Goal: Task Accomplishment & Management: Use online tool/utility

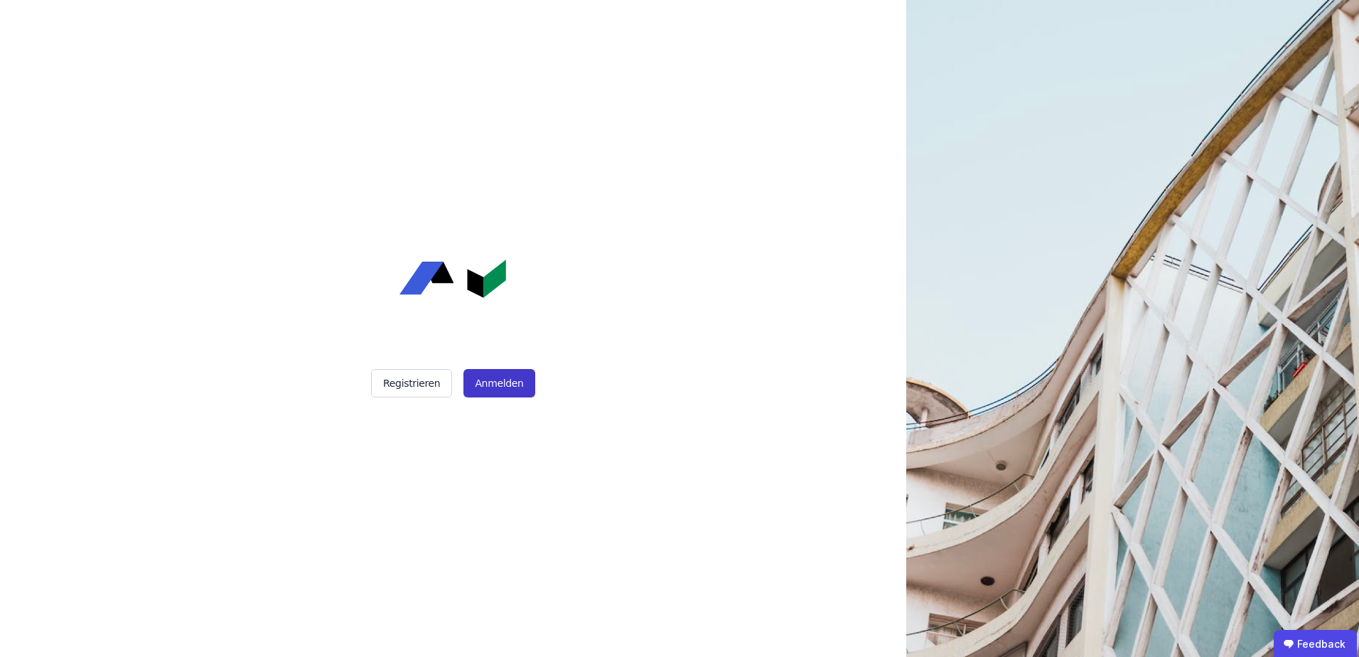
click at [498, 381] on button "Anmelden" at bounding box center [499, 383] width 71 height 28
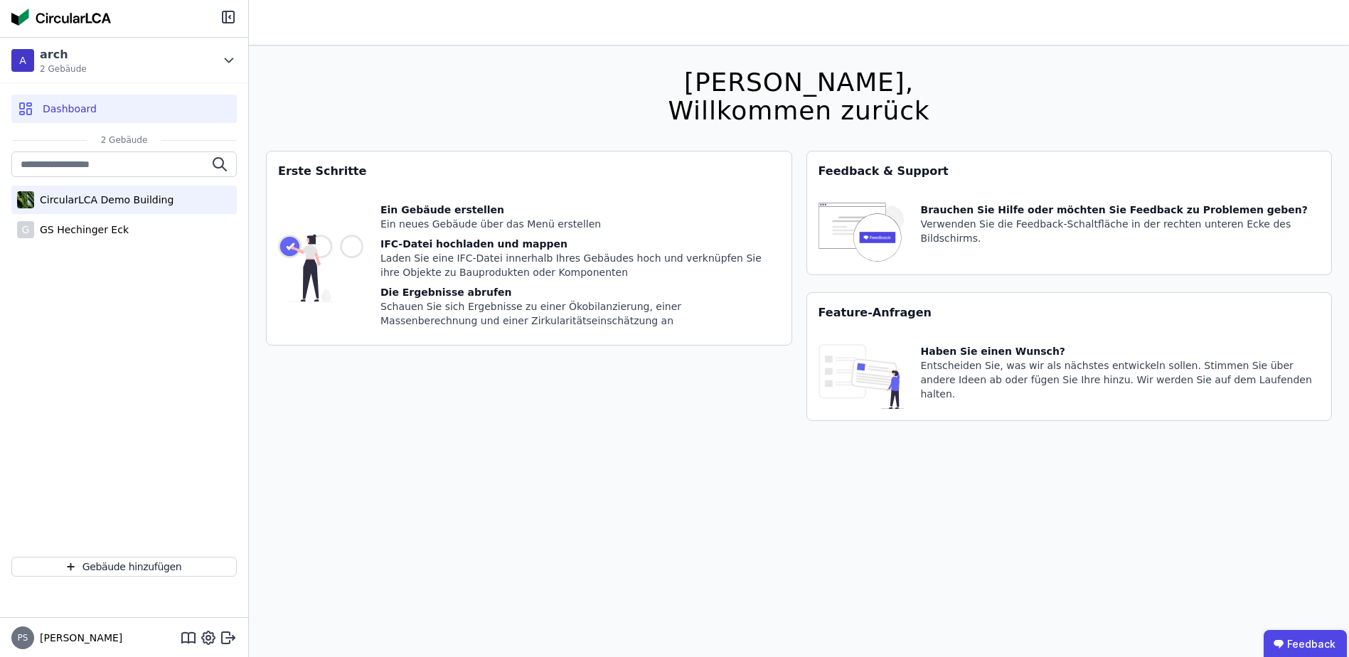
click at [65, 199] on div "CircularLCA Demo Building" at bounding box center [103, 200] width 139 height 14
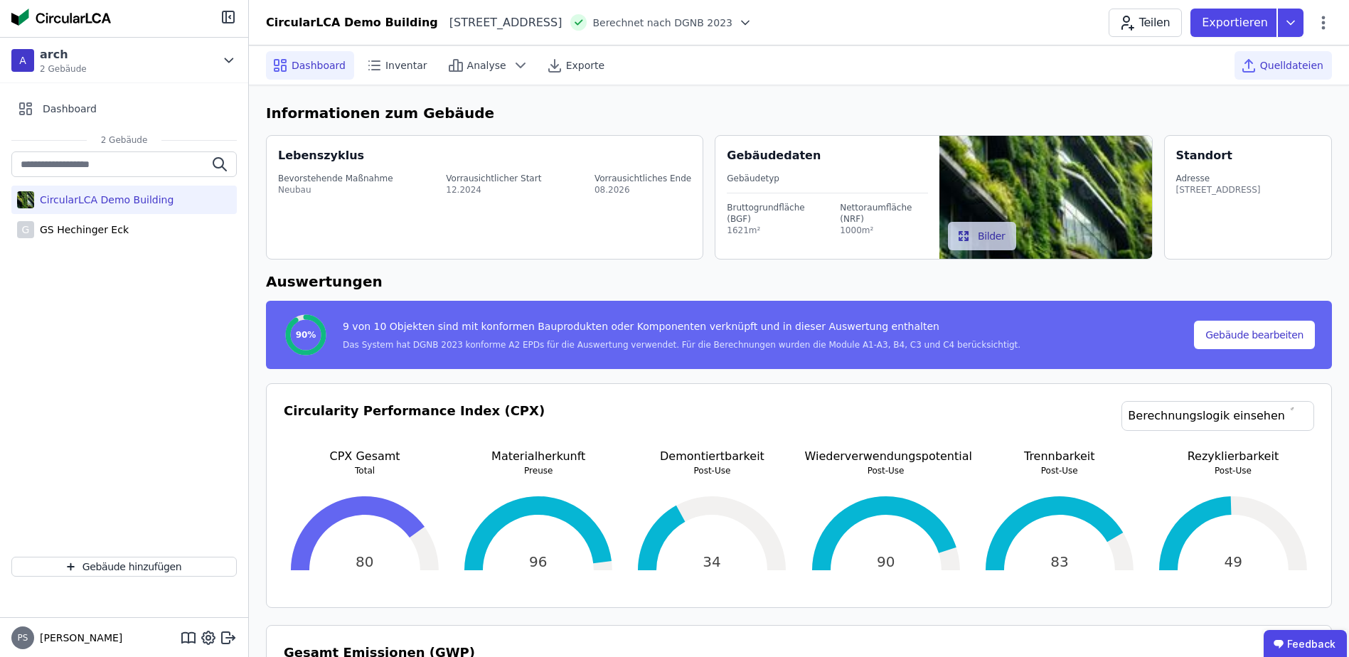
click at [1270, 66] on span "Quelldateien" at bounding box center [1291, 65] width 63 height 14
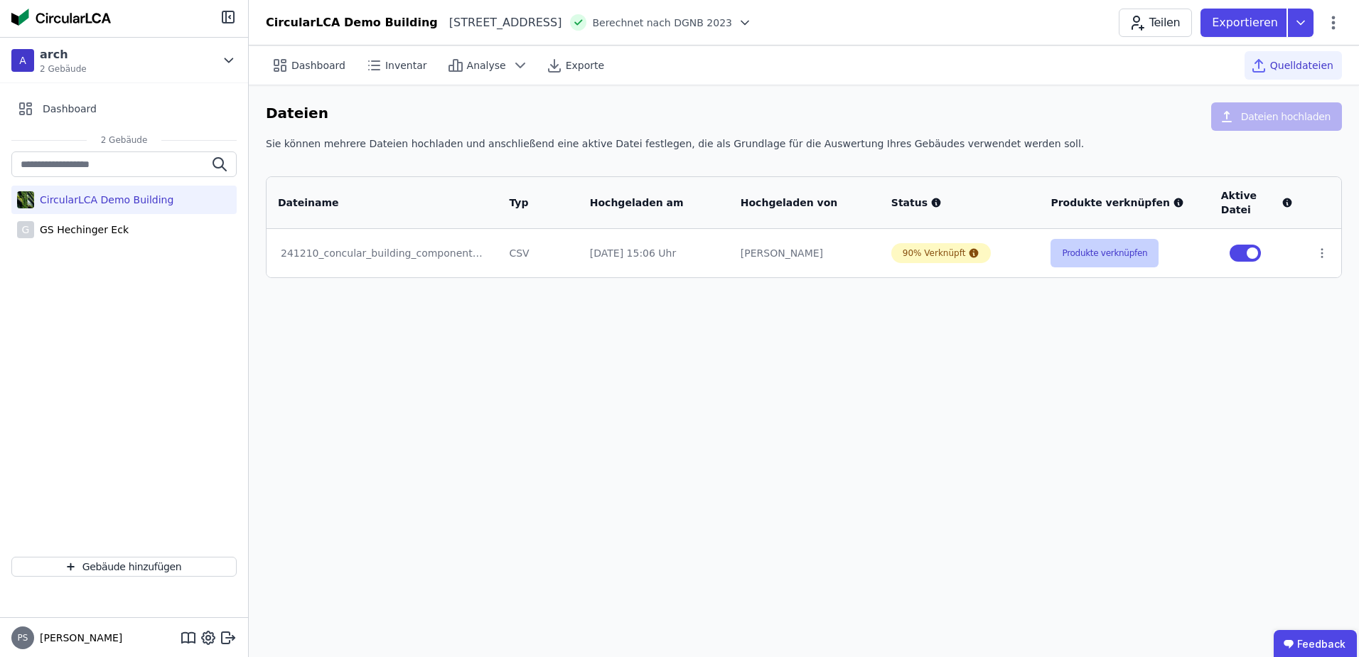
click at [1083, 259] on button "Produkte verknüpfen" at bounding box center [1105, 253] width 108 height 28
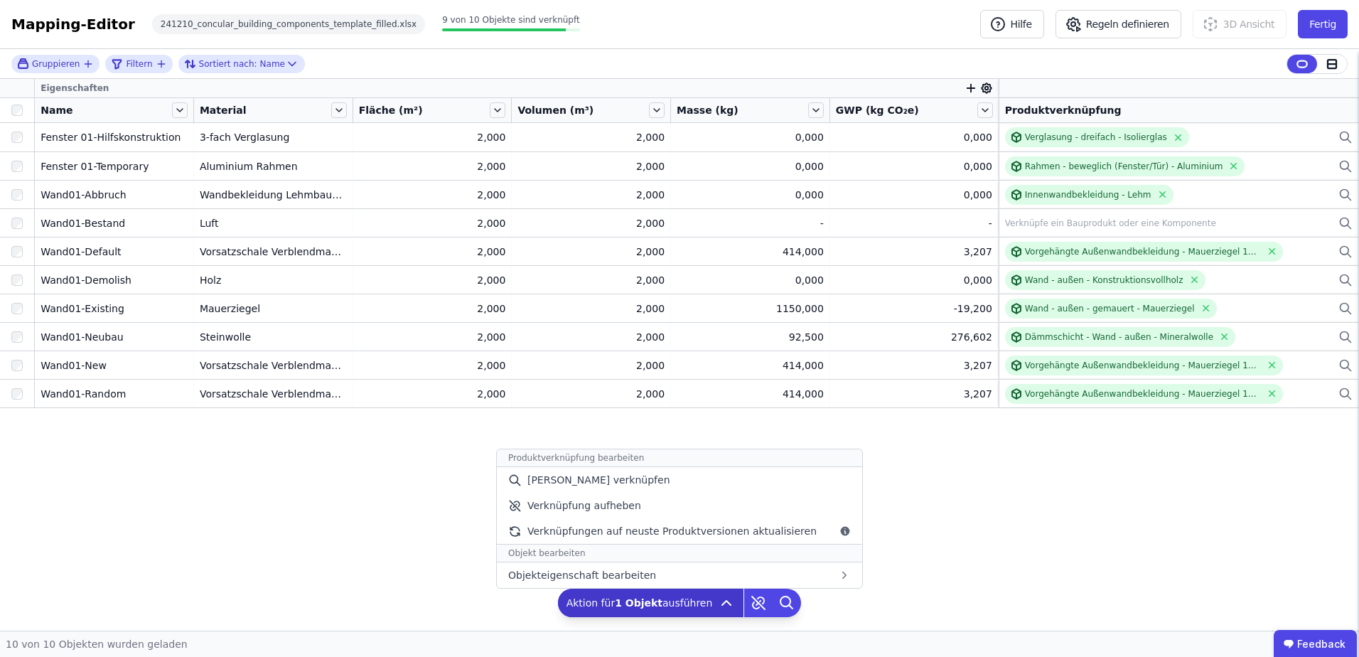
click at [723, 605] on icon at bounding box center [726, 602] width 17 height 17
click at [722, 604] on icon at bounding box center [726, 602] width 17 height 17
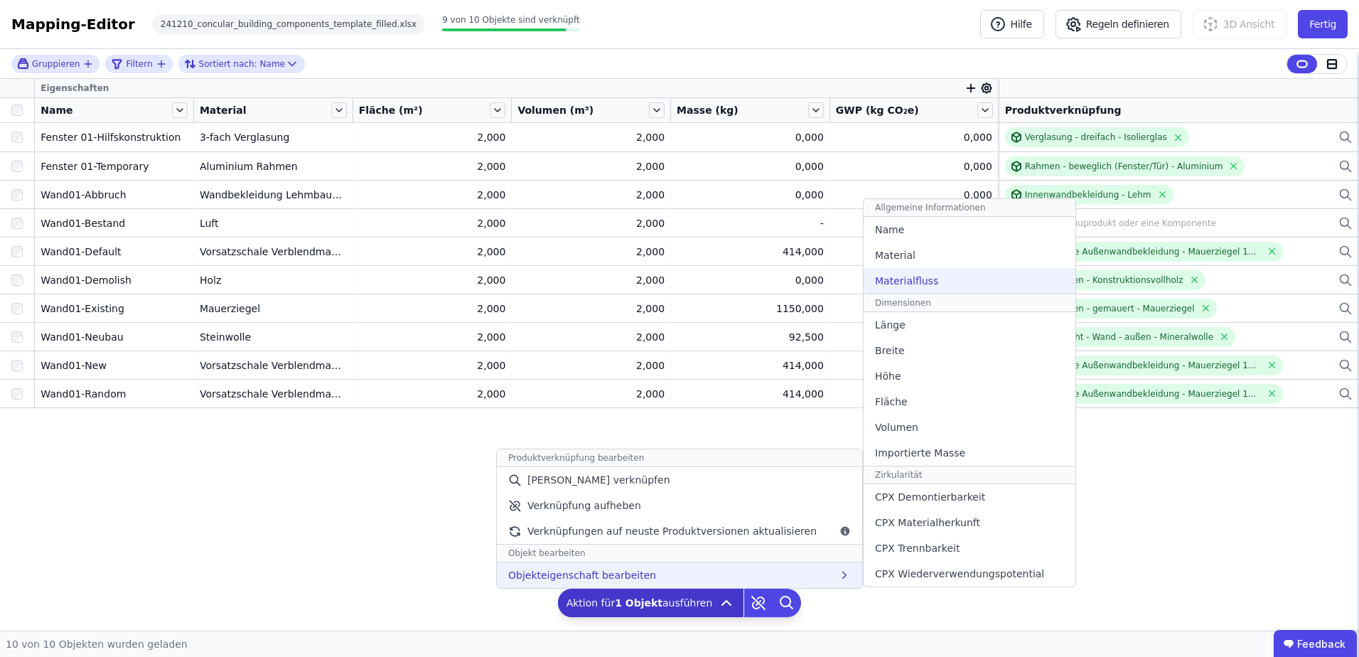
click at [884, 280] on span "Materialfluss" at bounding box center [906, 281] width 63 height 14
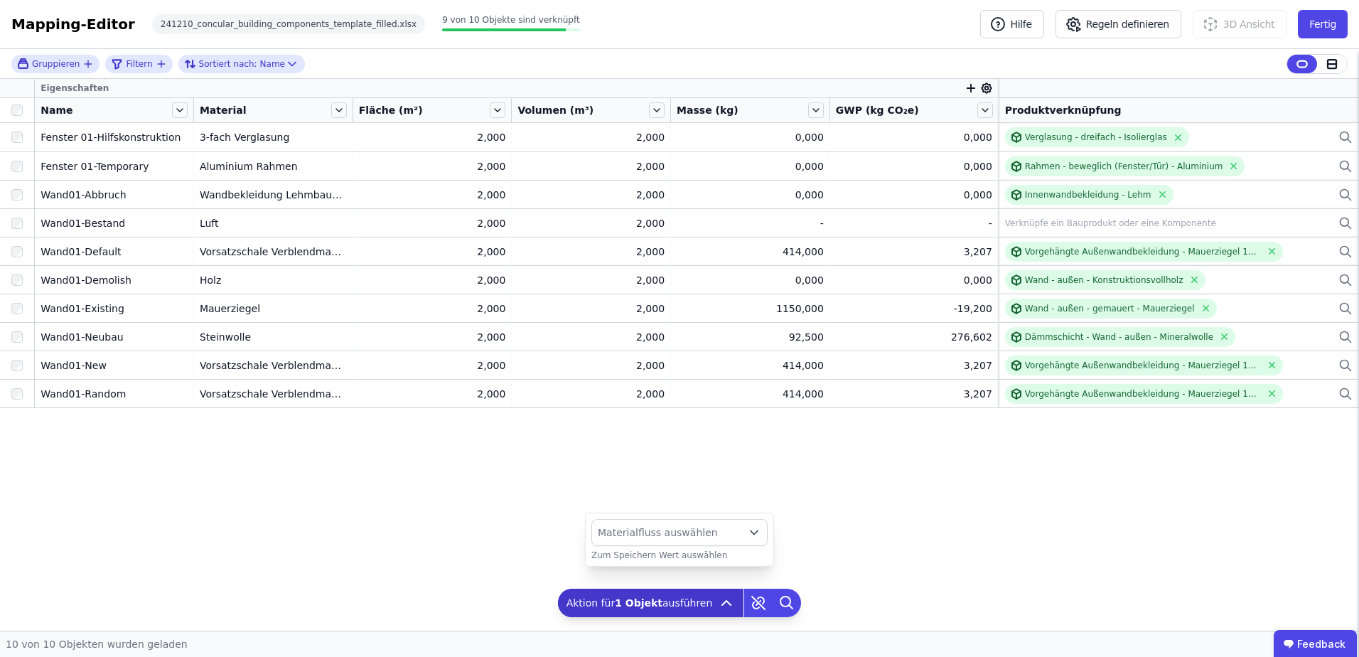
click at [968, 88] on icon "button" at bounding box center [972, 88] width 8 height 0
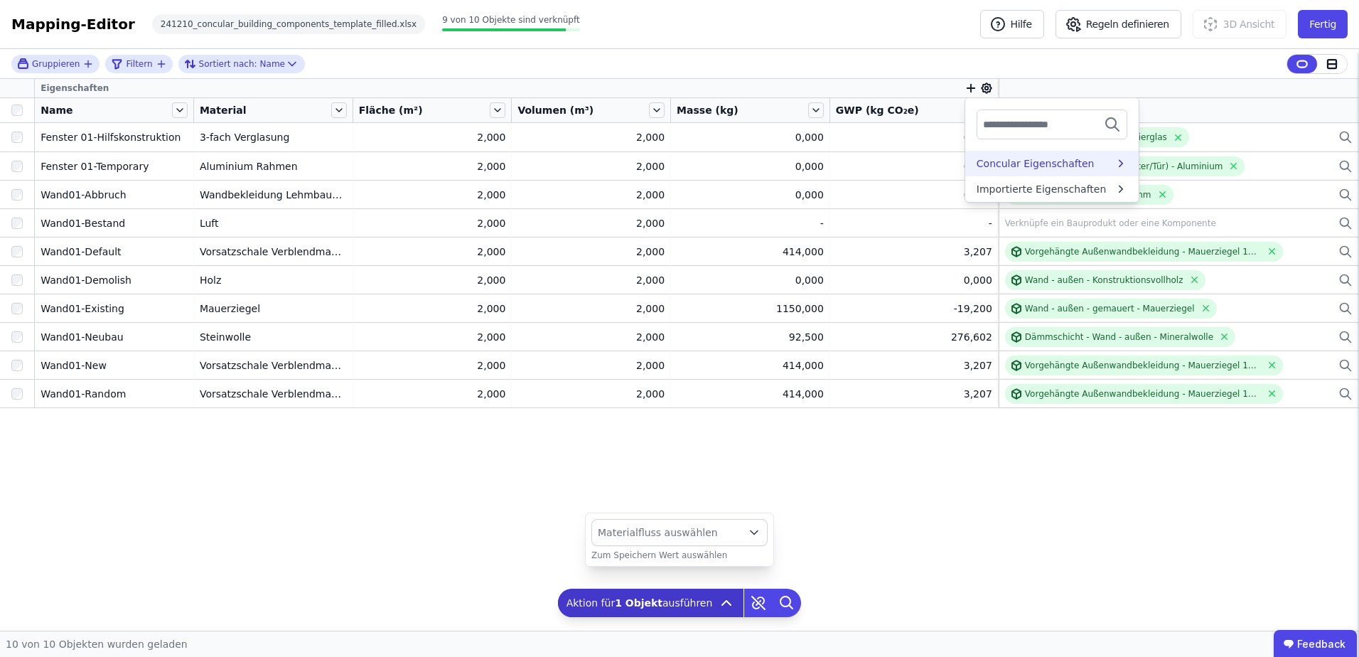
click at [1051, 160] on div "Concular Eigenschaften" at bounding box center [1036, 163] width 118 height 14
click at [1033, 188] on div "Auswertungen" at bounding box center [1013, 190] width 72 height 14
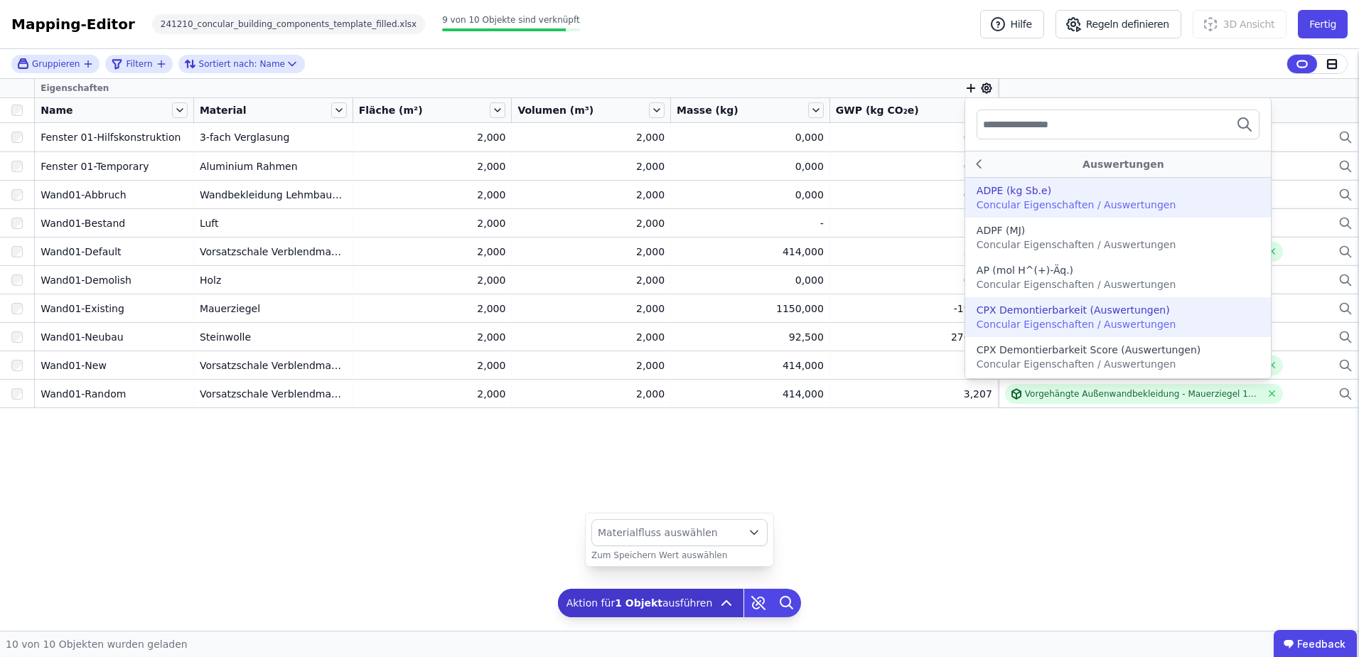
click at [1020, 314] on div "CPX Demontierbarkeit (Auswertungen)" at bounding box center [1073, 310] width 193 height 14
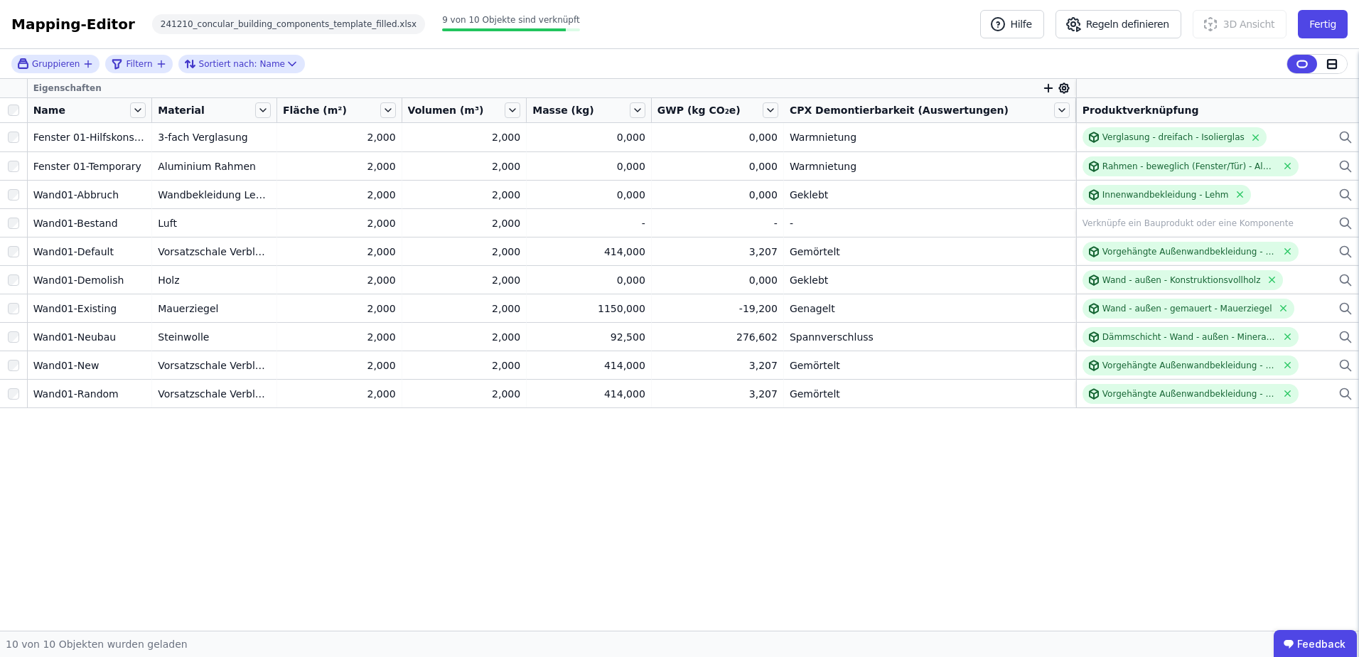
click at [1042, 87] on icon "button" at bounding box center [1048, 88] width 13 height 13
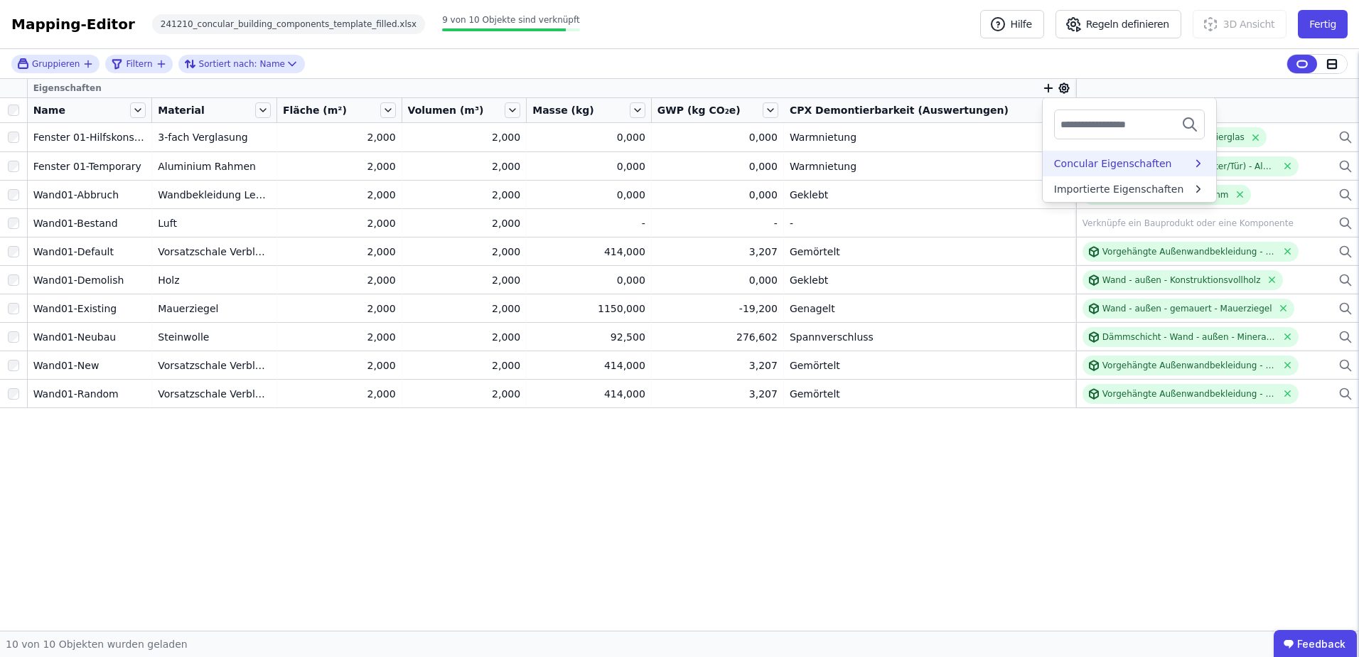
click at [1059, 165] on div "Concular Eigenschaften" at bounding box center [1113, 163] width 118 height 14
click at [1064, 192] on div "Auswertungen" at bounding box center [1090, 190] width 72 height 14
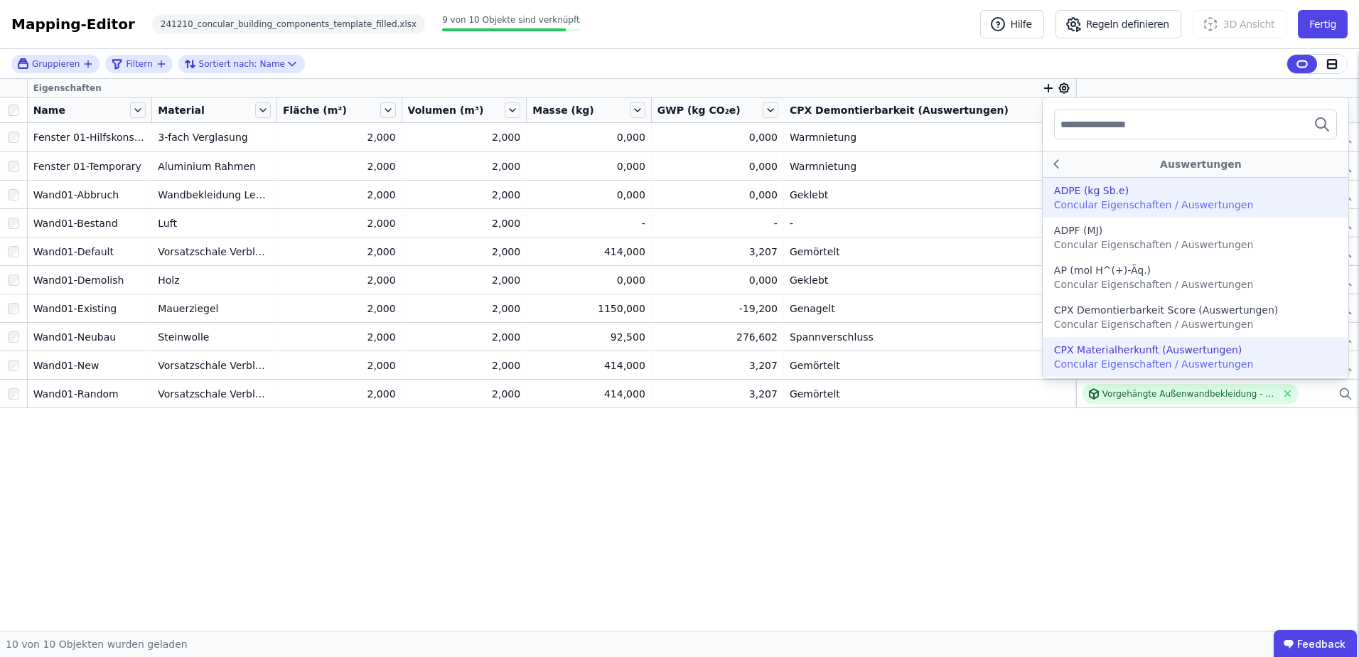
click at [1088, 358] on span "Concular Eigenschaften / Auswertungen" at bounding box center [1153, 363] width 199 height 11
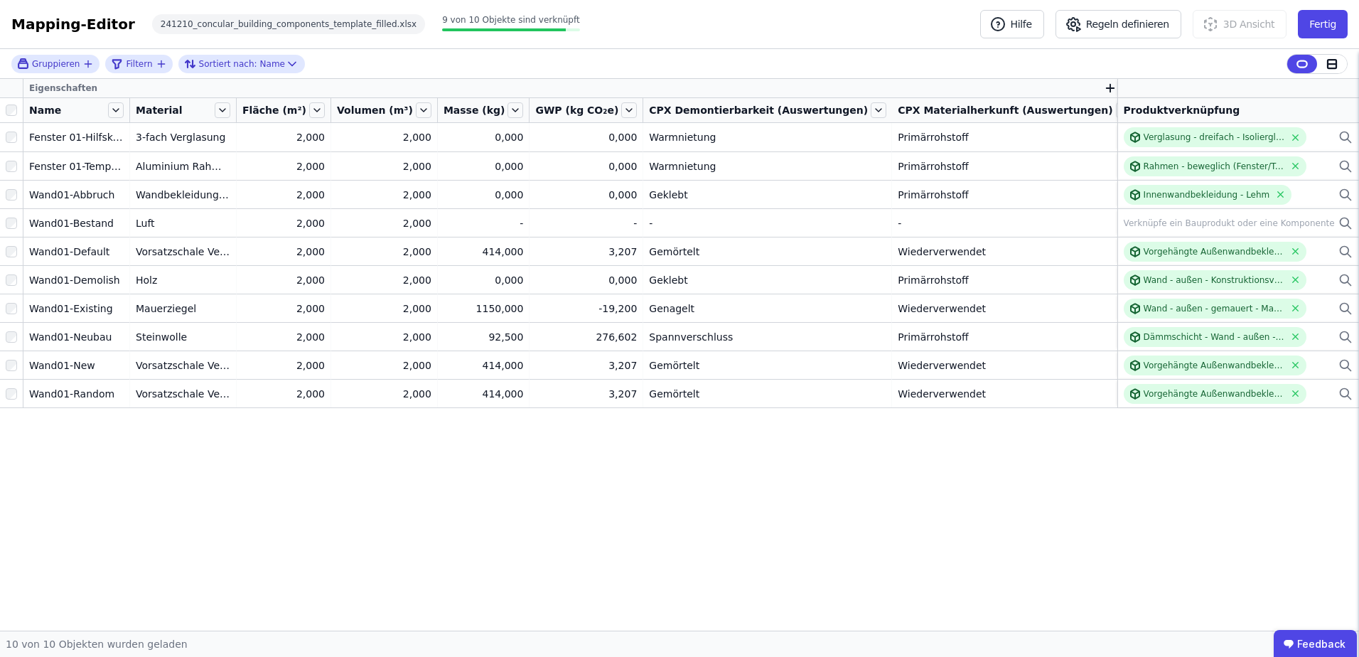
click at [1124, 87] on icon at bounding box center [1126, 89] width 4 height 4
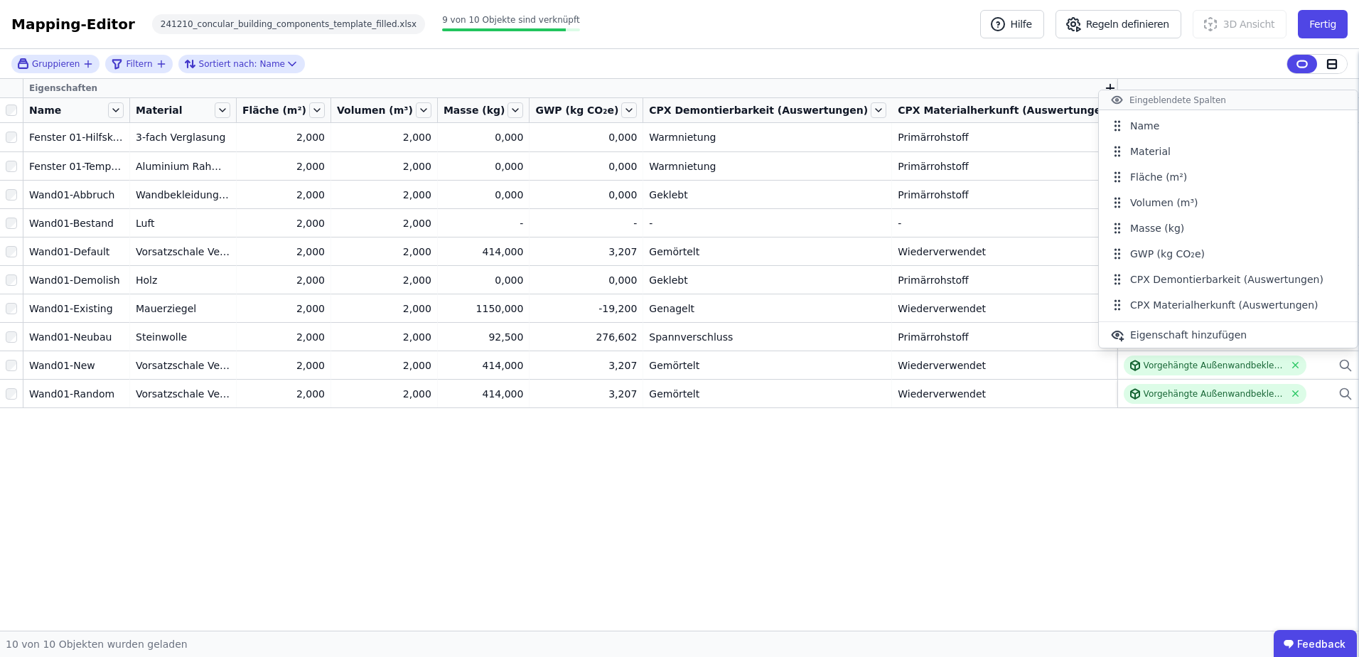
click at [1098, 87] on div "Gruppieren Filtern Sortiert nach: Name Eigenschaften Name Material Fläche (m²) …" at bounding box center [679, 340] width 1359 height 582
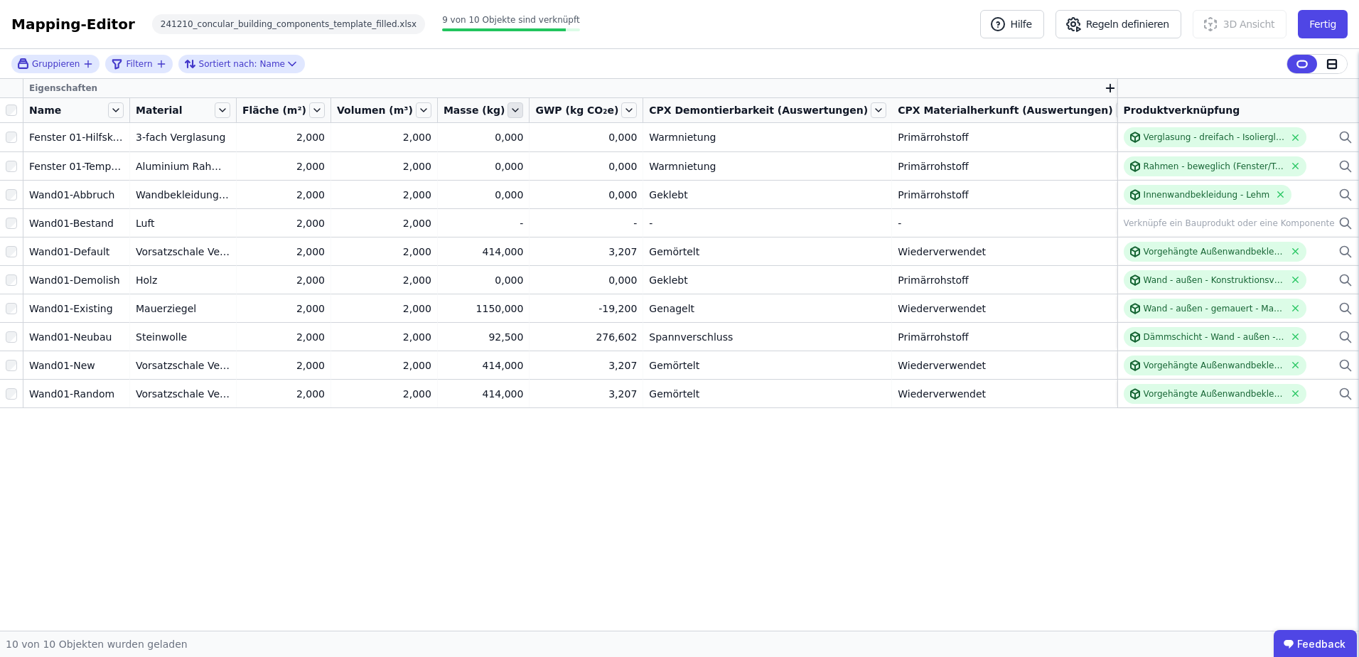
click at [523, 112] on icon at bounding box center [516, 110] width 16 height 16
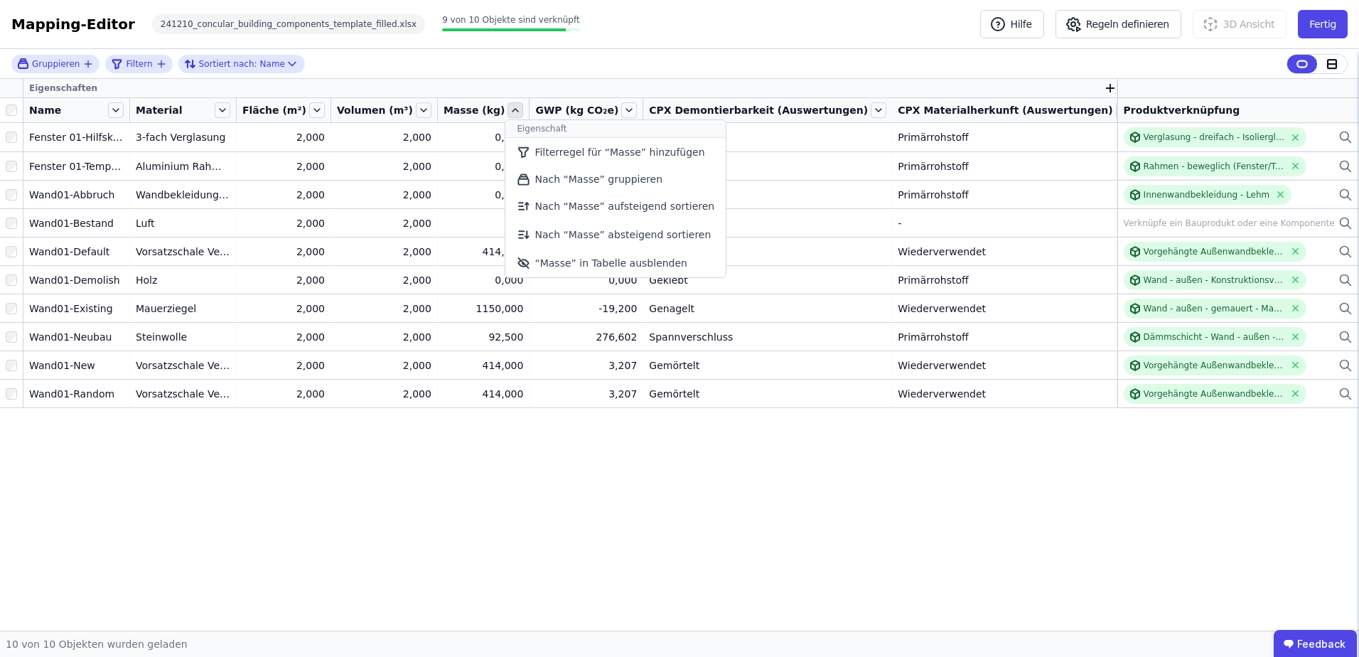
click at [518, 112] on icon at bounding box center [516, 110] width 6 height 3
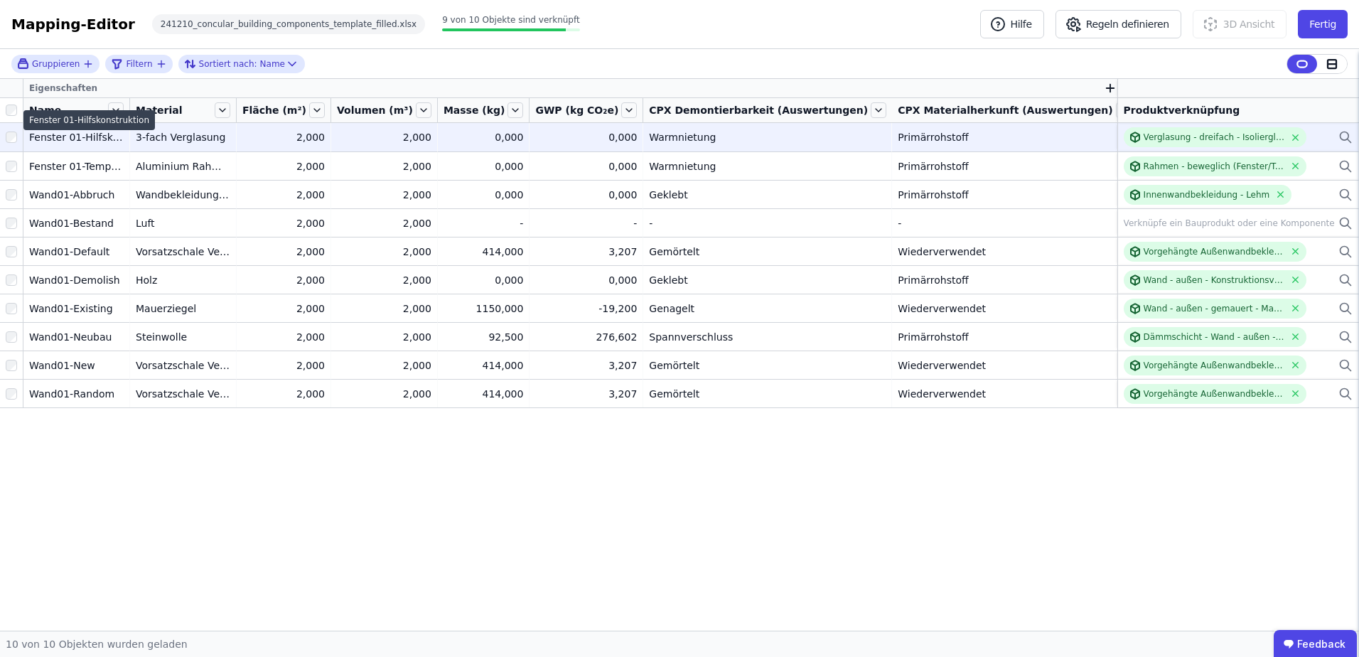
click at [77, 134] on div "Fenster 01-Hilfskonstruktion" at bounding box center [76, 137] width 95 height 14
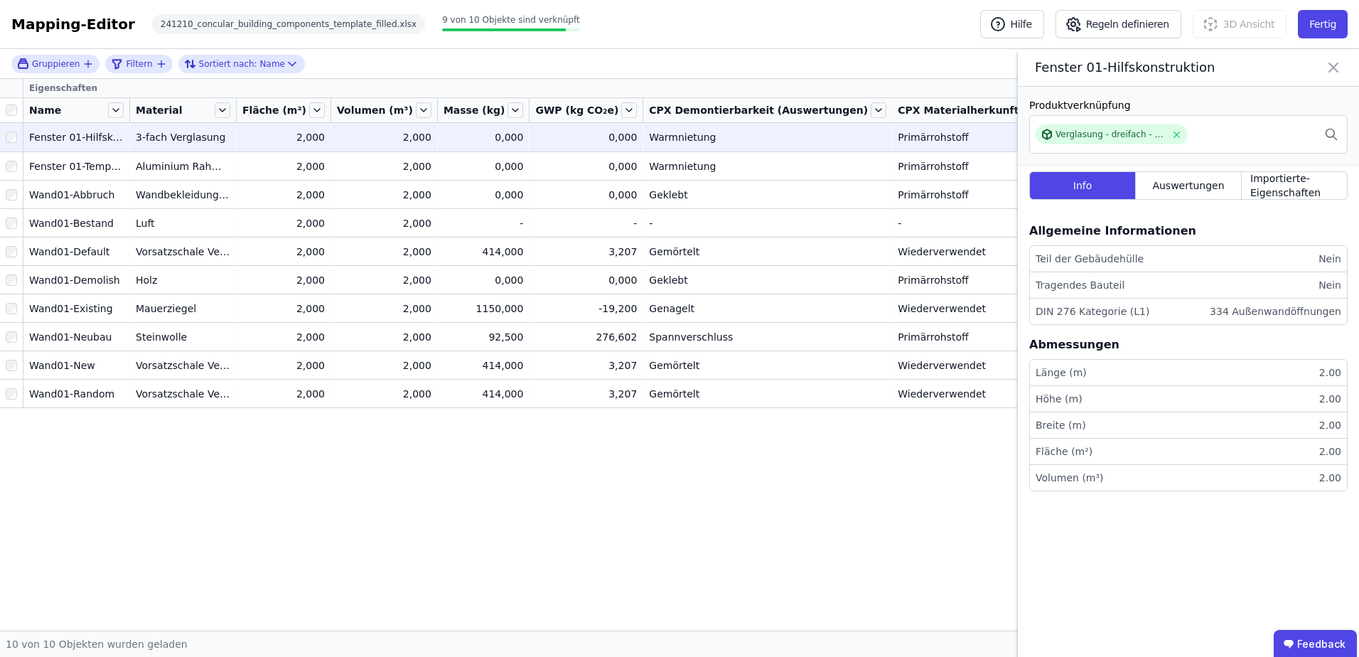
click at [1197, 370] on li "Länge (m) 2.00" at bounding box center [1188, 373] width 317 height 26
click at [1110, 481] on li "Volumen (m³) 2.00" at bounding box center [1188, 478] width 317 height 26
click at [1096, 457] on li "Fläche (m²) 2.00" at bounding box center [1188, 452] width 317 height 26
click at [1094, 421] on li "Breite (m) 2.00" at bounding box center [1188, 425] width 317 height 26
click at [1090, 404] on li "Höhe (m) 2.00" at bounding box center [1188, 399] width 317 height 26
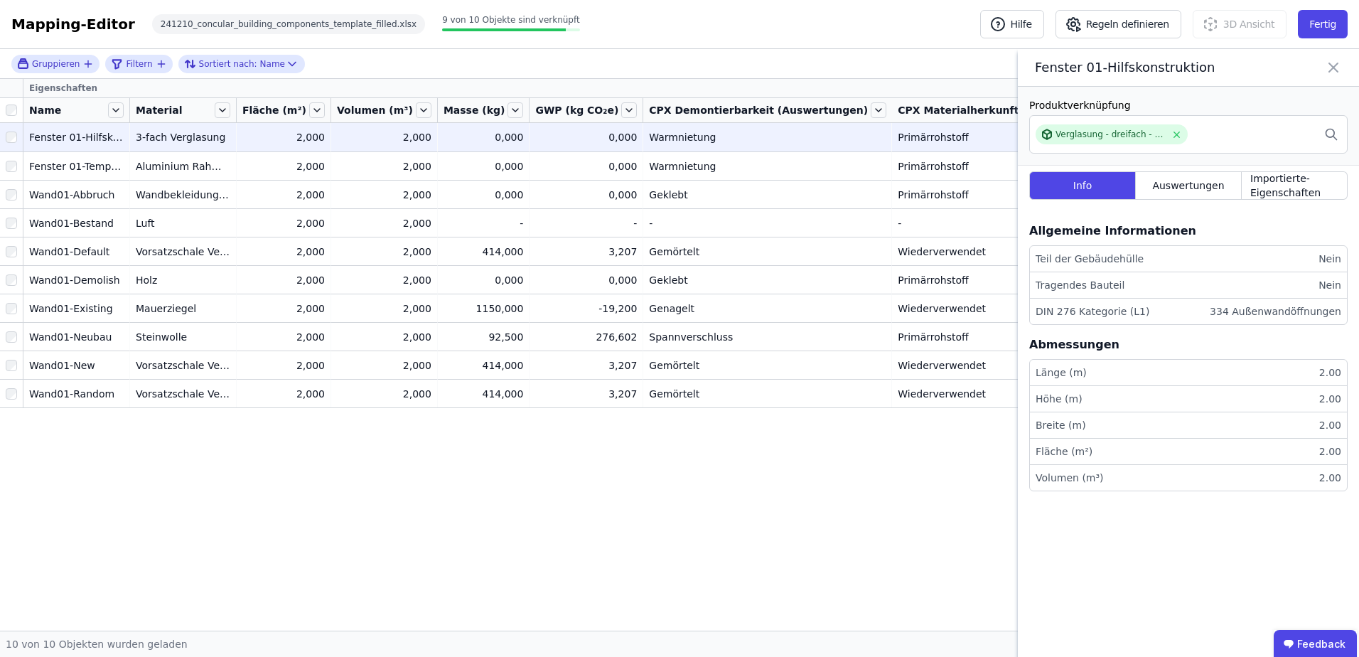
click at [1079, 372] on div "Länge (m)" at bounding box center [1061, 372] width 51 height 14
click at [1081, 376] on li "Länge (m) 2.00" at bounding box center [1188, 373] width 317 height 26
click at [1078, 369] on div "Länge (m)" at bounding box center [1061, 372] width 51 height 14
click at [1083, 370] on li "Länge (m) 2.00" at bounding box center [1188, 373] width 317 height 26
drag, startPoint x: 1084, startPoint y: 370, endPoint x: 1244, endPoint y: 365, distance: 160.1
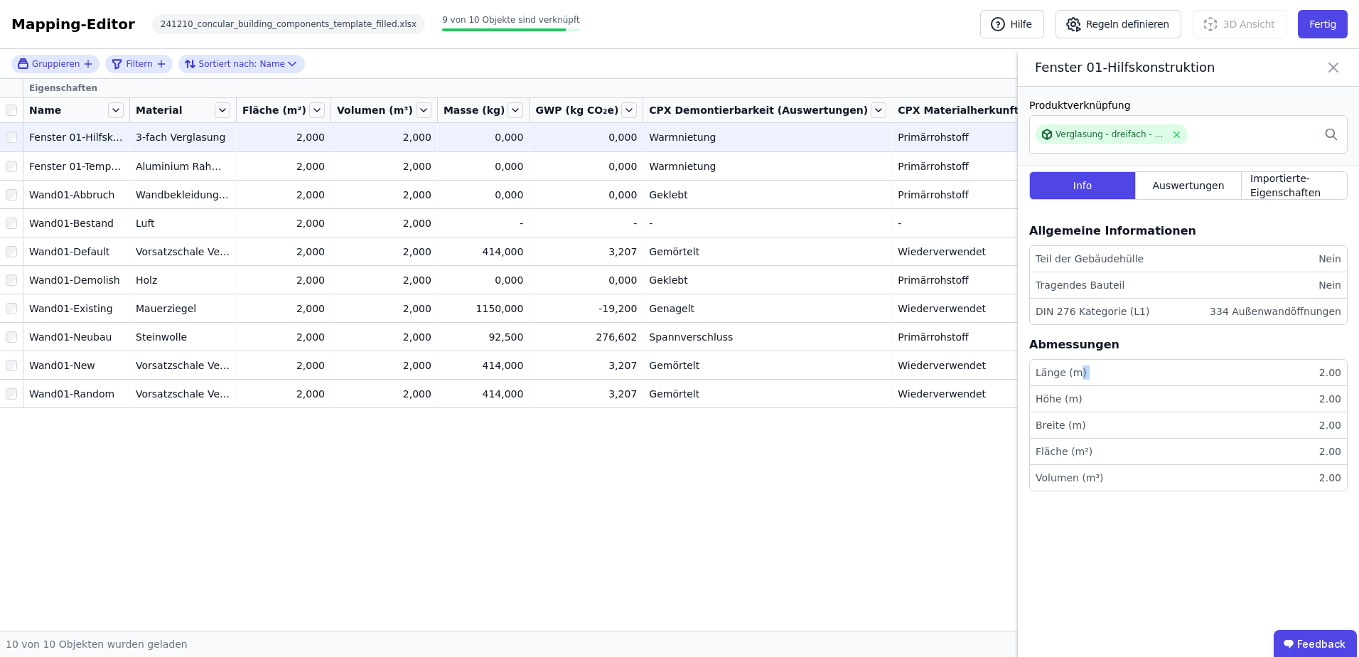
click at [1244, 365] on li "Länge (m) 2.00" at bounding box center [1188, 373] width 317 height 26
drag, startPoint x: 1244, startPoint y: 365, endPoint x: 1230, endPoint y: 365, distance: 14.2
drag, startPoint x: 1230, startPoint y: 365, endPoint x: 1058, endPoint y: 368, distance: 172.1
click at [1058, 368] on div "Länge (m)" at bounding box center [1061, 372] width 51 height 14
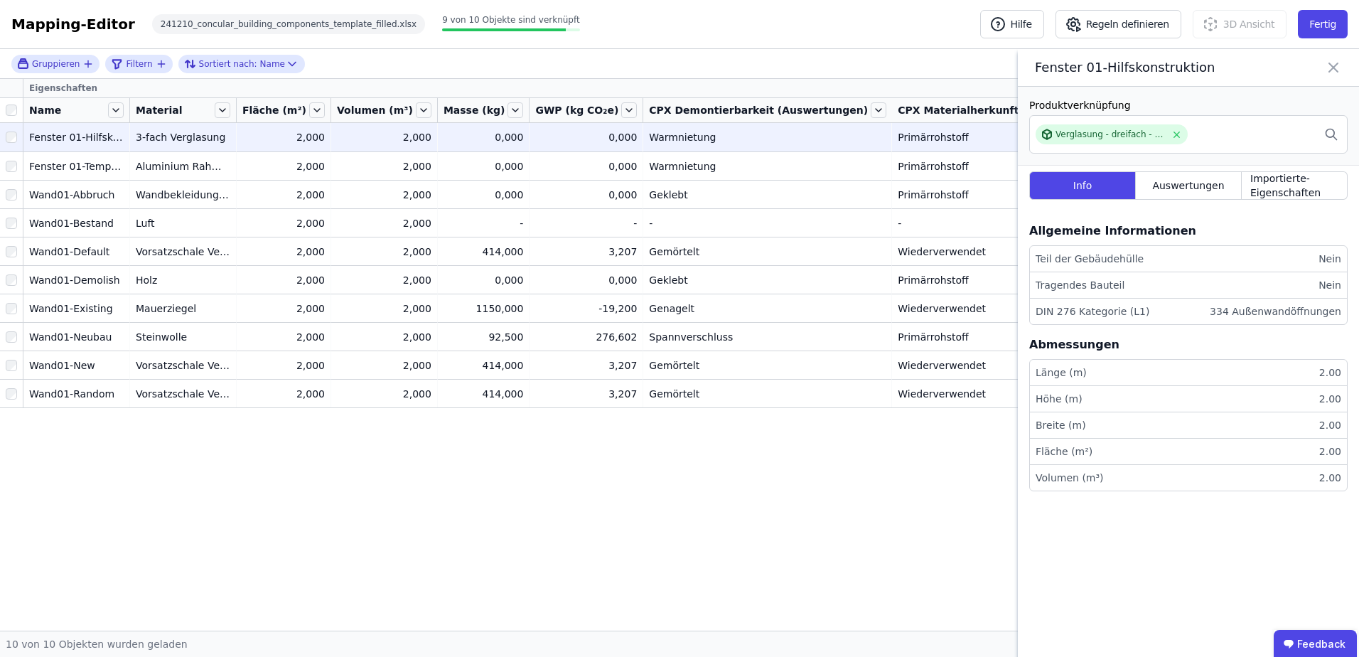
click at [1317, 368] on li "Länge (m) 2.00" at bounding box center [1188, 373] width 317 height 26
click at [1326, 372] on div "2.00" at bounding box center [1328, 372] width 28 height 14
click at [1197, 184] on span "Auswertungen" at bounding box center [1188, 185] width 72 height 14
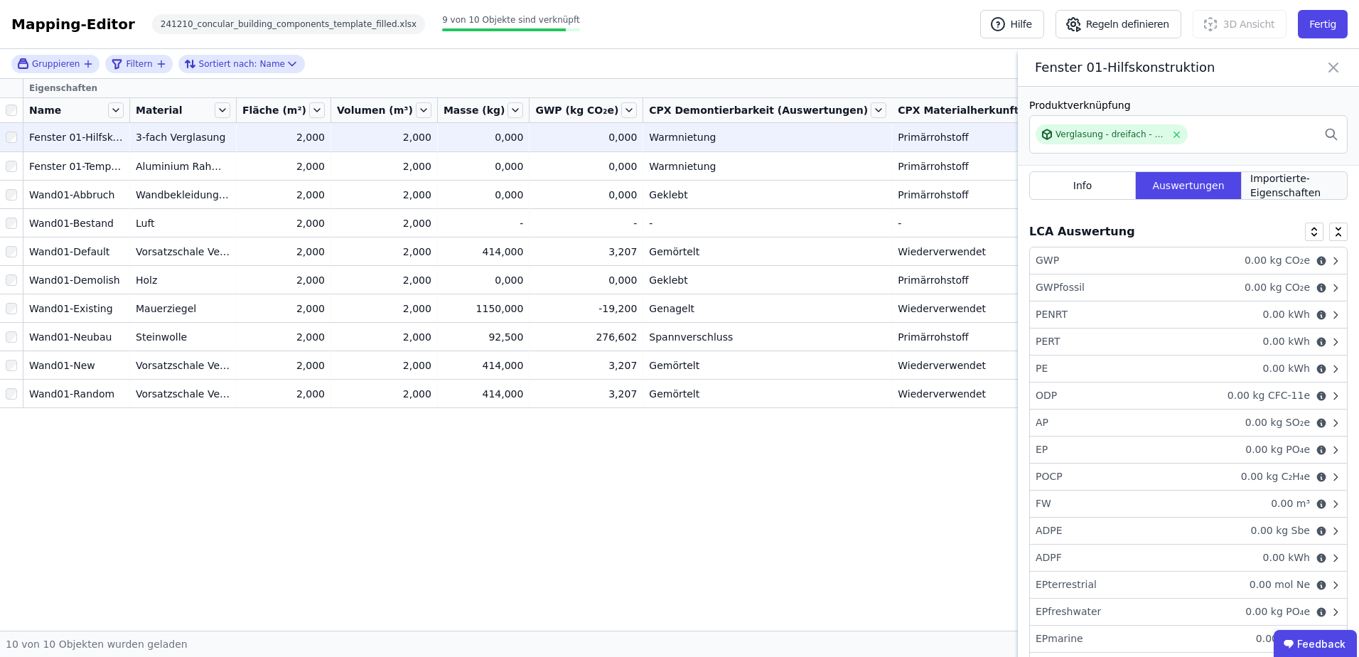
click at [1265, 186] on span "Importierte-Eigenschaften" at bounding box center [1295, 185] width 88 height 28
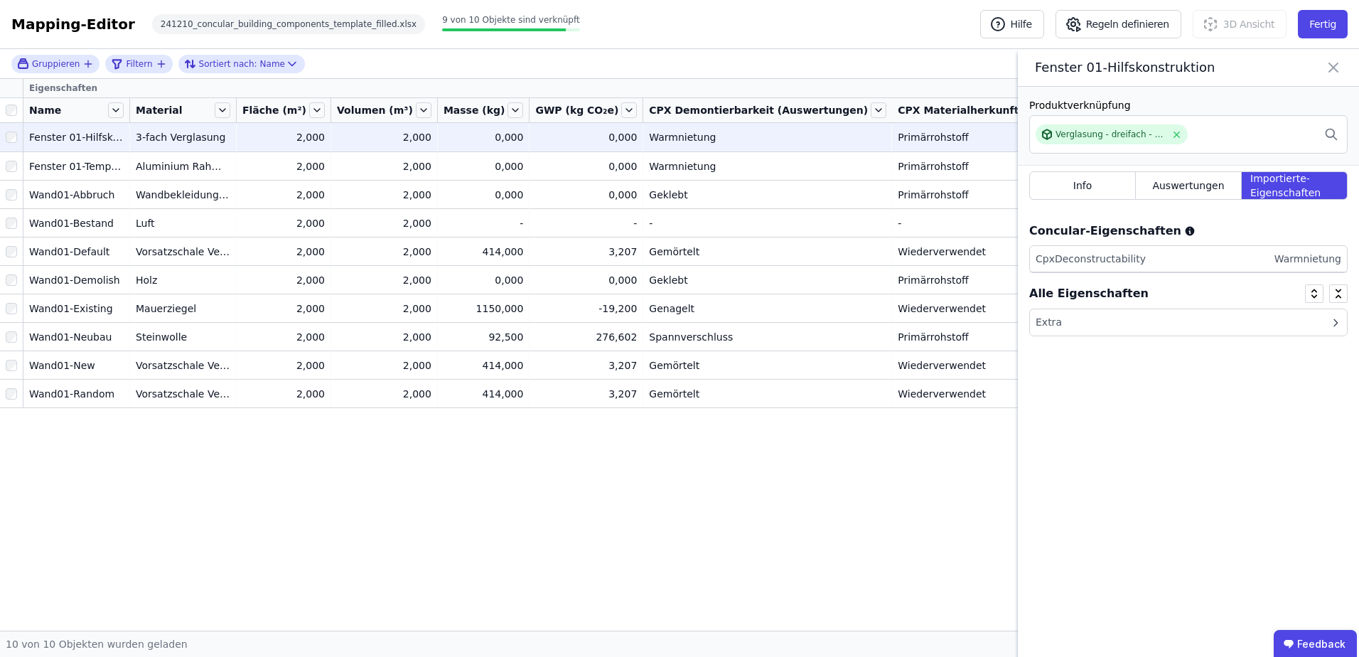
click at [1338, 65] on icon at bounding box center [1333, 68] width 17 height 20
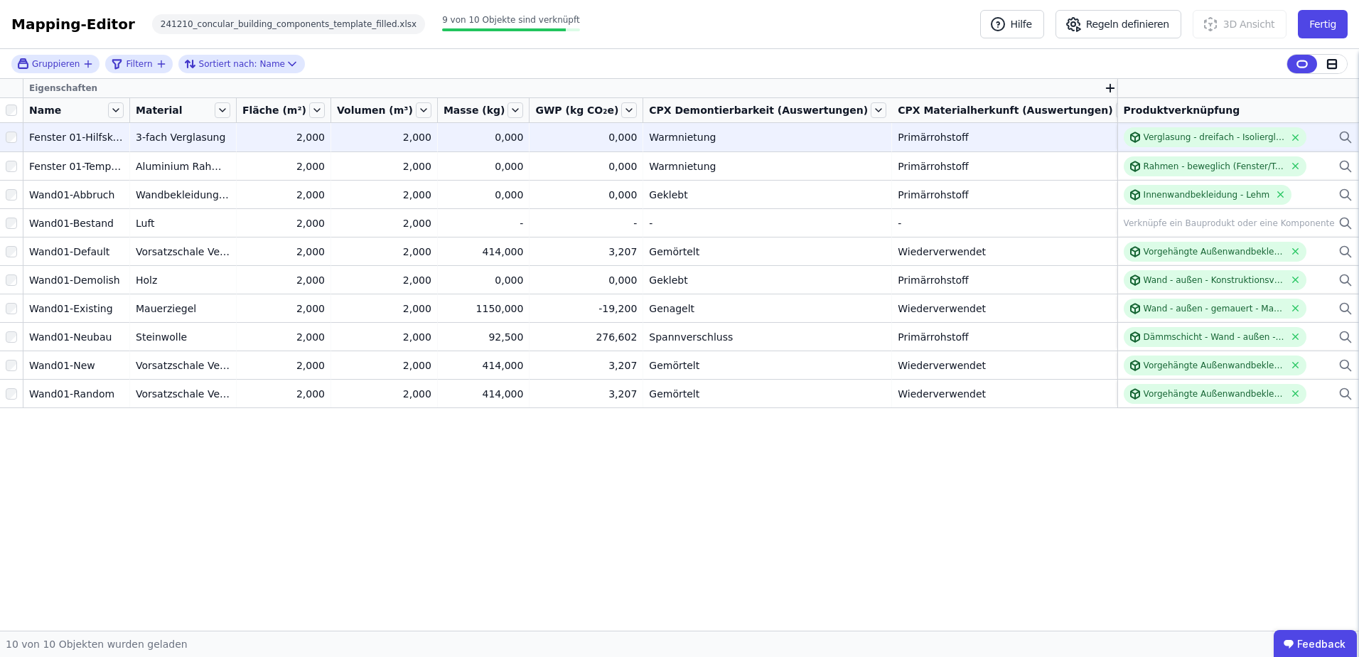
click at [637, 140] on div "0,000" at bounding box center [586, 137] width 102 height 14
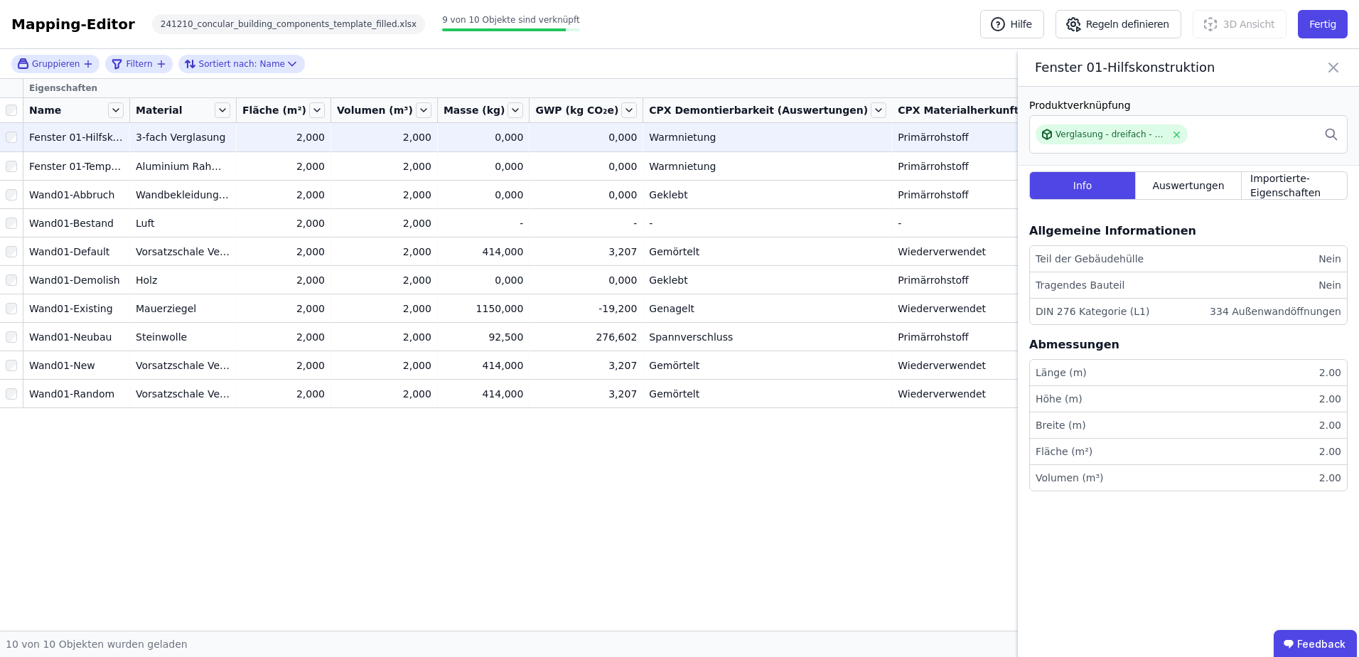
click at [1337, 65] on icon at bounding box center [1333, 67] width 9 height 9
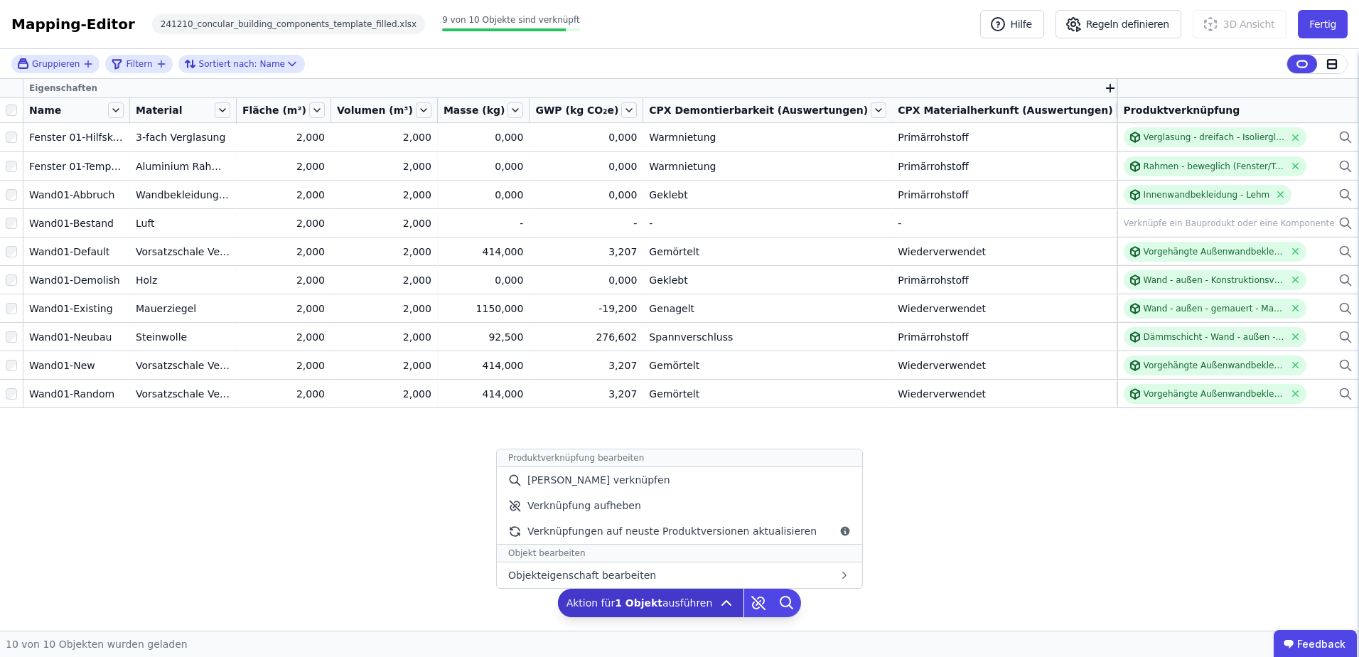
click at [718, 606] on icon at bounding box center [726, 602] width 17 height 17
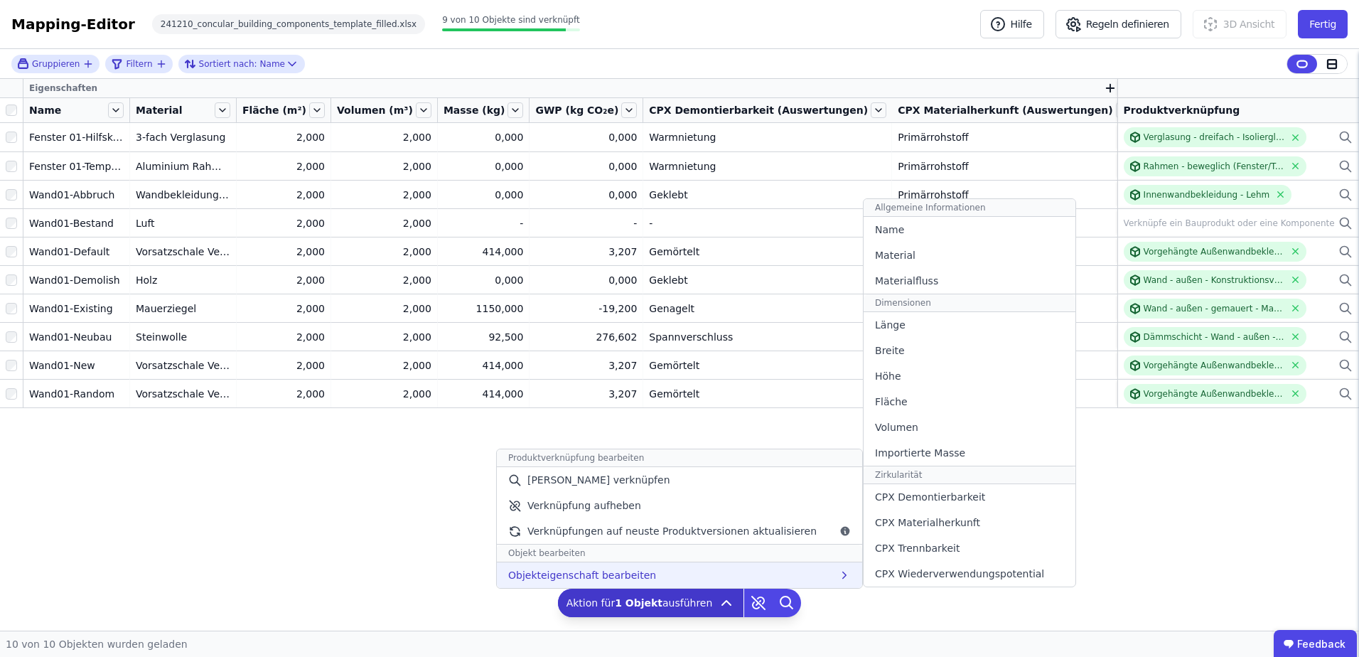
click at [675, 573] on div "Objekteigenschaft bearbeiten Allgemeine Informationen Name Material Materialflu…" at bounding box center [679, 575] width 365 height 26
click at [914, 572] on span "CPX Wiederverwendungspotential" at bounding box center [959, 574] width 169 height 14
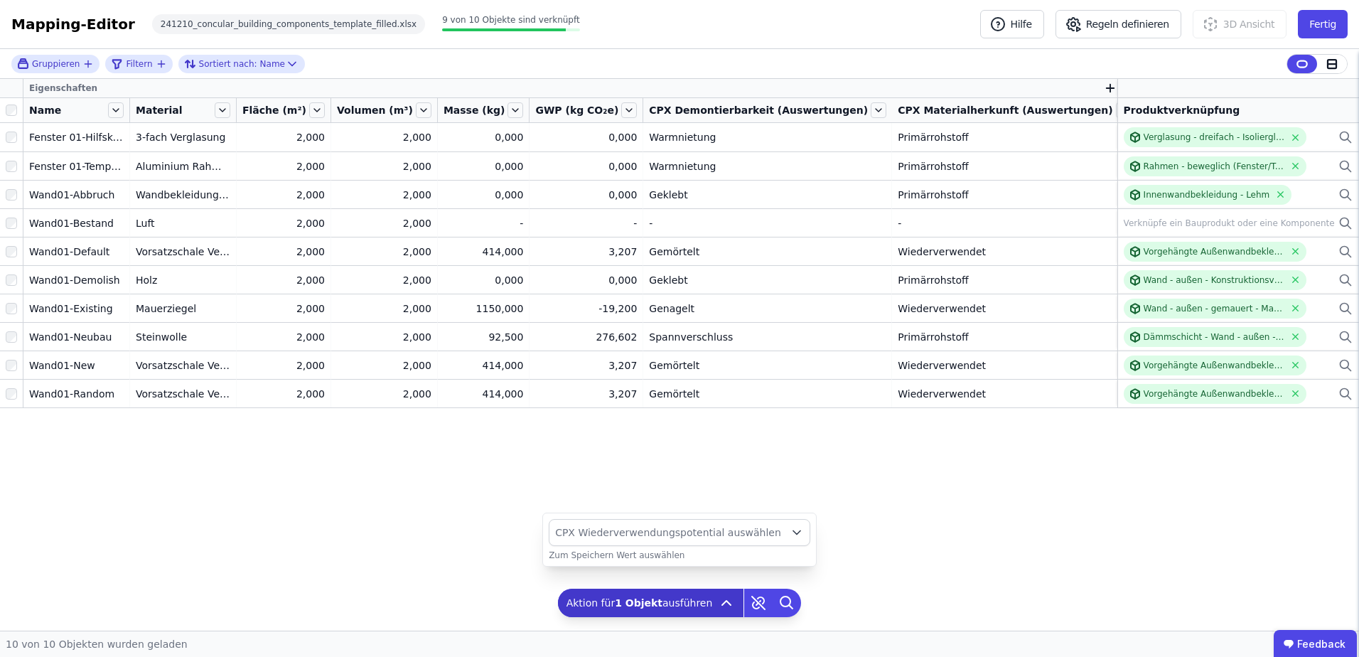
click at [692, 530] on span "CPX Wiederverwendungspotential auswählen" at bounding box center [668, 532] width 226 height 14
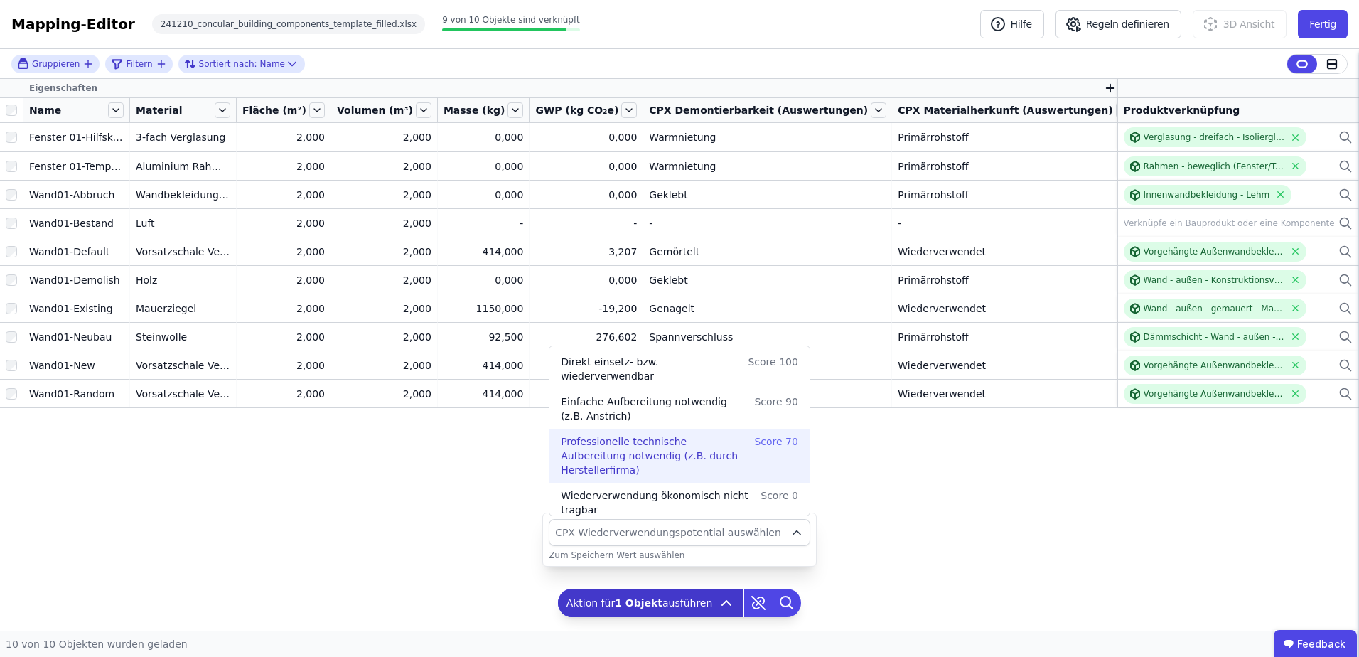
scroll to position [50, 0]
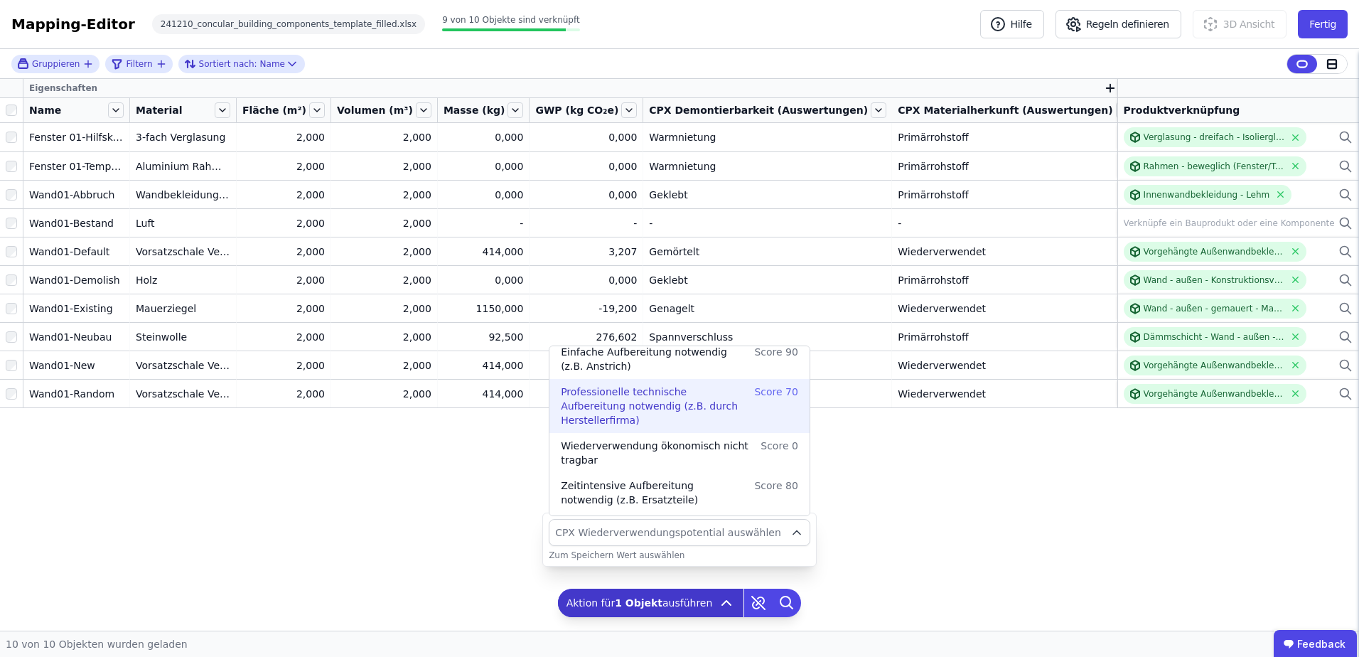
click at [637, 412] on span "Professionelle technische Aufbereitung notwendig (z.B. durch Herstellerfirma)" at bounding box center [655, 406] width 188 height 43
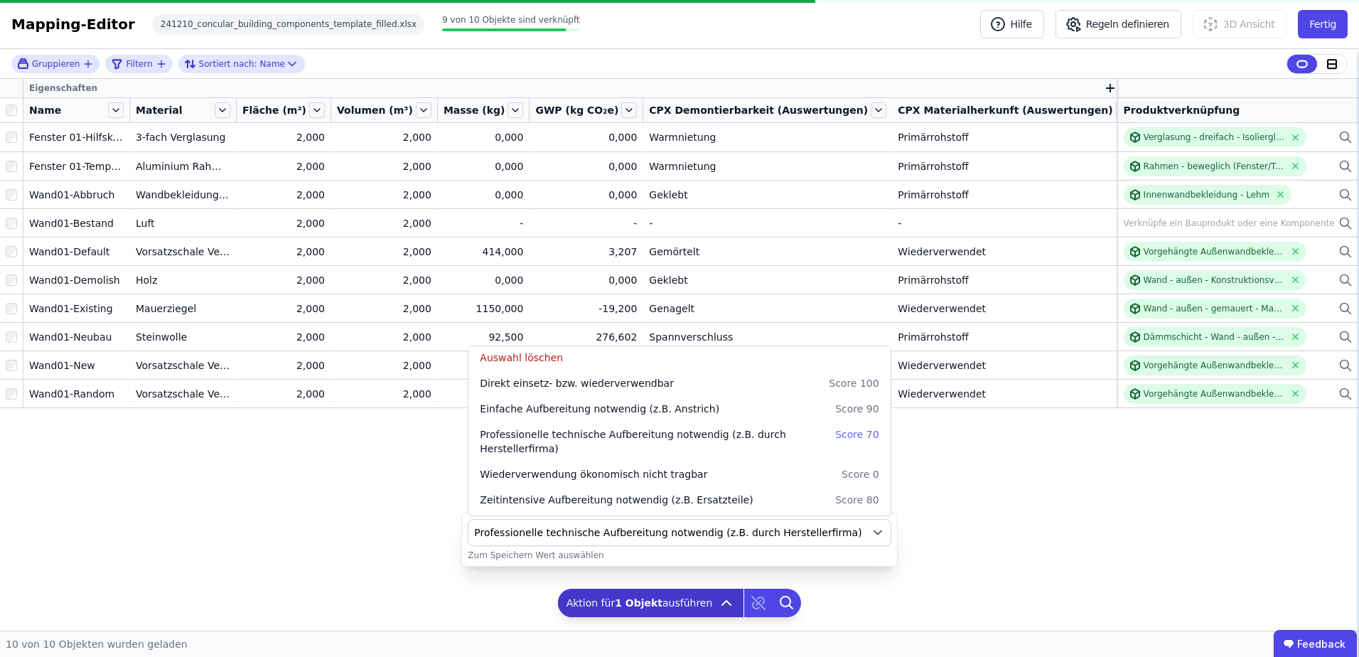
scroll to position [4, 0]
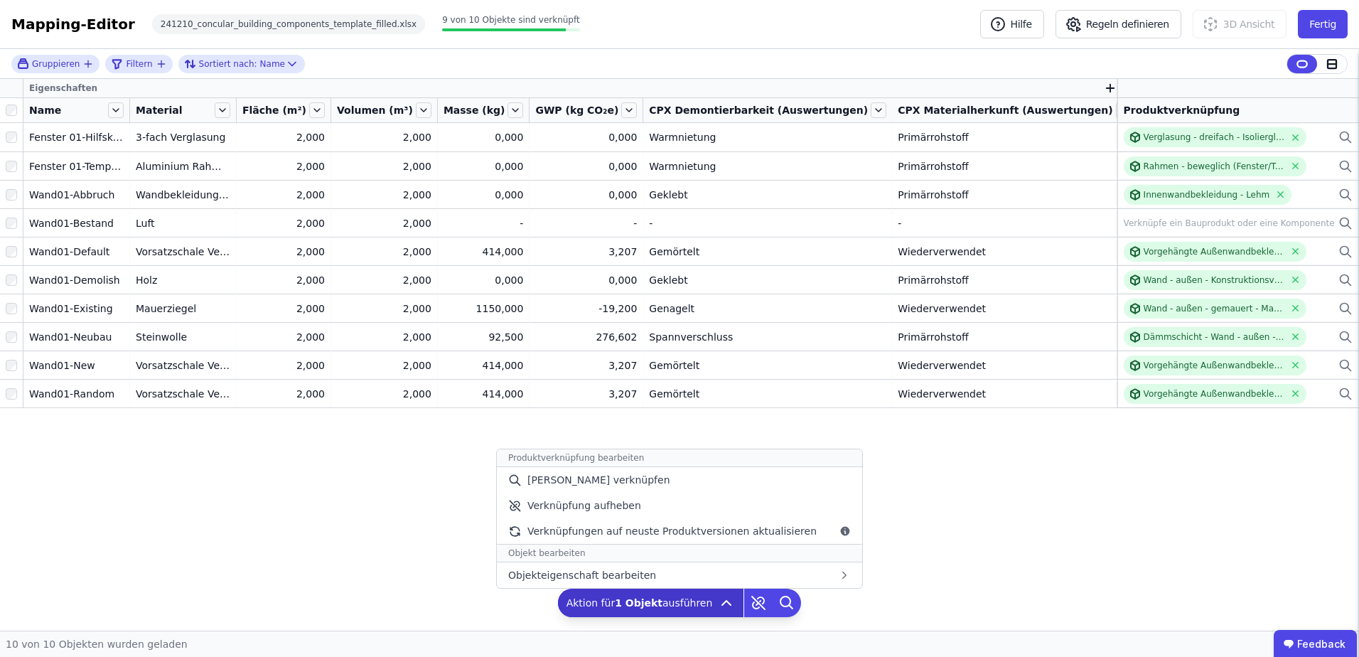
click at [726, 606] on icon at bounding box center [726, 602] width 17 height 17
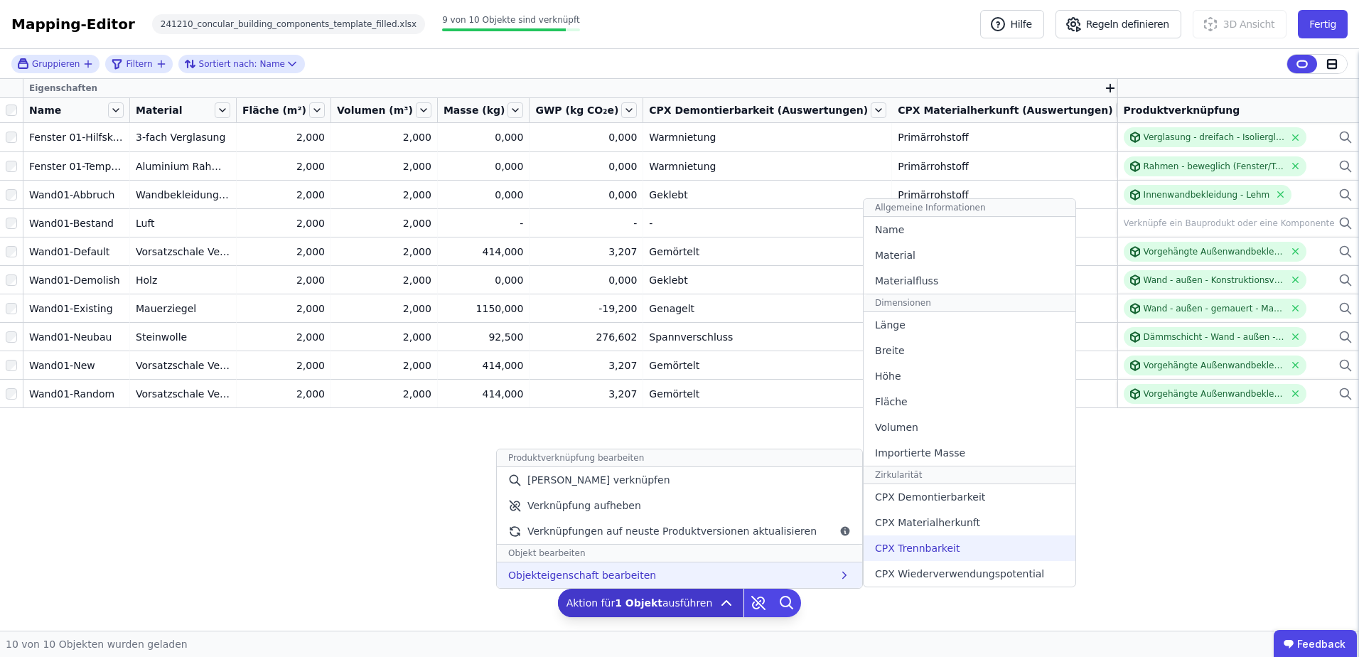
click at [889, 548] on span "CPX Trennbarkeit" at bounding box center [917, 548] width 85 height 14
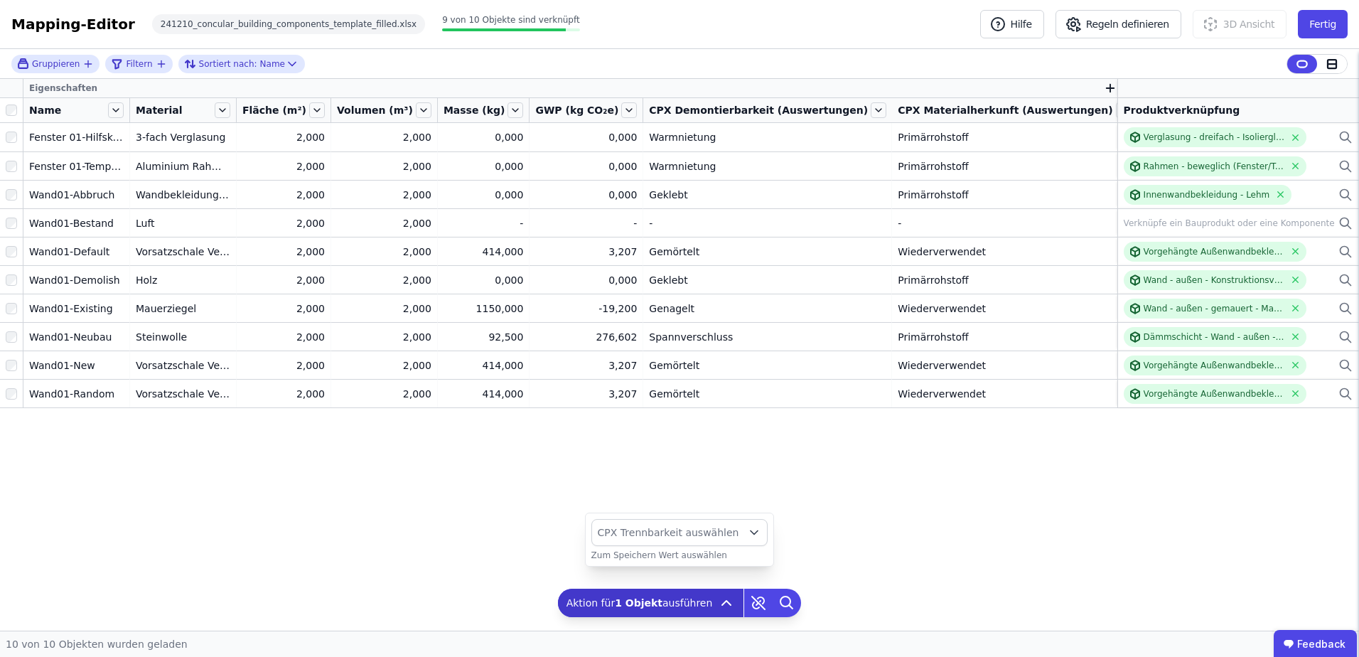
click at [686, 529] on span "CPX Trennbarkeit auswählen" at bounding box center [668, 532] width 141 height 14
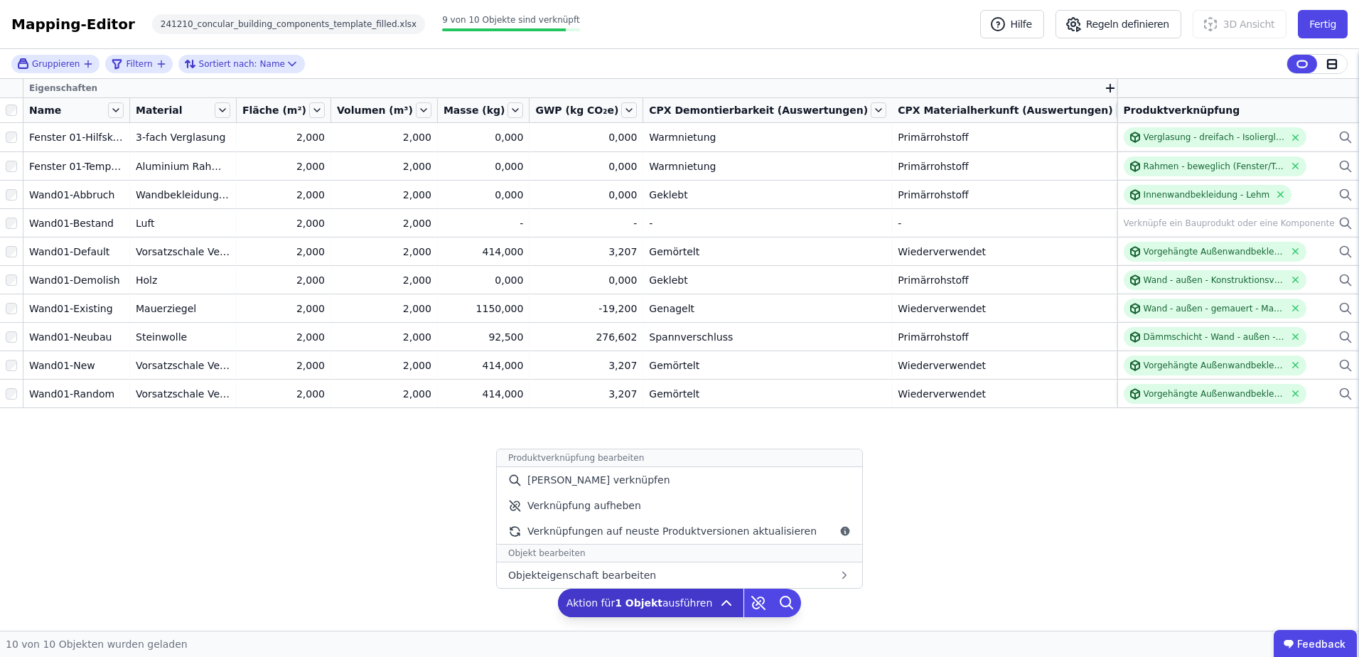
click at [703, 595] on div "Aktion für 1 Objekt ausführen Produktverknüpfung bearbeiten Manuell verknüpfen …" at bounding box center [651, 603] width 186 height 28
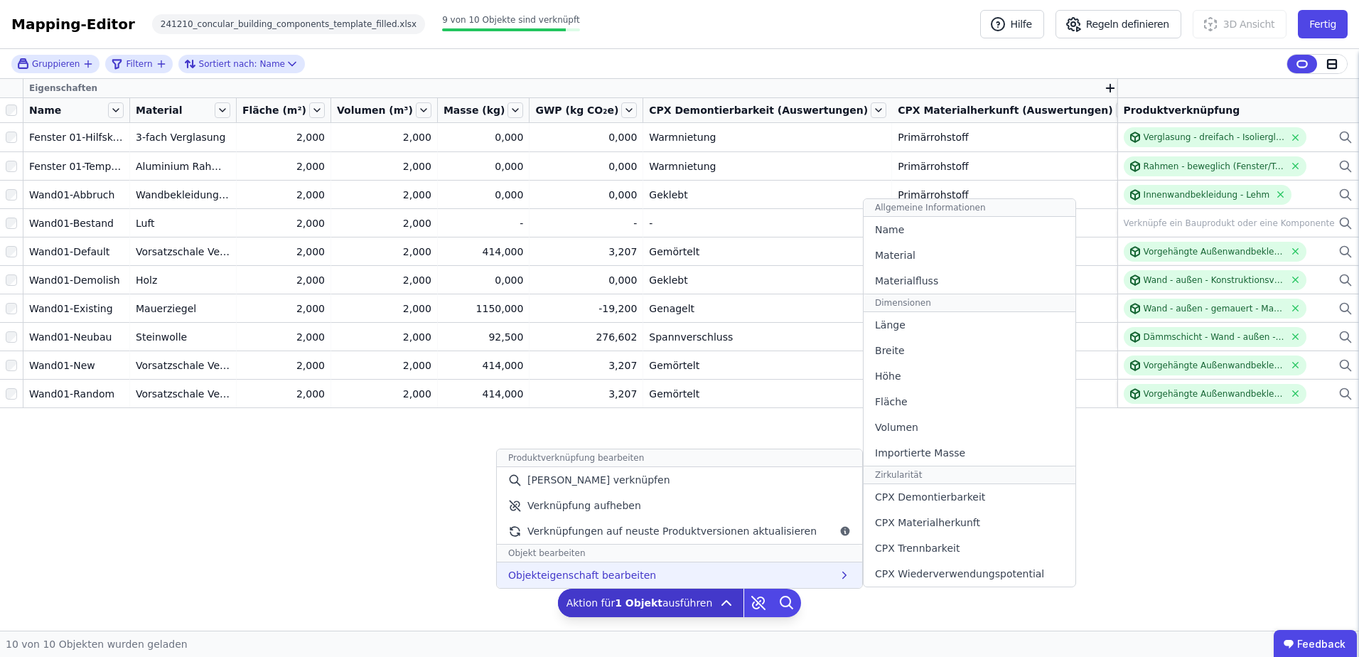
click at [689, 576] on div "Objekteigenschaft bearbeiten Allgemeine Informationen Name Material Materialflu…" at bounding box center [679, 575] width 365 height 26
click at [875, 320] on span "Länge" at bounding box center [890, 325] width 31 height 14
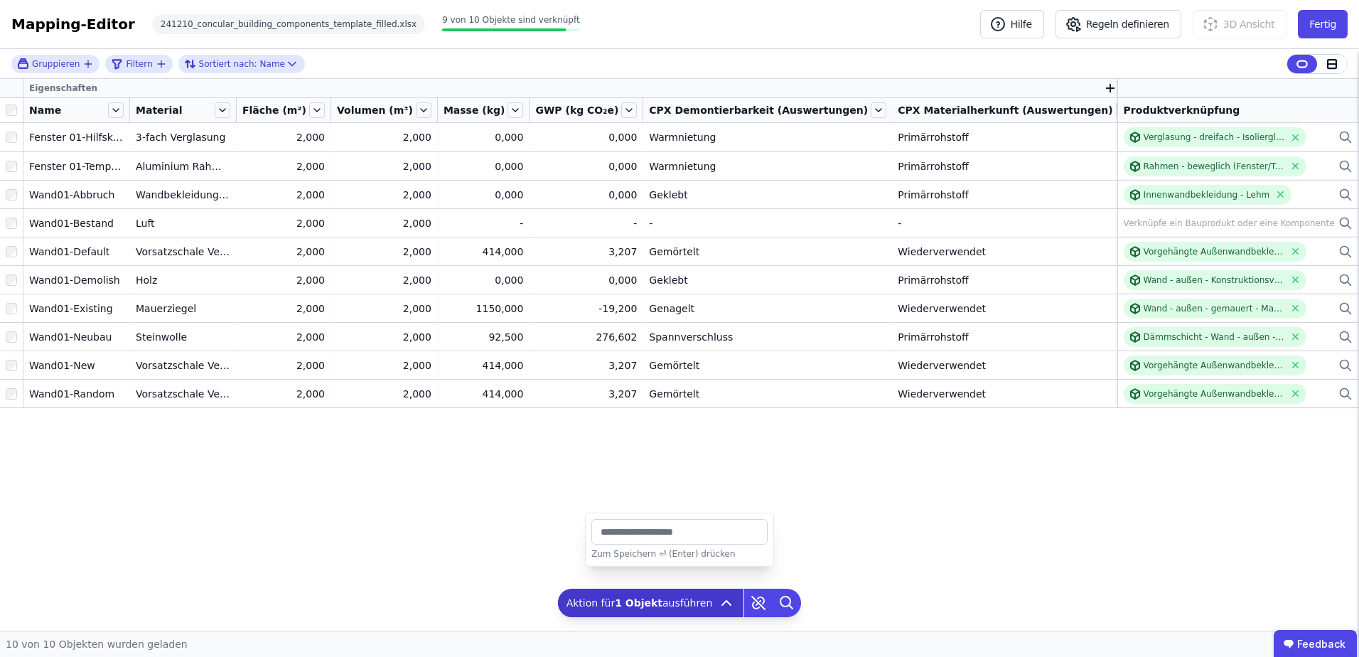
type input "****"
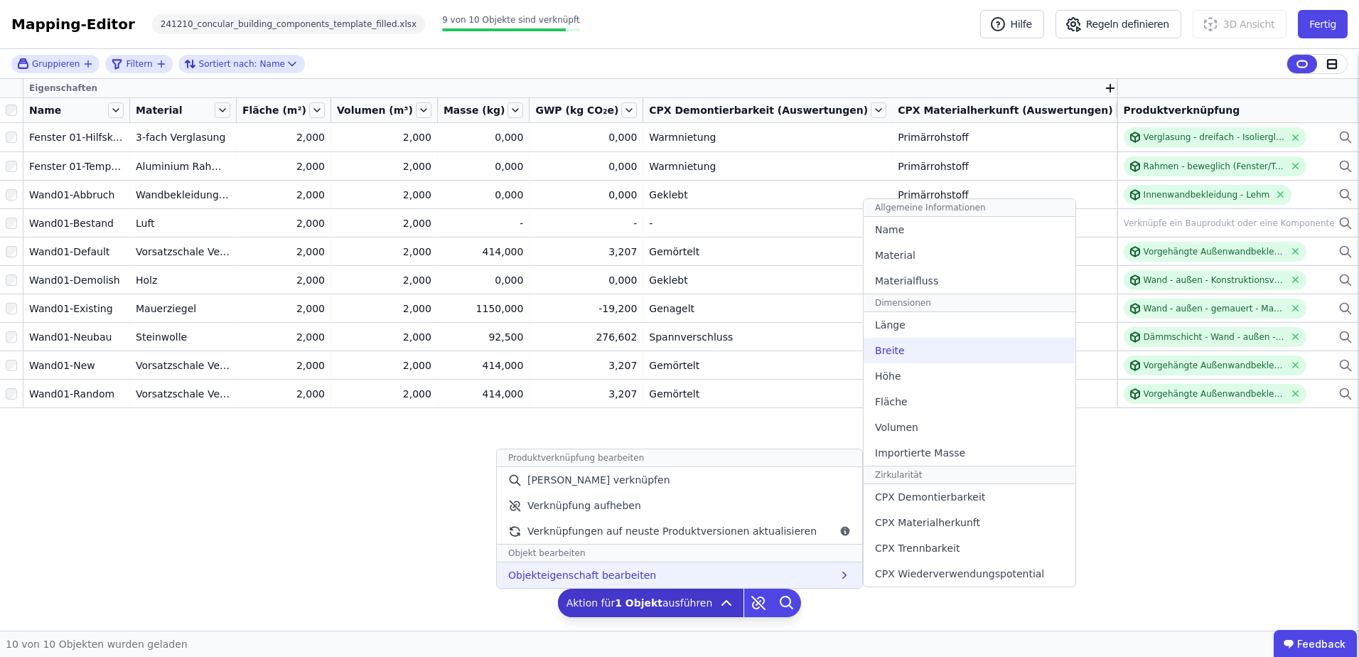
click at [904, 345] on div "Breite" at bounding box center [970, 351] width 212 height 26
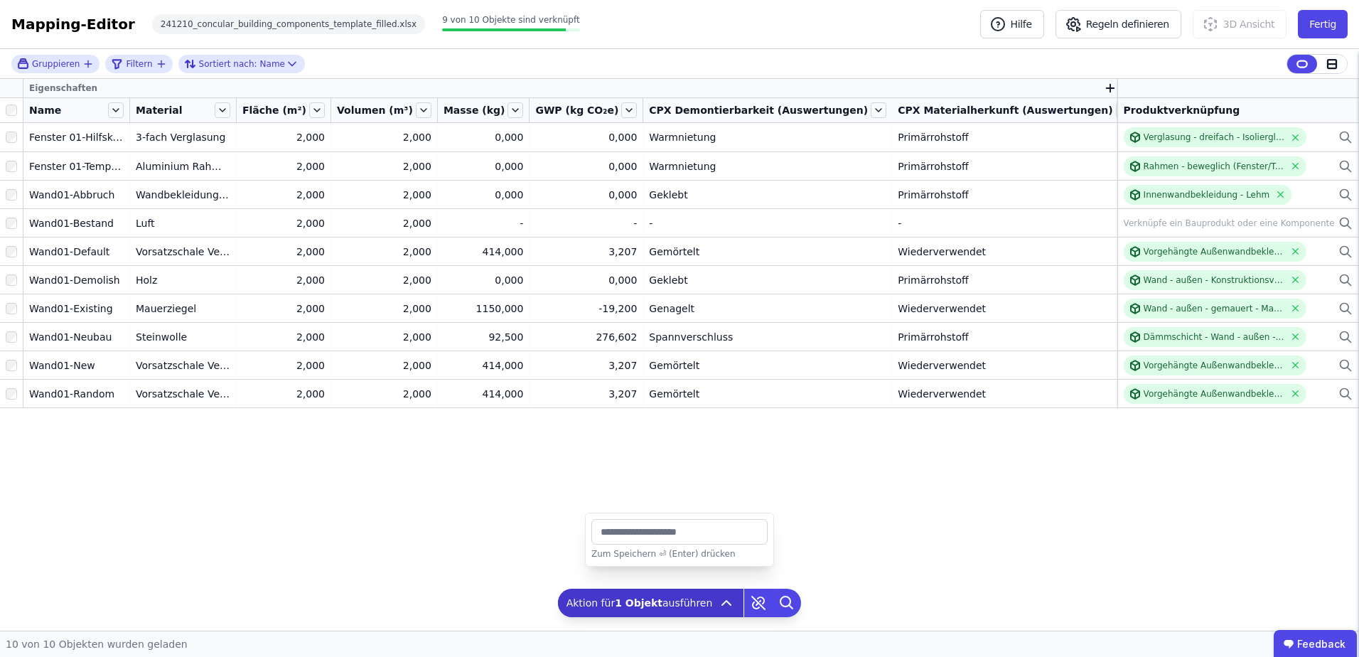
type input "****"
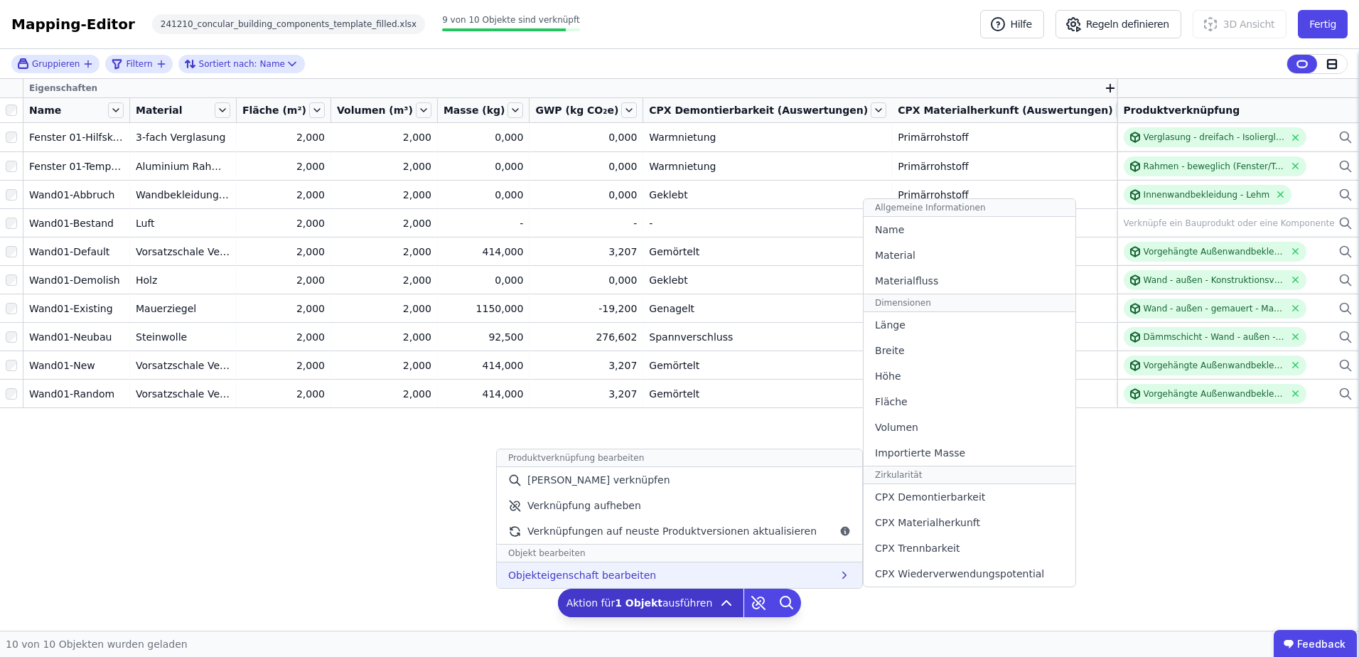
click at [642, 573] on span "Objekteigenschaft bearbeiten" at bounding box center [582, 575] width 148 height 14
click at [899, 382] on div "Höhe" at bounding box center [970, 376] width 212 height 26
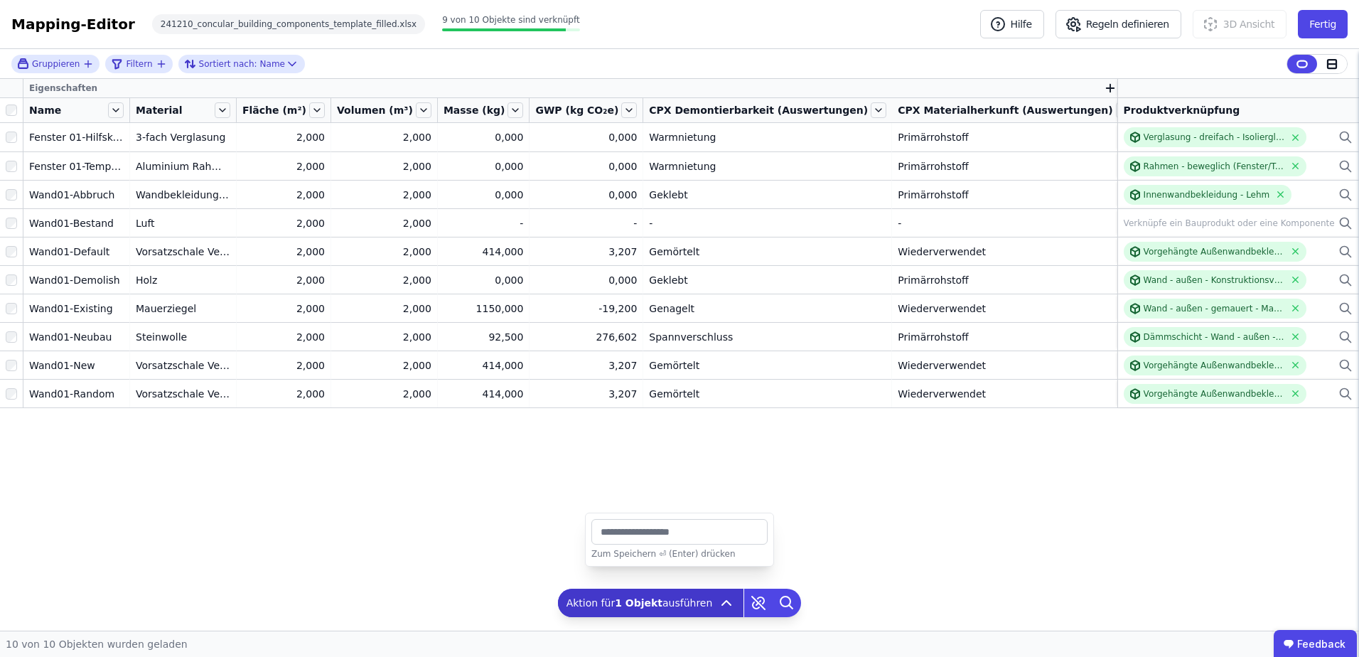
type input "****"
click at [1111, 87] on icon "button" at bounding box center [1111, 89] width 0 height 8
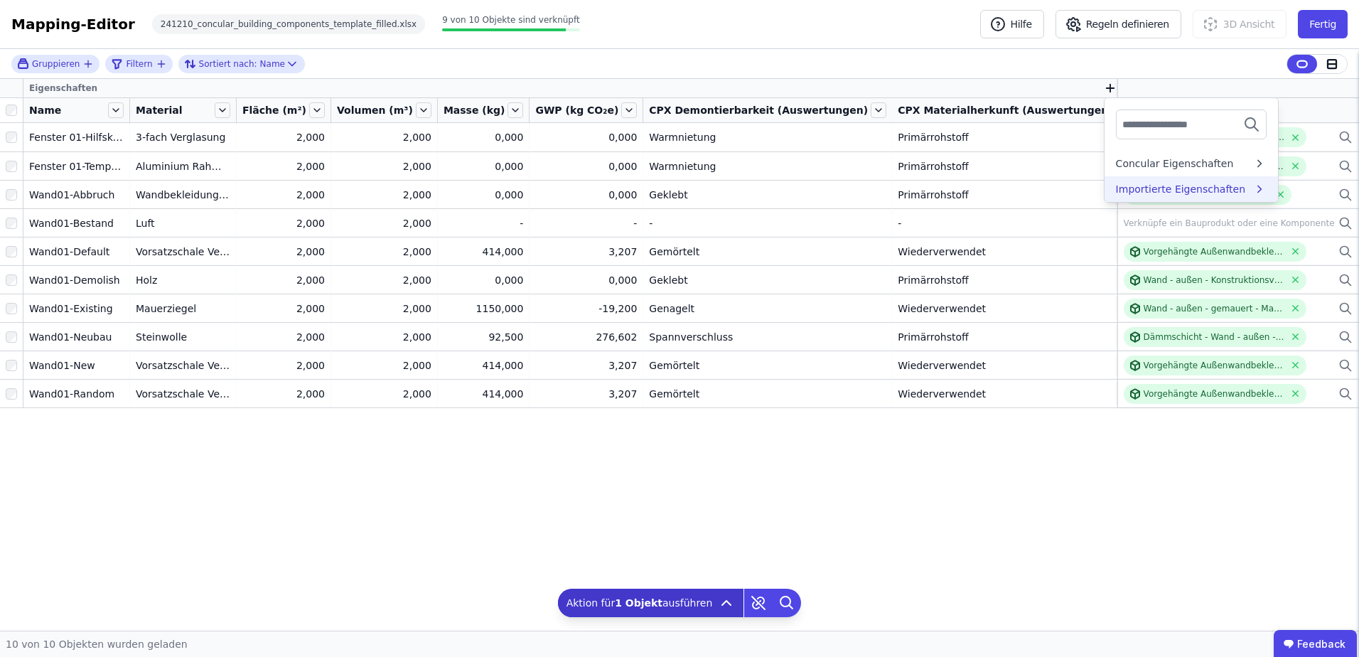
click at [1116, 186] on div "Importierte Eigenschaften" at bounding box center [1181, 189] width 130 height 14
click at [1116, 193] on div "Extra" at bounding box center [1189, 190] width 146 height 14
click at [1125, 164] on div "Extra" at bounding box center [1203, 164] width 156 height 14
click at [1125, 161] on div "Importierte Eigenschaften" at bounding box center [1199, 164] width 149 height 14
click at [1118, 164] on div "Concular Eigenschaften" at bounding box center [1175, 163] width 118 height 14
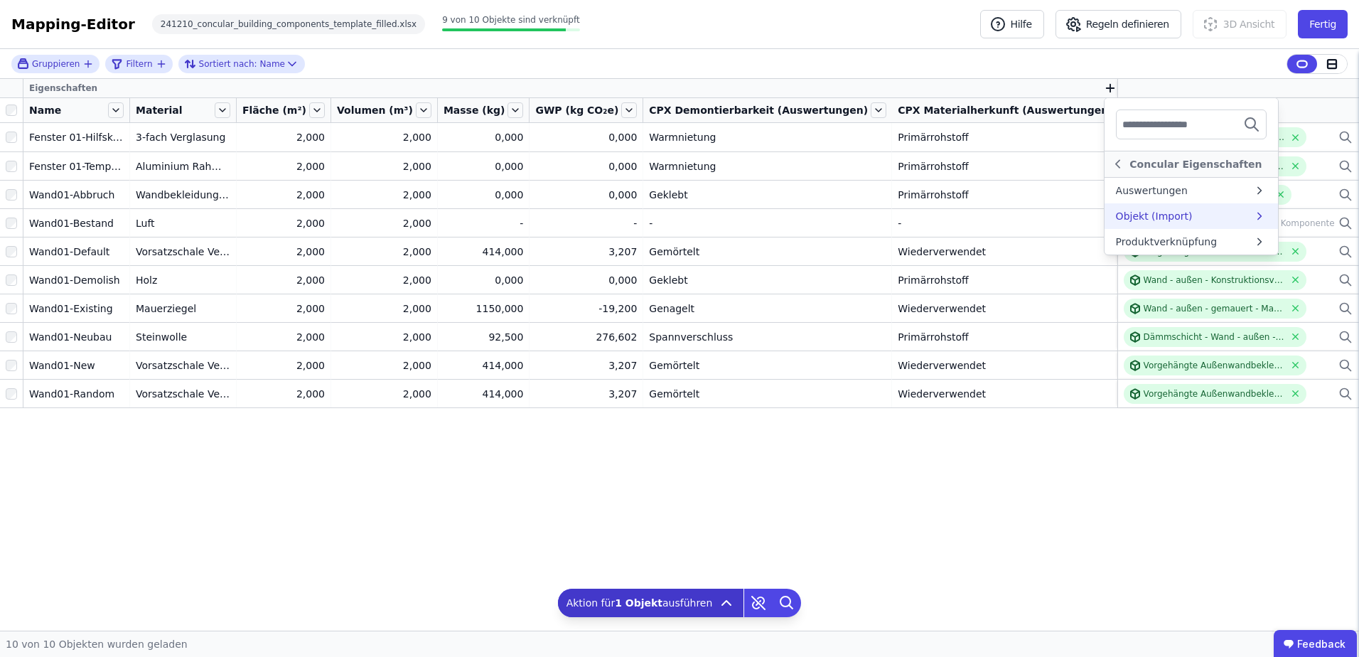
click at [1116, 210] on div "Objekt (Import)" at bounding box center [1154, 216] width 77 height 14
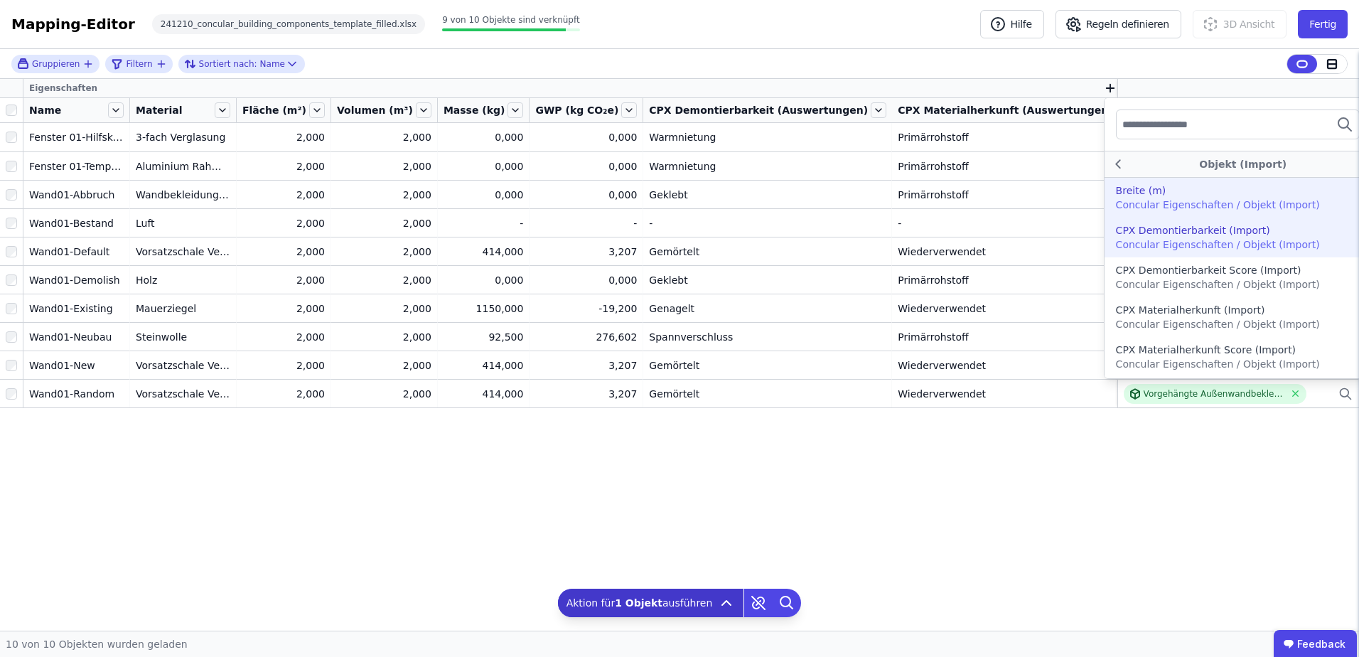
click at [1116, 195] on div "Breite (m)" at bounding box center [1141, 190] width 50 height 14
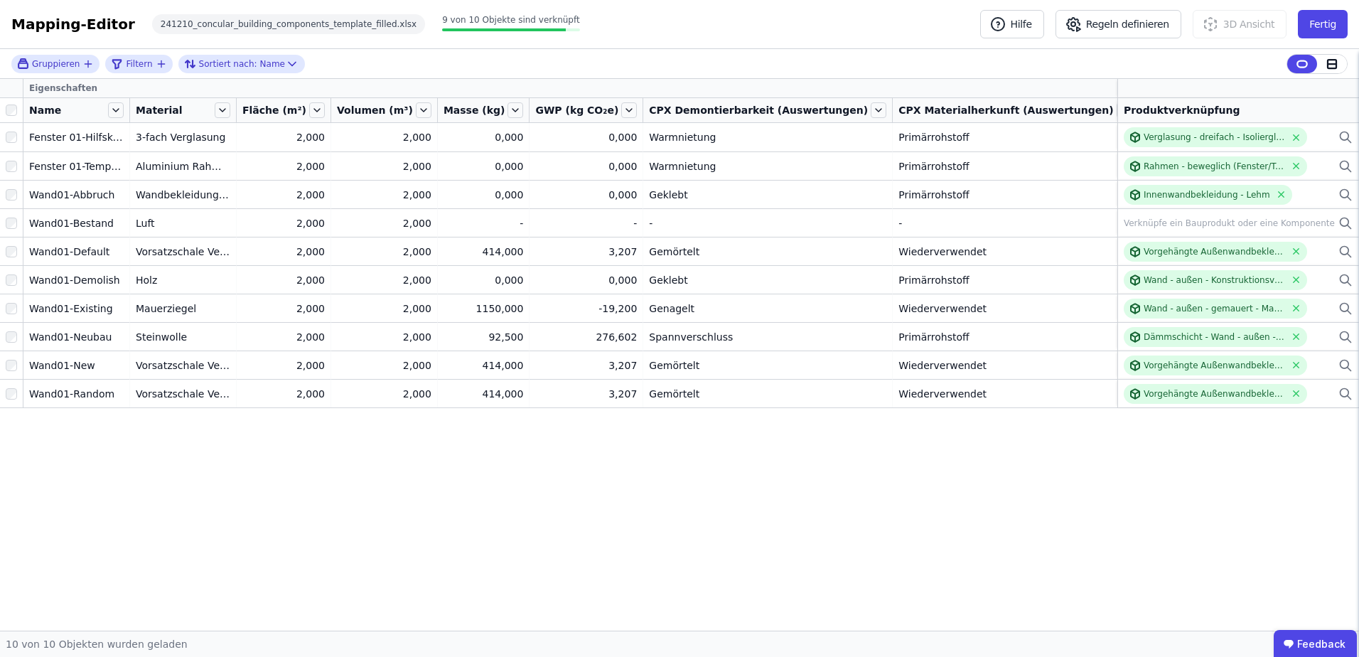
click at [1192, 87] on icon "button" at bounding box center [1198, 88] width 13 height 13
click at [1210, 122] on input "text" at bounding box center [1262, 125] width 105 height 26
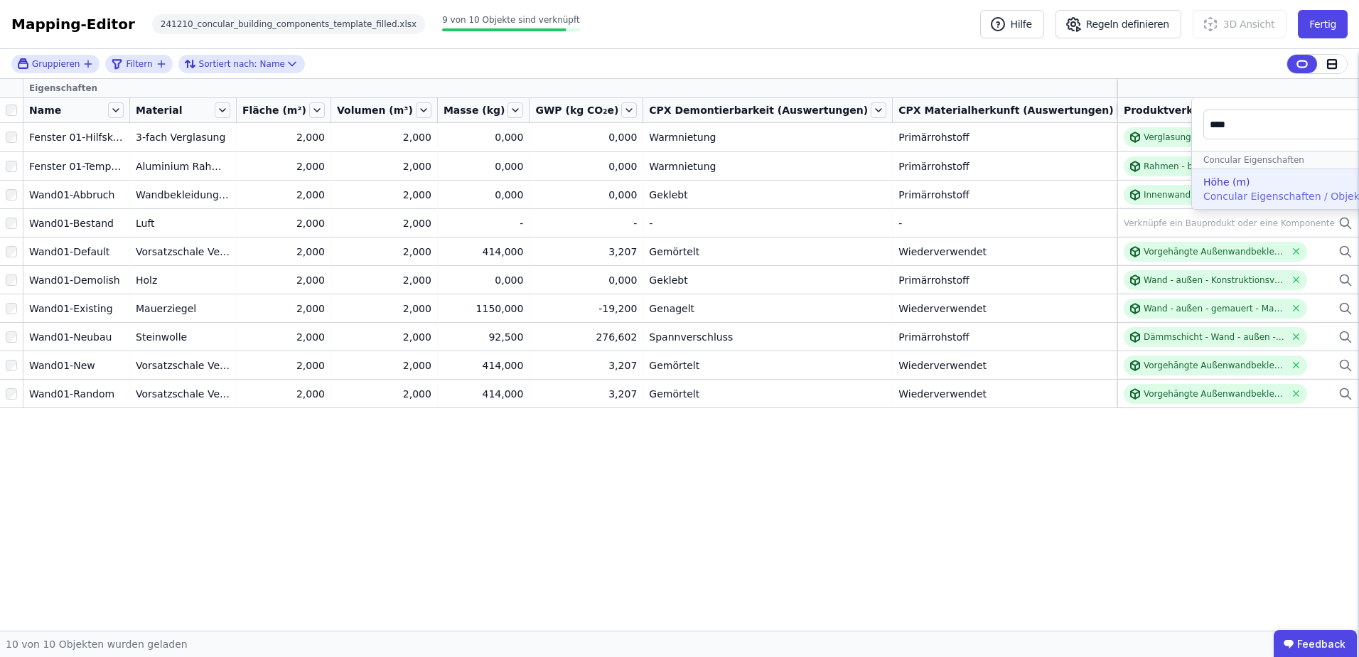
type input "****"
click at [1204, 186] on div "Höhe (m)" at bounding box center [1227, 182] width 47 height 14
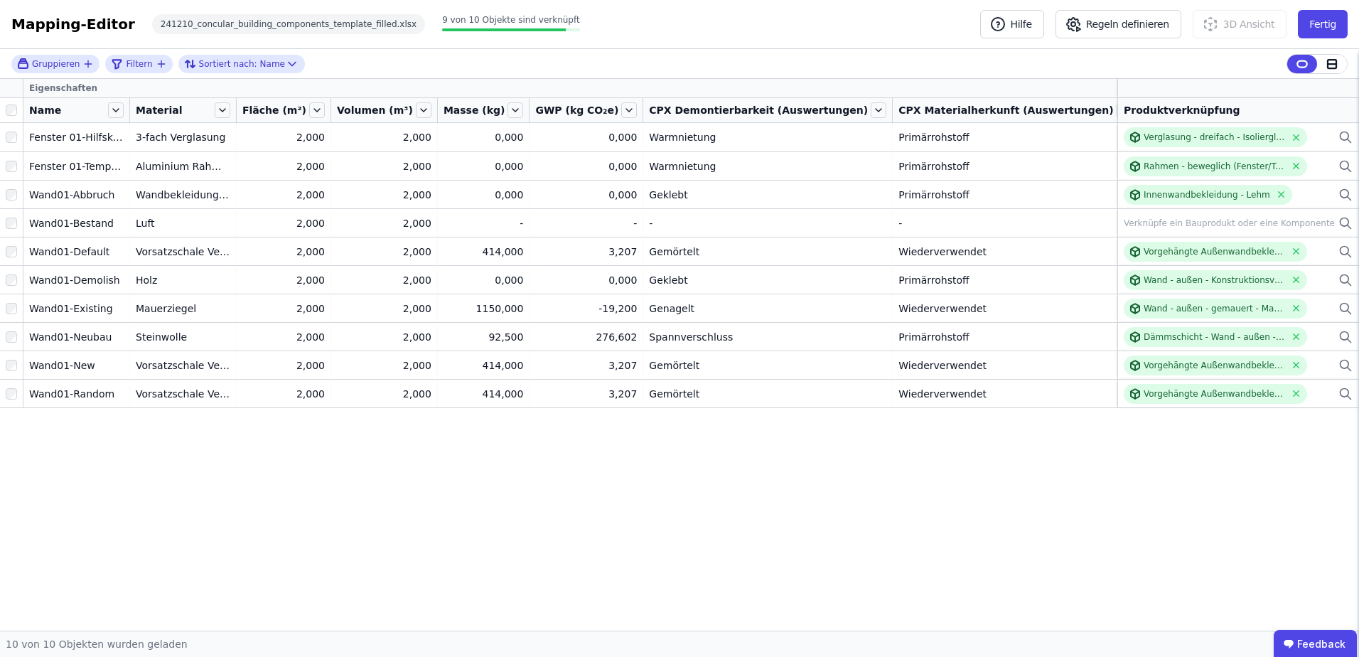
drag, startPoint x: 1021, startPoint y: 111, endPoint x: 988, endPoint y: 111, distance: 32.7
click at [988, 111] on tr "Name Material Fläche (m²) Volumen (m³) Masse (kg) GWP (kg CO₂e) CPX Demontierba…" at bounding box center [775, 110] width 1550 height 25
click at [993, 112] on div "CPX Materialherkunft (Auswertungen)" at bounding box center [1015, 110] width 245 height 24
drag, startPoint x: 996, startPoint y: 111, endPoint x: 924, endPoint y: 112, distance: 71.8
click at [924, 112] on div "CPX Materialherkunft (Auswertungen)" at bounding box center [1015, 110] width 245 height 24
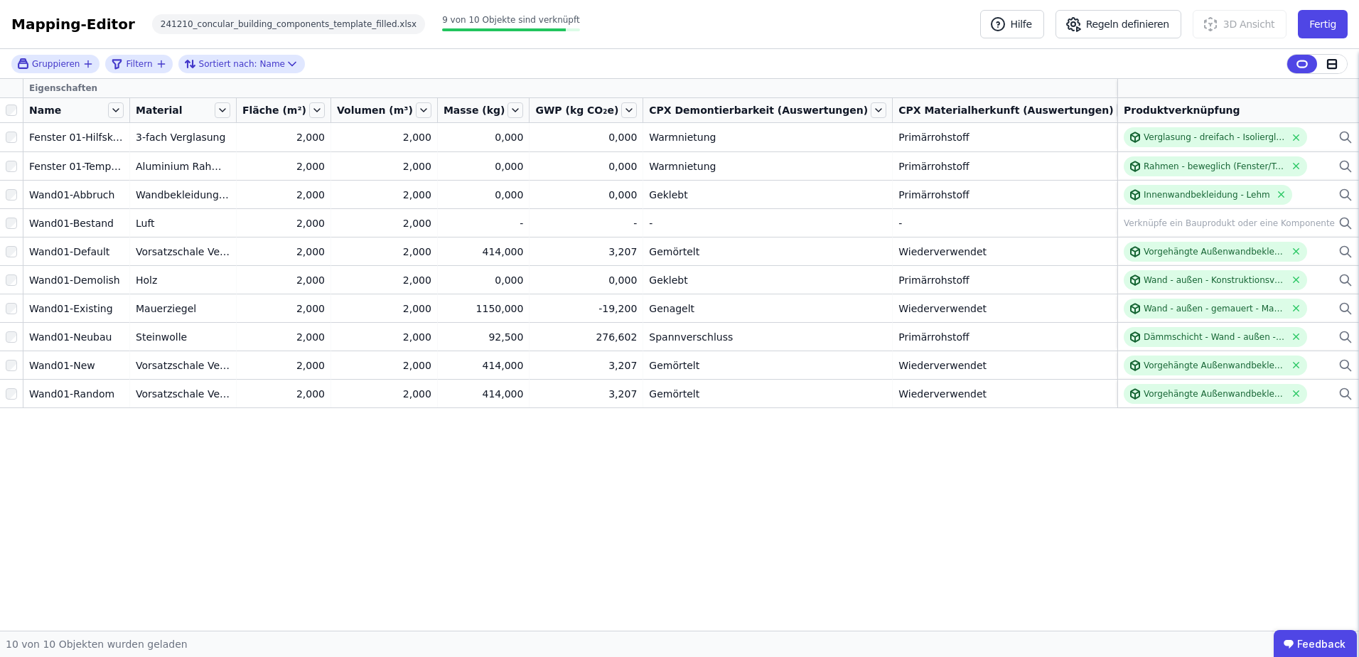
drag, startPoint x: 1070, startPoint y: 111, endPoint x: 1032, endPoint y: 110, distance: 37.7
click at [1139, 110] on div "Breite (m)" at bounding box center [1182, 110] width 87 height 24
drag, startPoint x: 711, startPoint y: 111, endPoint x: 729, endPoint y: 107, distance: 18.3
click at [729, 107] on span "CPX Demontierbarkeit (Auswertungen)" at bounding box center [758, 110] width 219 height 14
drag, startPoint x: 793, startPoint y: 111, endPoint x: 683, endPoint y: 116, distance: 110.3
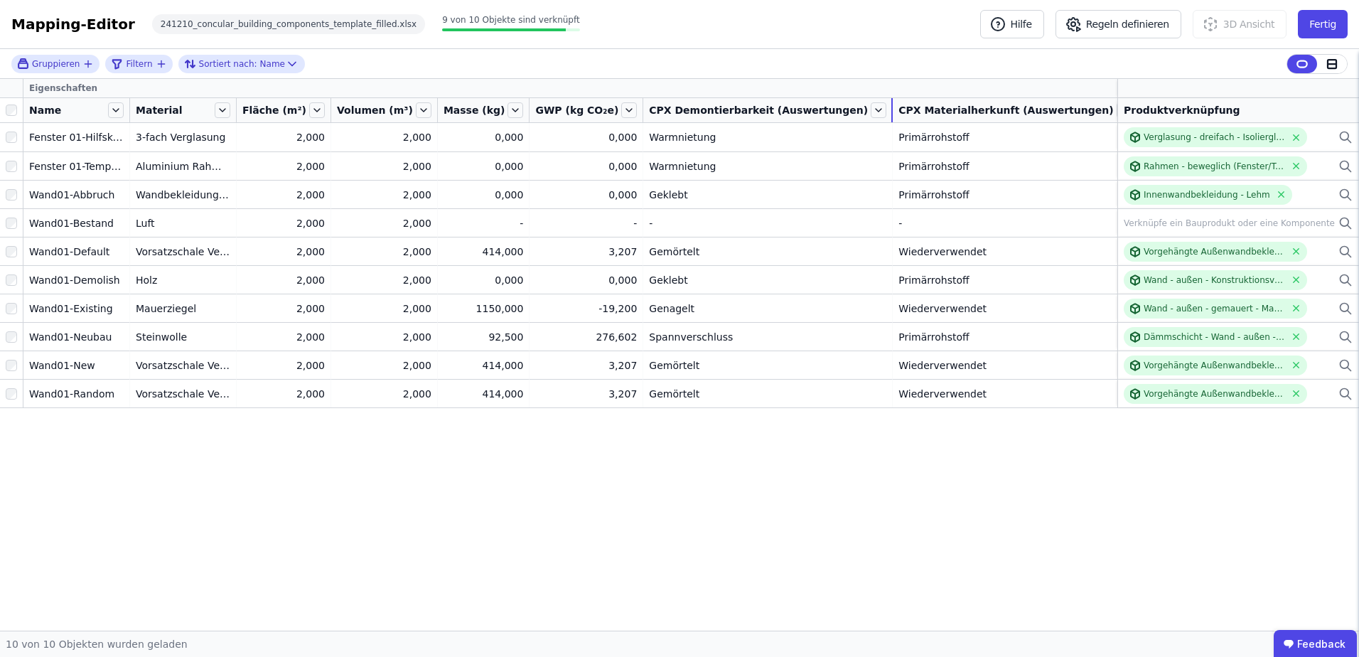
click at [683, 116] on div "CPX Demontierbarkeit (Auswertungen)" at bounding box center [767, 110] width 249 height 24
drag, startPoint x: 587, startPoint y: 112, endPoint x: 514, endPoint y: 115, distance: 73.3
click at [530, 115] on div "GWP (kg CO₂e)" at bounding box center [586, 110] width 113 height 24
drag, startPoint x: 874, startPoint y: 112, endPoint x: 848, endPoint y: 112, distance: 26.3
click at [899, 112] on span "CPX Materialherkunft (Auswertungen)" at bounding box center [1006, 110] width 215 height 14
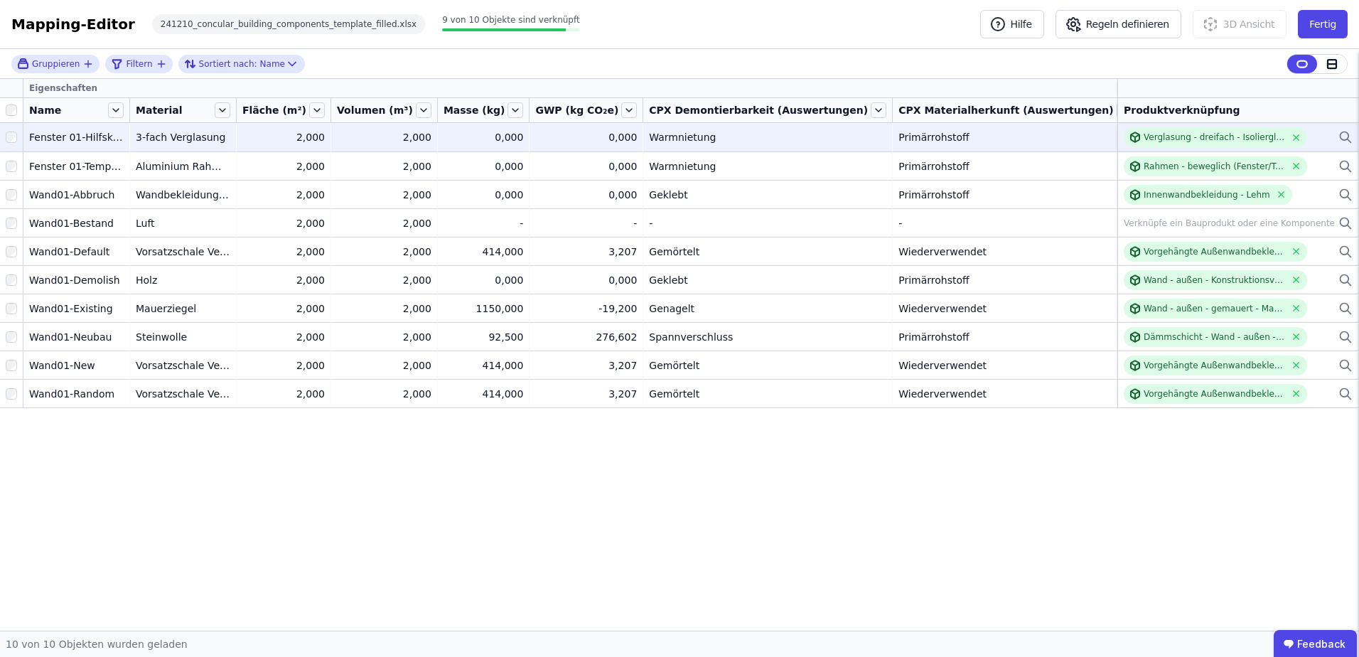
click at [4, 137] on div at bounding box center [11, 137] width 23 height 26
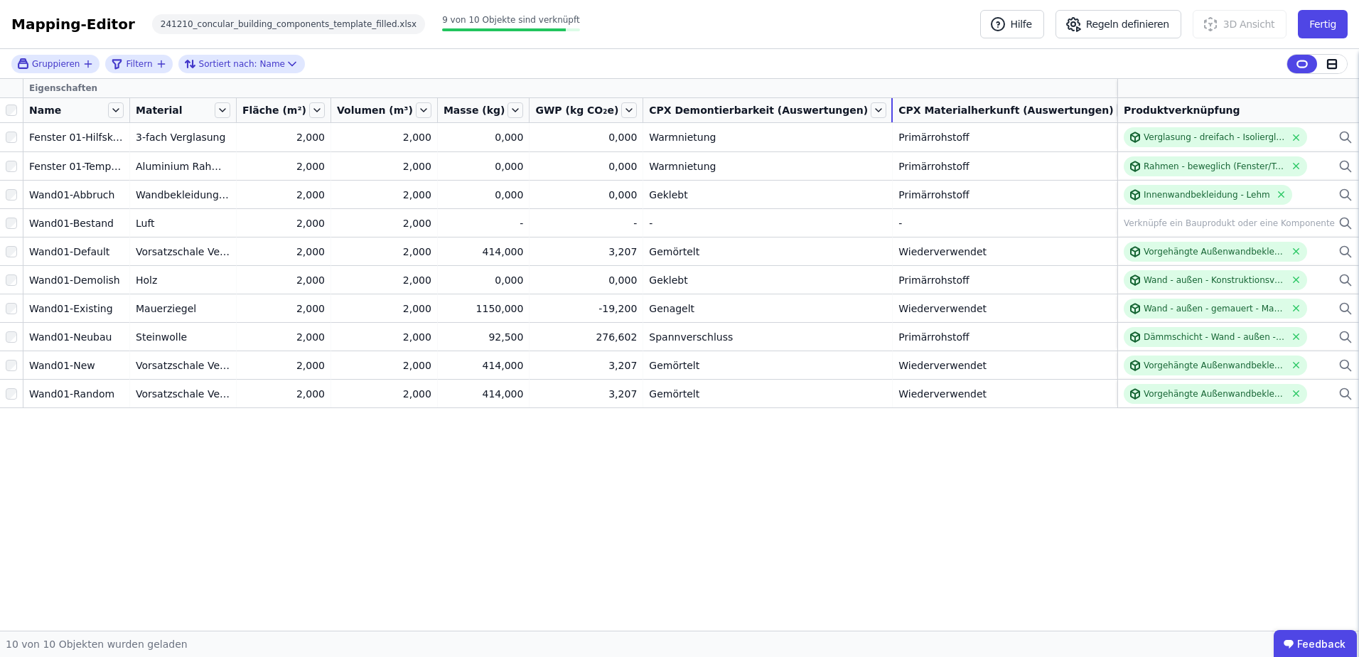
drag, startPoint x: 793, startPoint y: 112, endPoint x: 691, endPoint y: 106, distance: 102.5
click at [691, 106] on div "CPX Demontierbarkeit (Auswertungen)" at bounding box center [767, 110] width 249 height 24
drag, startPoint x: 621, startPoint y: 109, endPoint x: 665, endPoint y: 112, distance: 44.2
click at [665, 112] on span "CPX Demontierbarkeit (Auswertungen)" at bounding box center [758, 110] width 219 height 14
drag, startPoint x: 665, startPoint y: 112, endPoint x: 793, endPoint y: 109, distance: 128.0
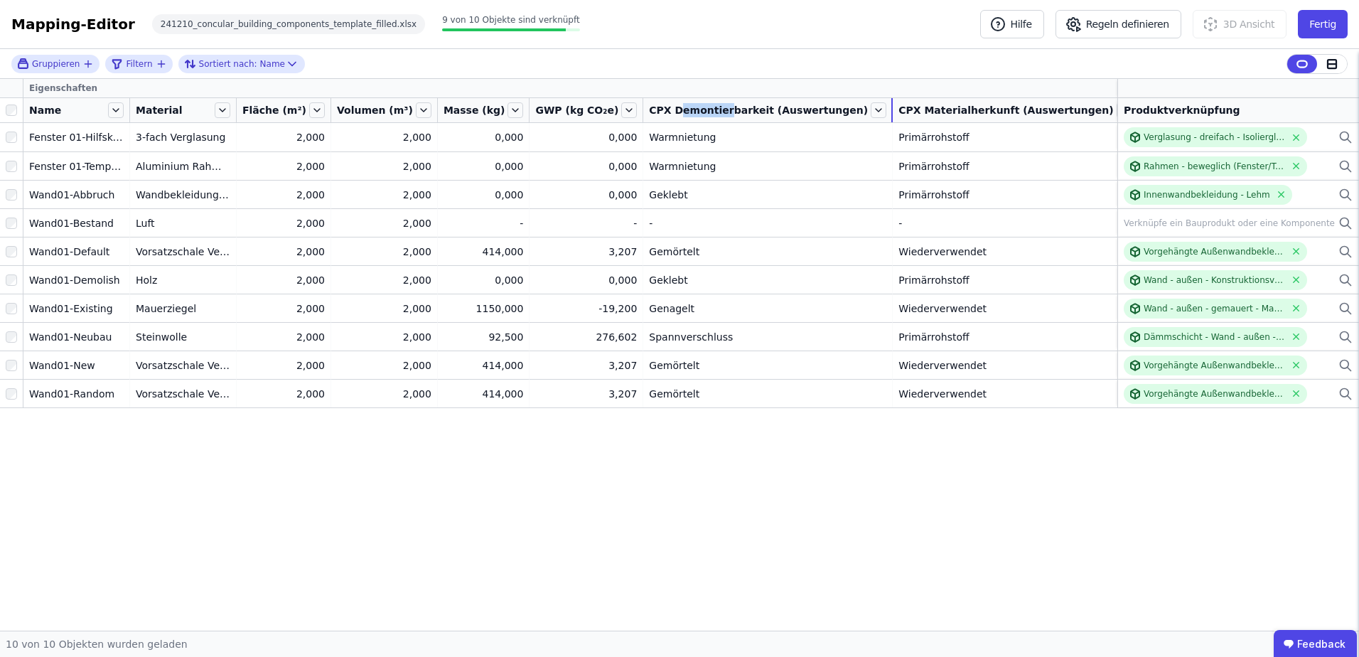
click at [892, 109] on div at bounding box center [892, 110] width 1 height 24
drag, startPoint x: 793, startPoint y: 109, endPoint x: 880, endPoint y: 110, distance: 87.5
click at [880, 110] on tr "Name Material Fläche (m²) Volumen (m³) Masse (kg) GWP (kg CO₂e) CPX Demontierba…" at bounding box center [775, 110] width 1550 height 25
drag, startPoint x: 358, startPoint y: 110, endPoint x: 1108, endPoint y: 88, distance: 751.1
click at [1108, 88] on div "Eigenschaften" at bounding box center [665, 88] width 1285 height 18
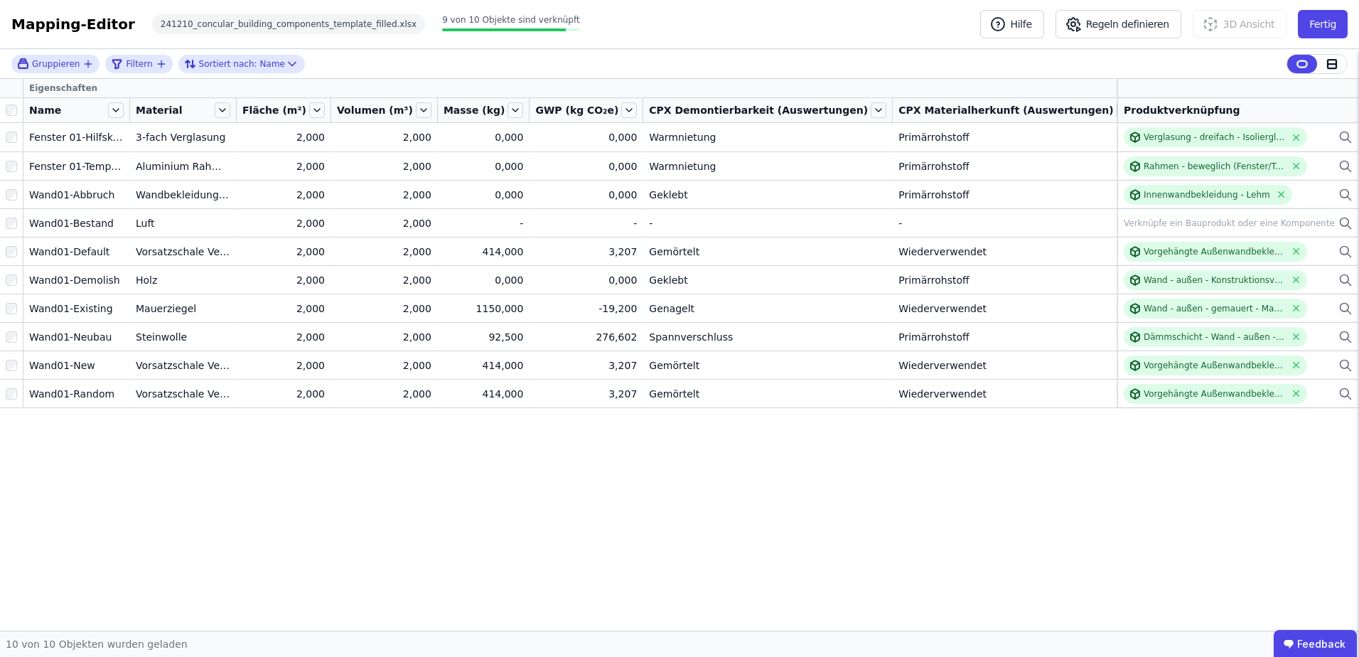
click at [1274, 89] on icon "button" at bounding box center [1280, 88] width 13 height 13
click at [1293, 124] on input "text" at bounding box center [1345, 125] width 105 height 26
click at [980, 79] on div "Gruppieren Filtern Sortiert nach: Name Eigenschaften Concular Eigenschaften Imp…" at bounding box center [679, 340] width 1359 height 582
drag, startPoint x: 250, startPoint y: 108, endPoint x: 309, endPoint y: 107, distance: 59.0
click at [309, 107] on div "Fläche (m²)" at bounding box center [284, 110] width 94 height 24
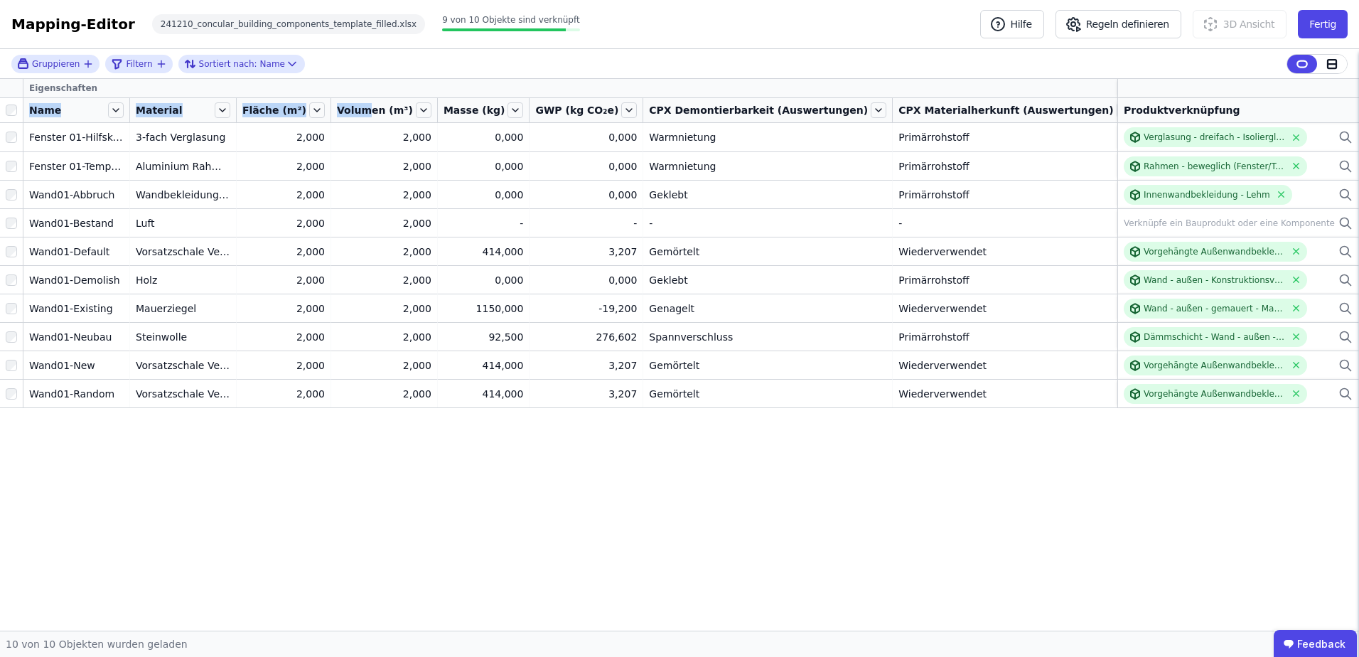
drag, startPoint x: 309, startPoint y: 107, endPoint x: 488, endPoint y: 92, distance: 180.5
click at [488, 92] on thead "Eigenschaften Name Material Fläche (m²) Volumen (m³) Masse (kg) GWP (kg CO₂e) C…" at bounding box center [775, 101] width 1550 height 44
click at [1330, 62] on icon at bounding box center [1332, 64] width 13 height 13
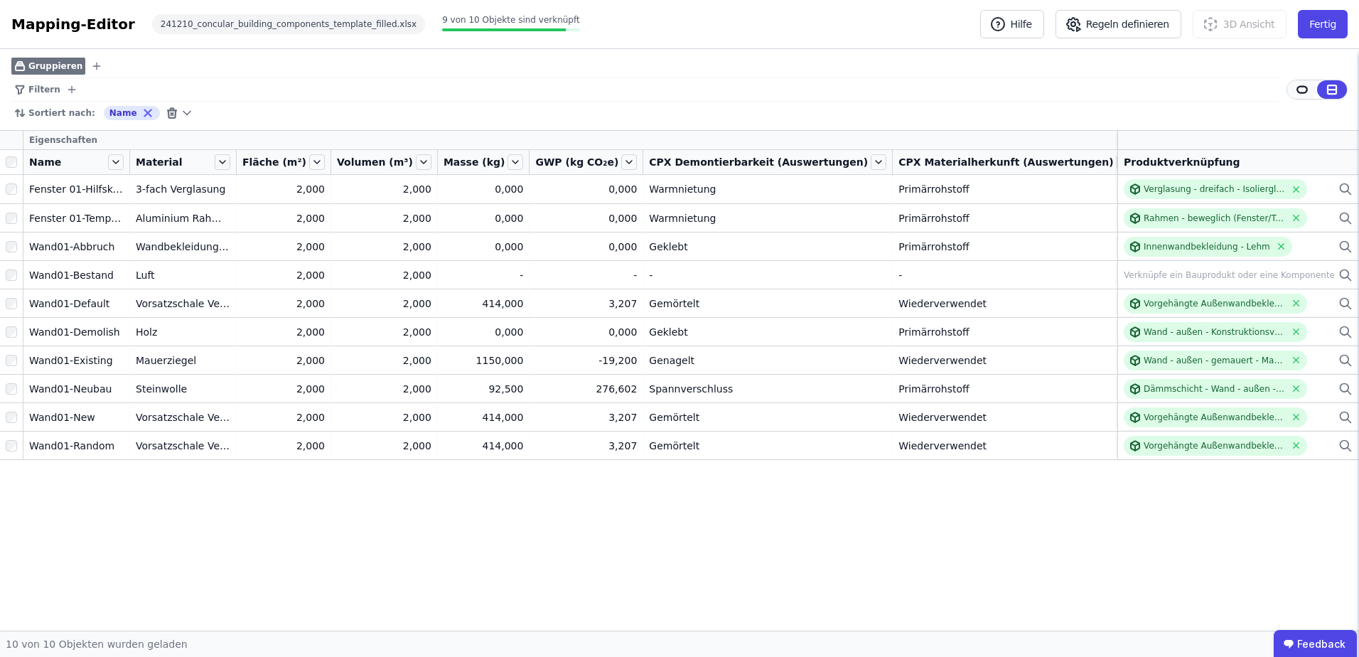
click at [1305, 85] on icon at bounding box center [1302, 89] width 13 height 13
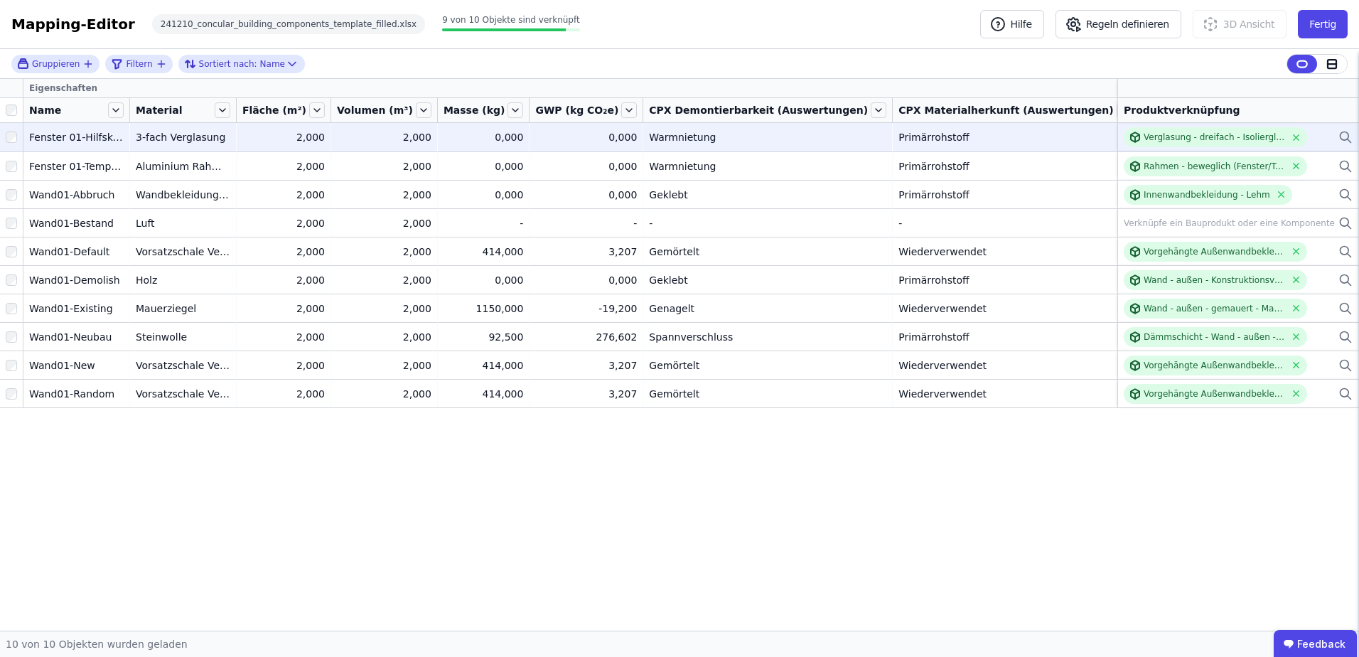
click at [1145, 136] on div "1,560" at bounding box center [1182, 137] width 75 height 14
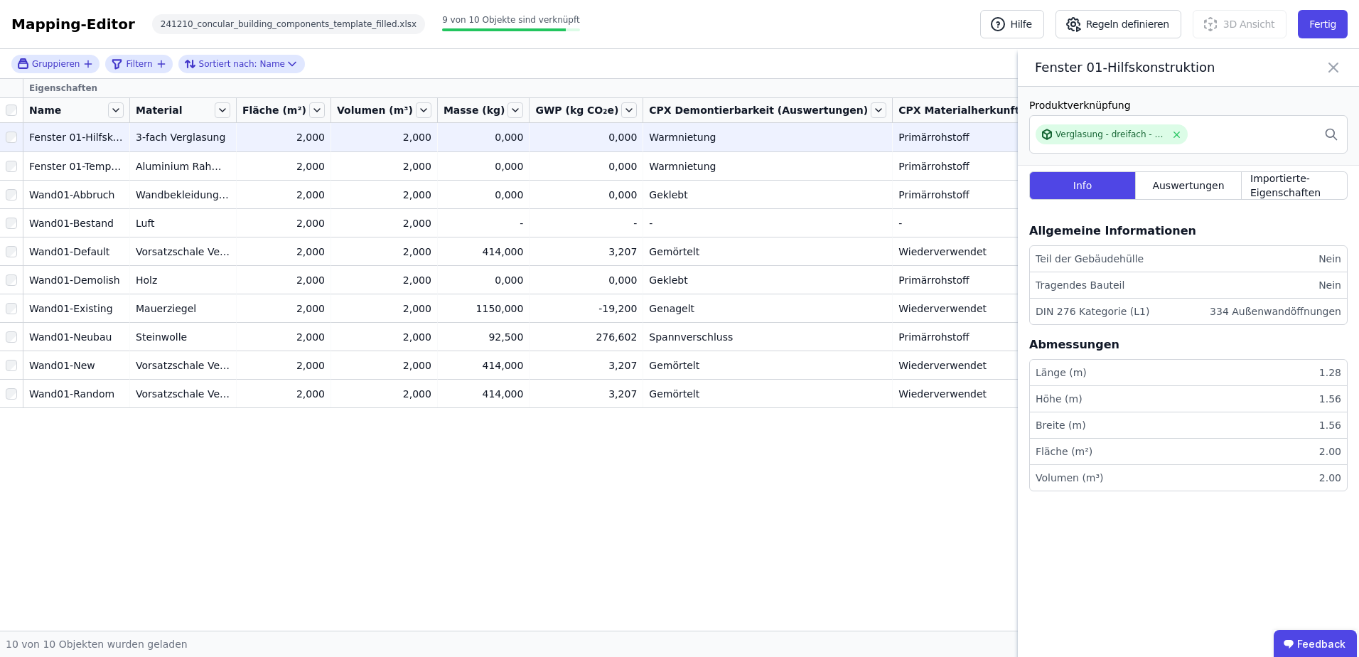
click at [941, 138] on div "Primärrohstoff" at bounding box center [1015, 137] width 233 height 14
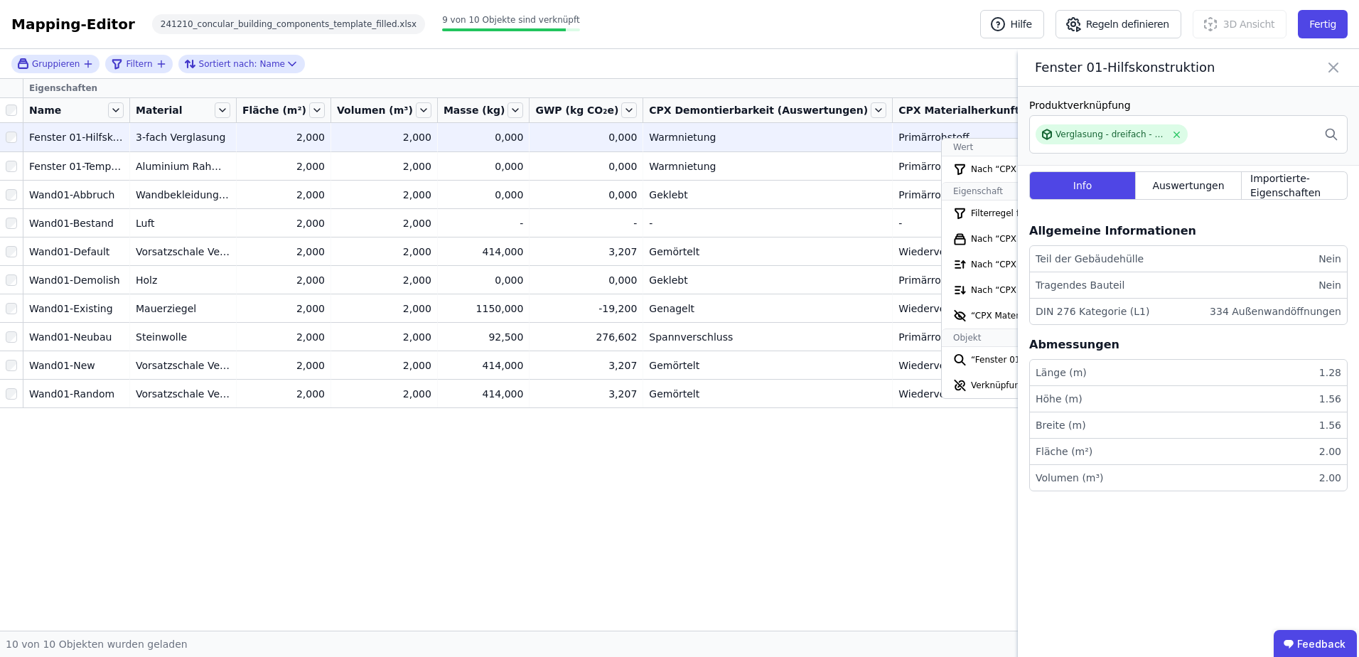
click at [910, 132] on div "Primärrohstoff" at bounding box center [1015, 137] width 233 height 14
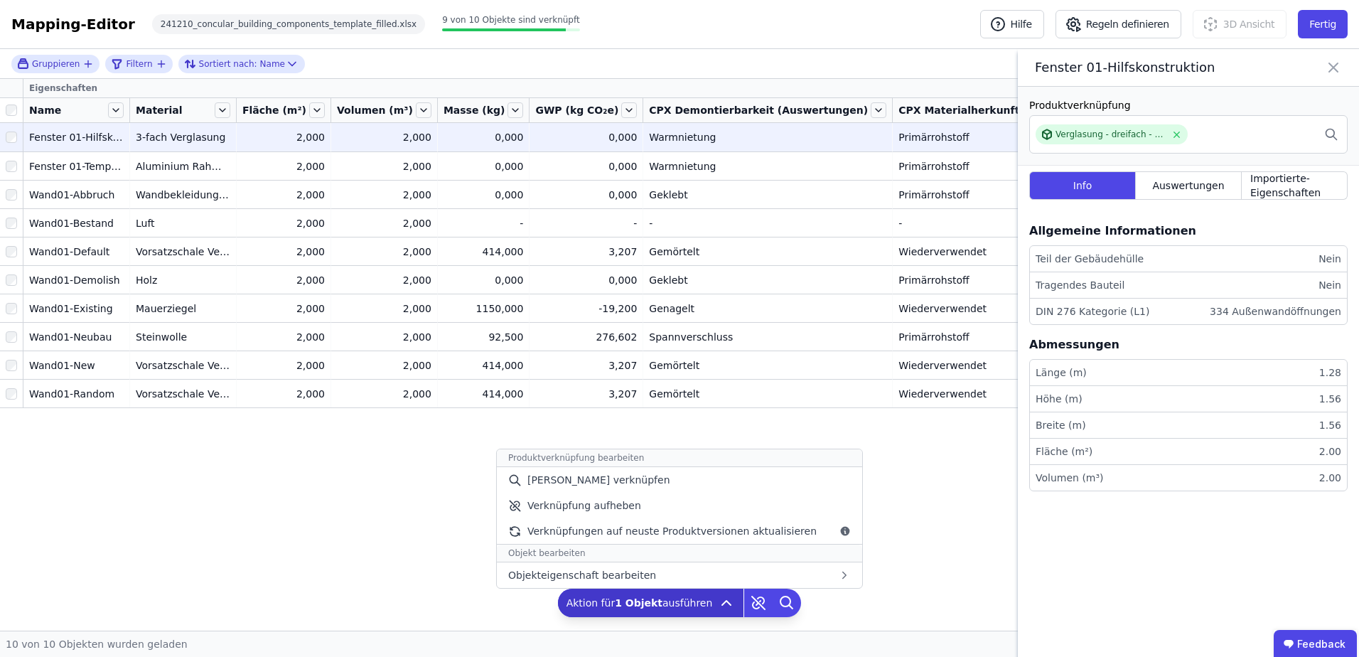
click at [721, 599] on icon at bounding box center [726, 602] width 17 height 17
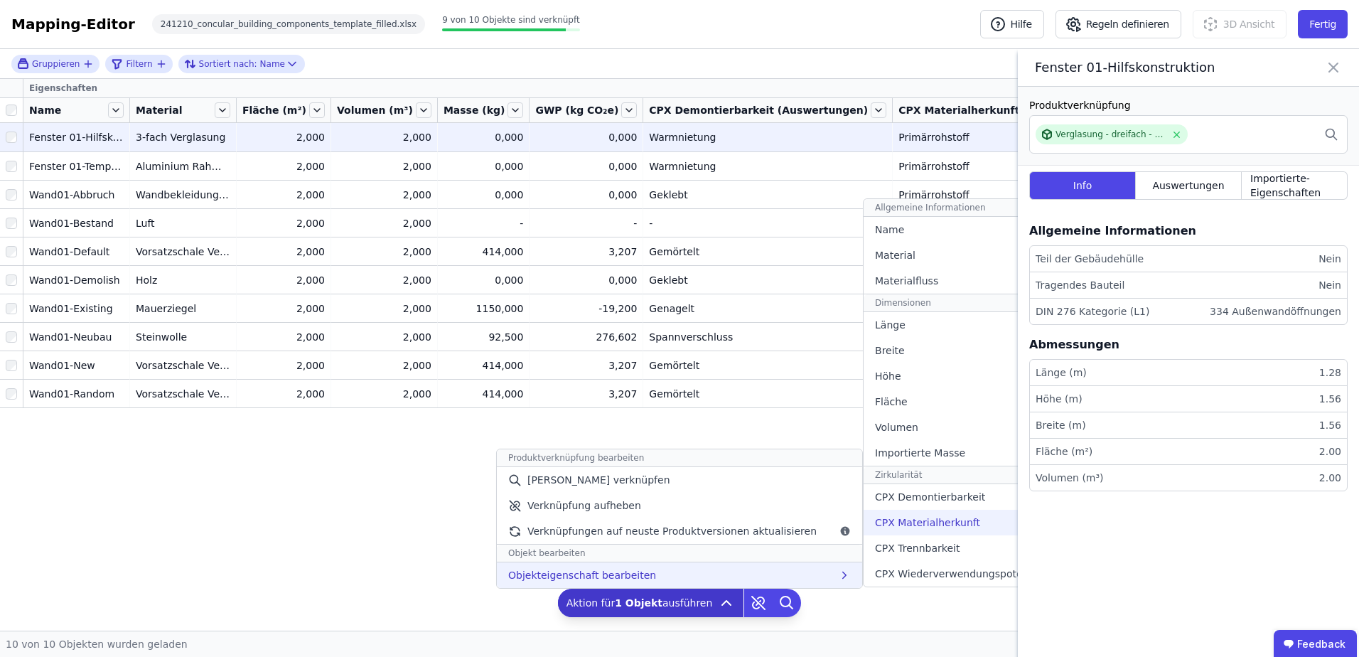
click at [900, 527] on span "CPX Materialherkunft" at bounding box center [927, 522] width 105 height 14
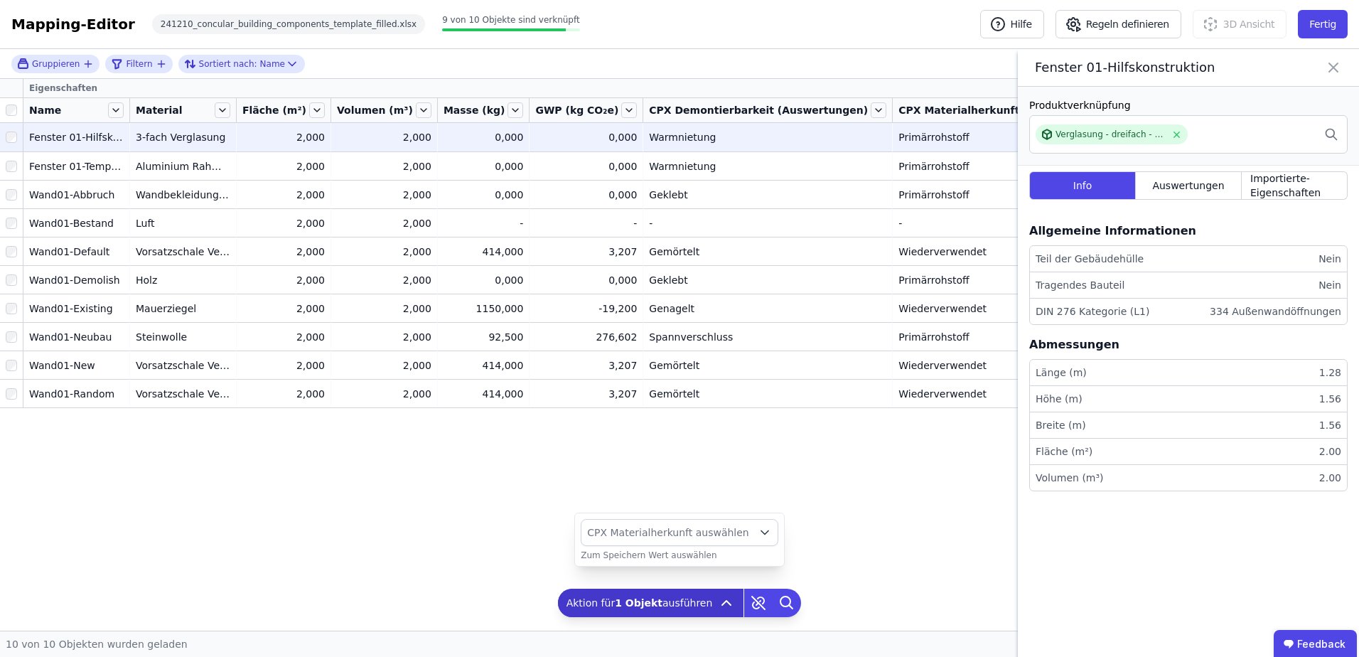
click at [1117, 108] on icon at bounding box center [1125, 110] width 16 height 16
click at [905, 108] on span "CPX Materialherkunft (Auswertungen)" at bounding box center [1006, 110] width 215 height 14
click at [1337, 64] on icon at bounding box center [1333, 67] width 9 height 9
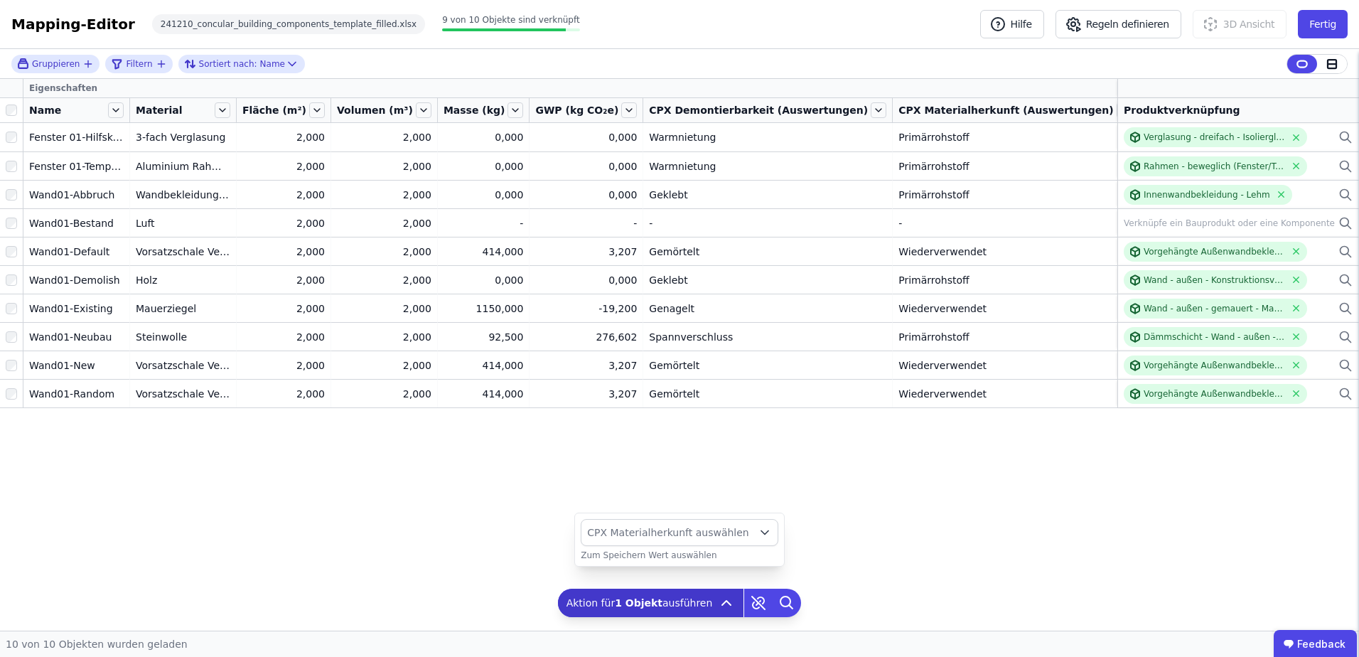
click at [1204, 111] on icon at bounding box center [1212, 110] width 16 height 16
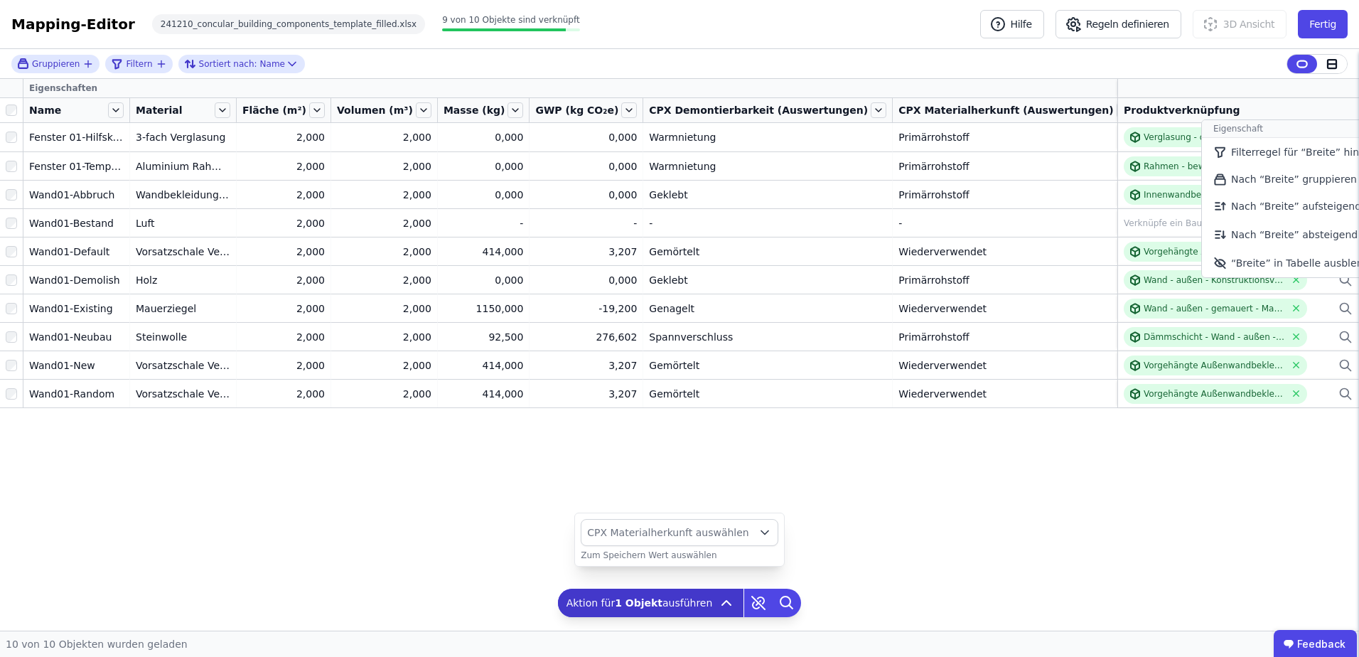
click at [912, 113] on span "CPX Materialherkunft (Auswertungen)" at bounding box center [1006, 110] width 215 height 14
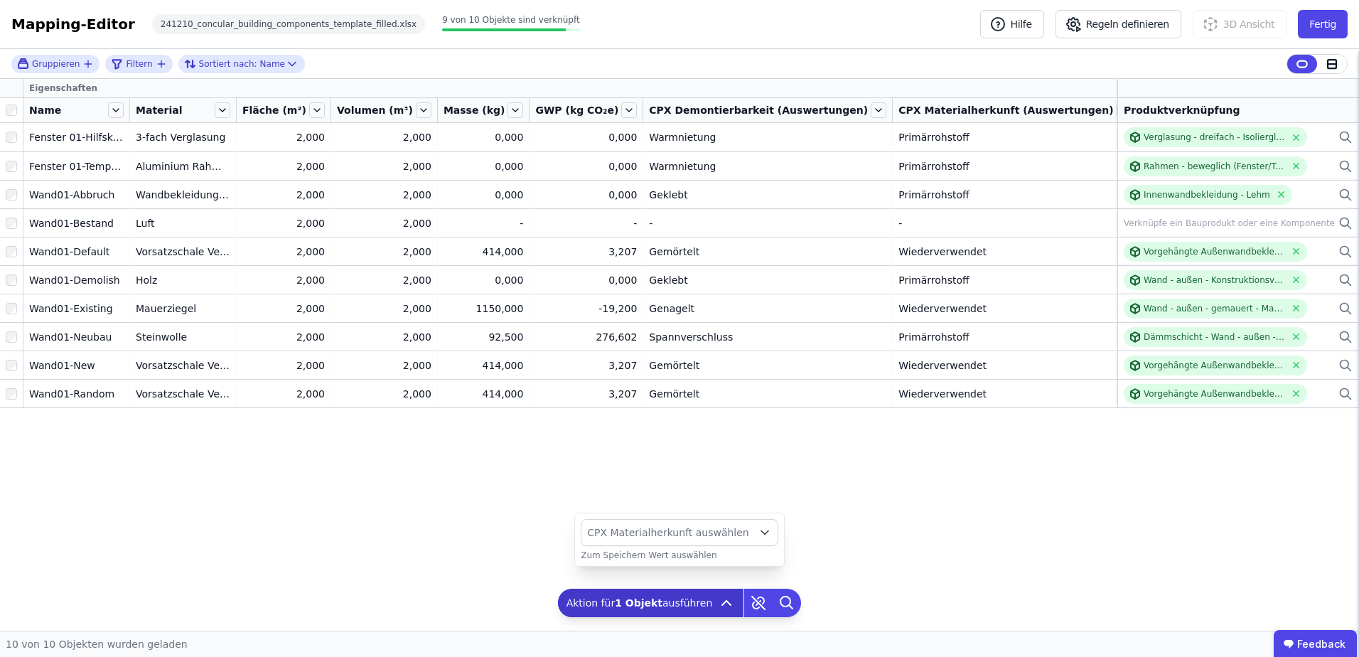
click at [1117, 109] on icon at bounding box center [1125, 110] width 16 height 16
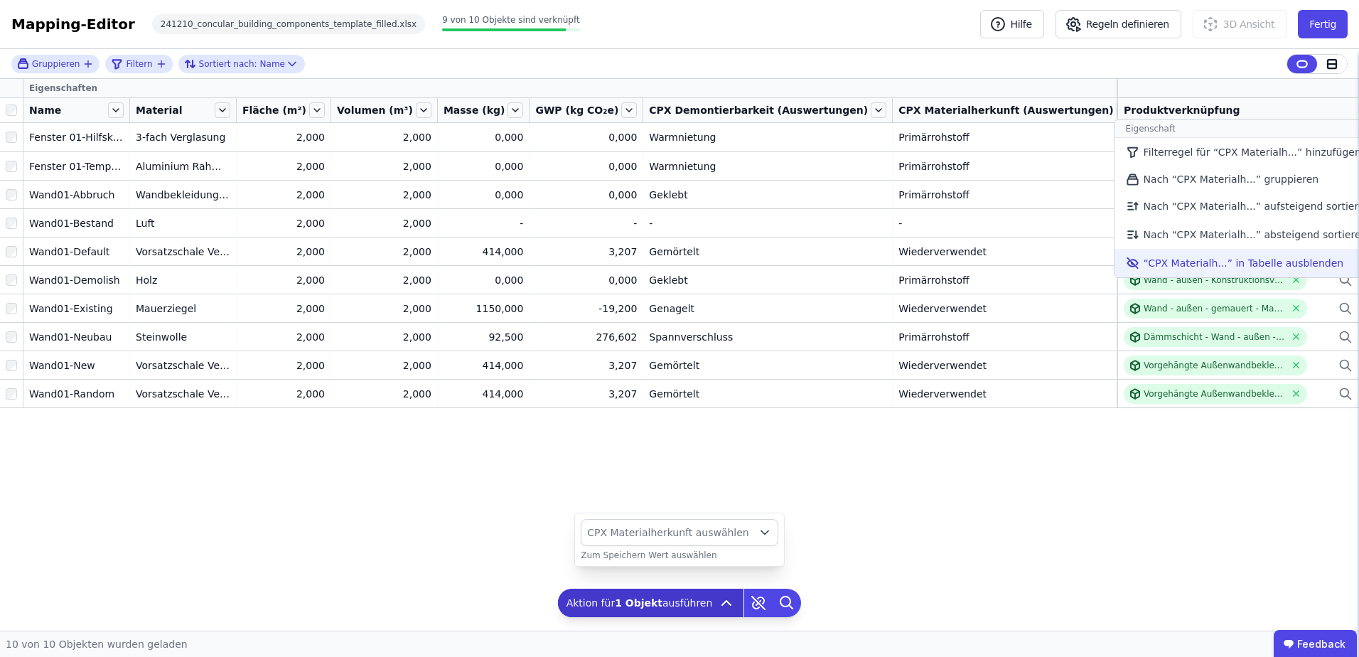
click at [1115, 260] on li "“CPX Materialh...” in Tabelle ausblenden" at bounding box center [1249, 263] width 268 height 28
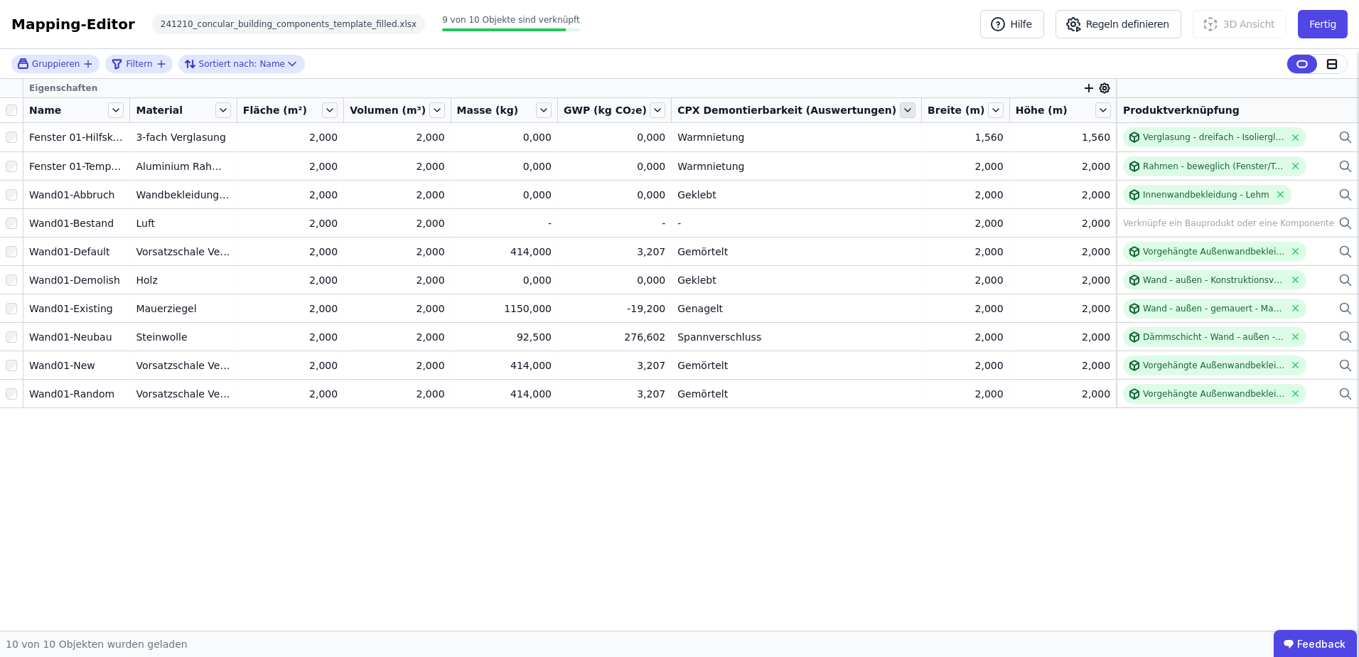
click at [900, 107] on icon at bounding box center [908, 110] width 16 height 16
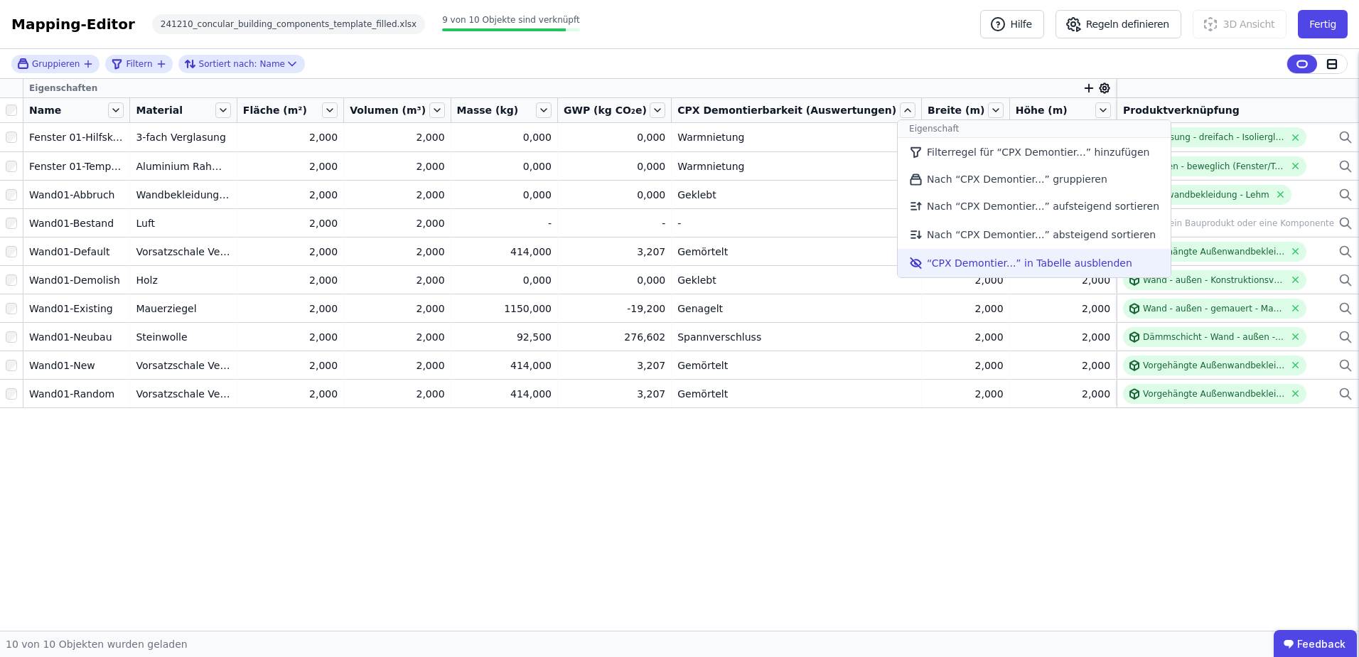
click at [946, 265] on li "“CPX Demontier...” in Tabelle ausblenden" at bounding box center [1034, 263] width 273 height 28
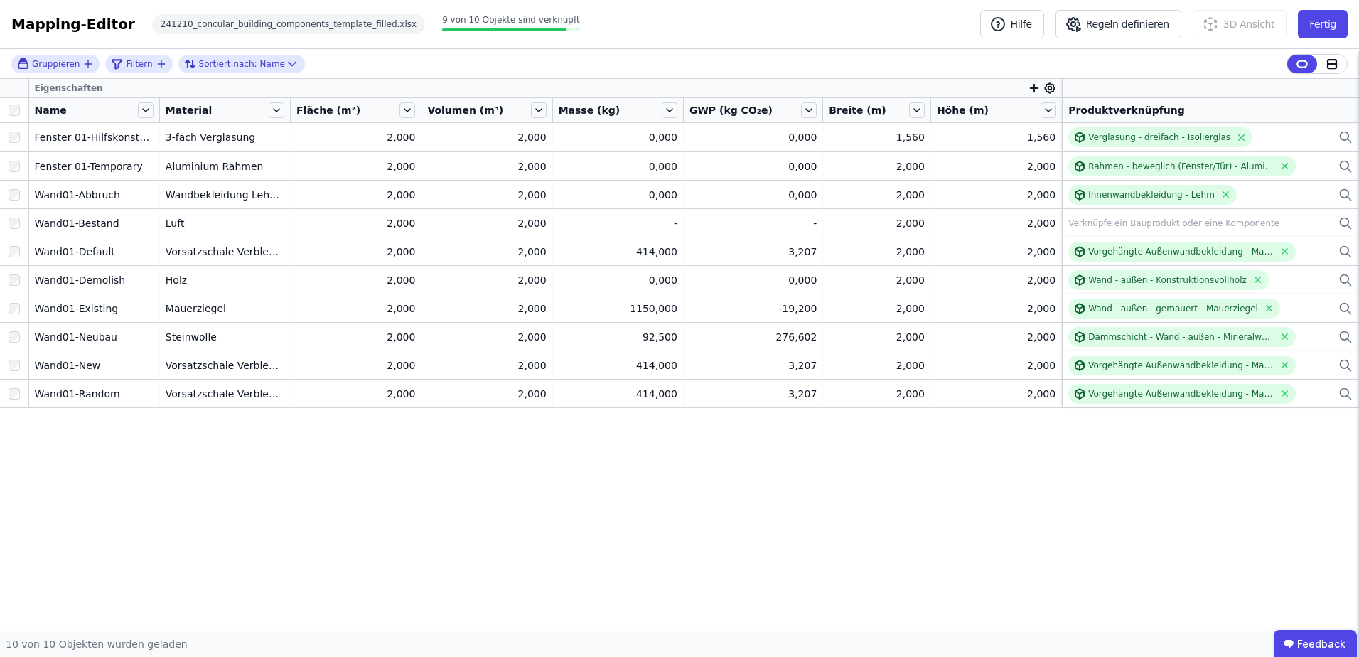
click at [1028, 85] on icon "button" at bounding box center [1034, 88] width 13 height 13
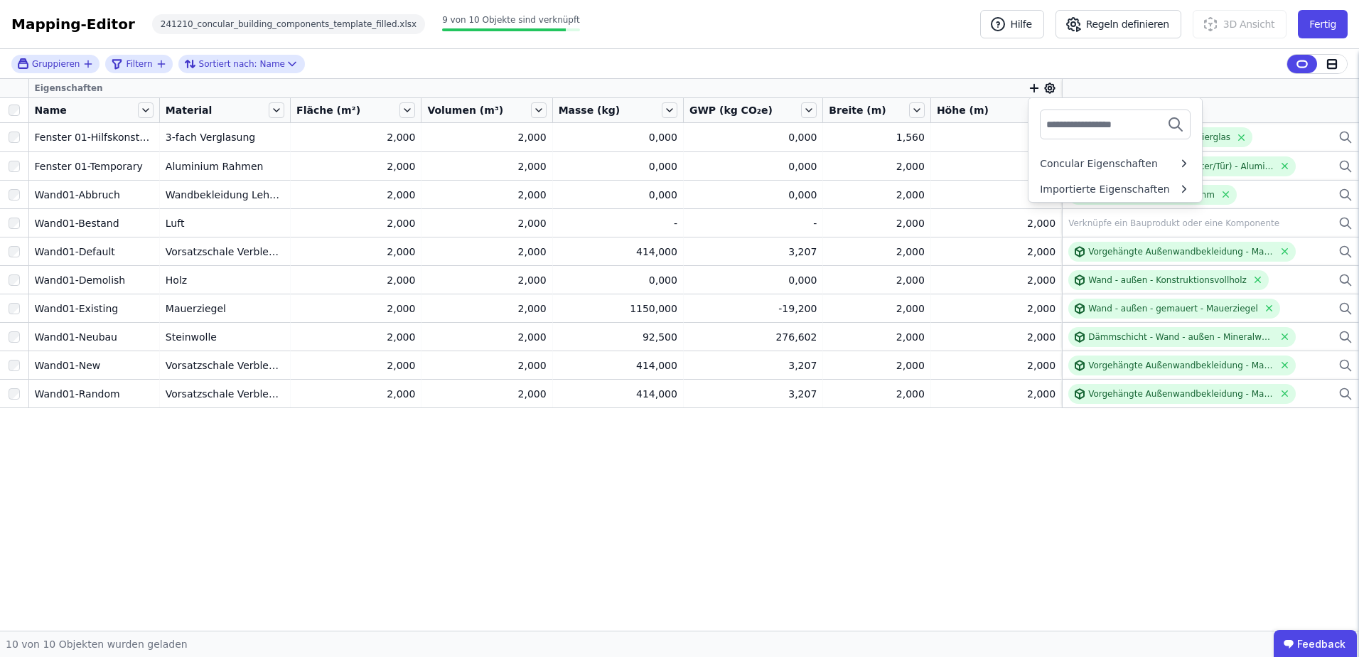
click at [1058, 126] on input "text" at bounding box center [1099, 125] width 105 height 26
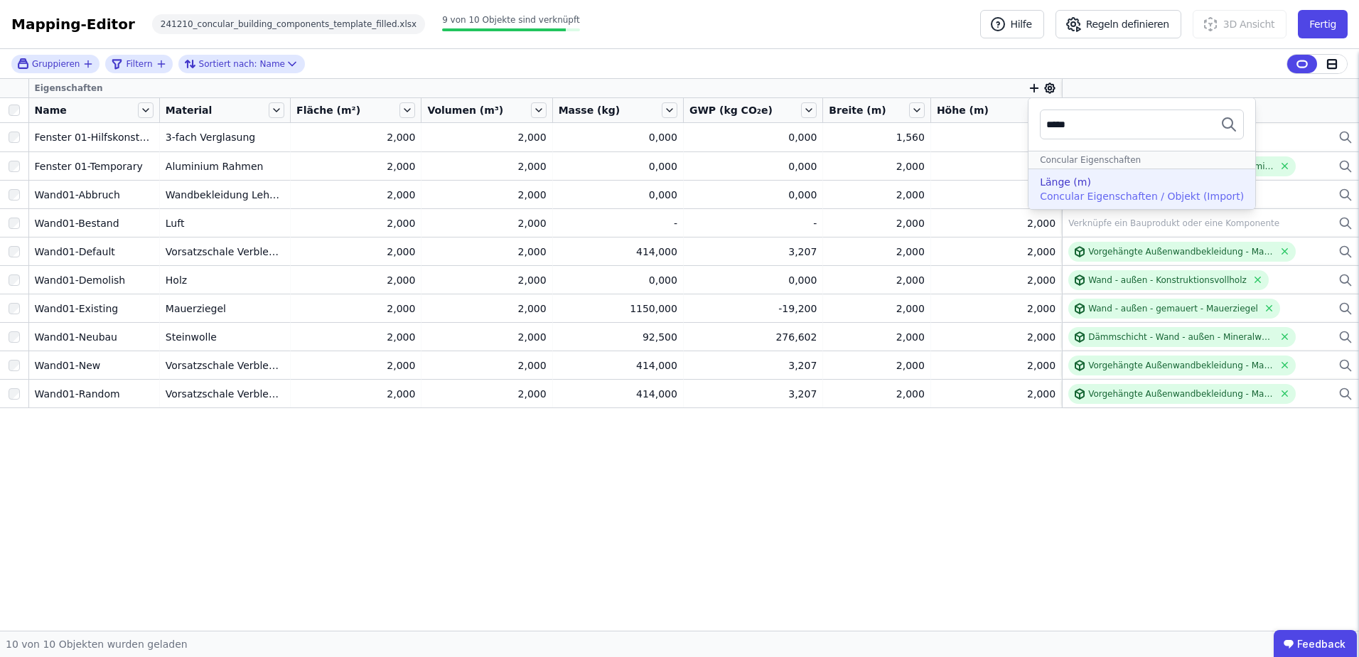
type input "*****"
click at [1059, 179] on div "Länge (m)" at bounding box center [1065, 182] width 51 height 14
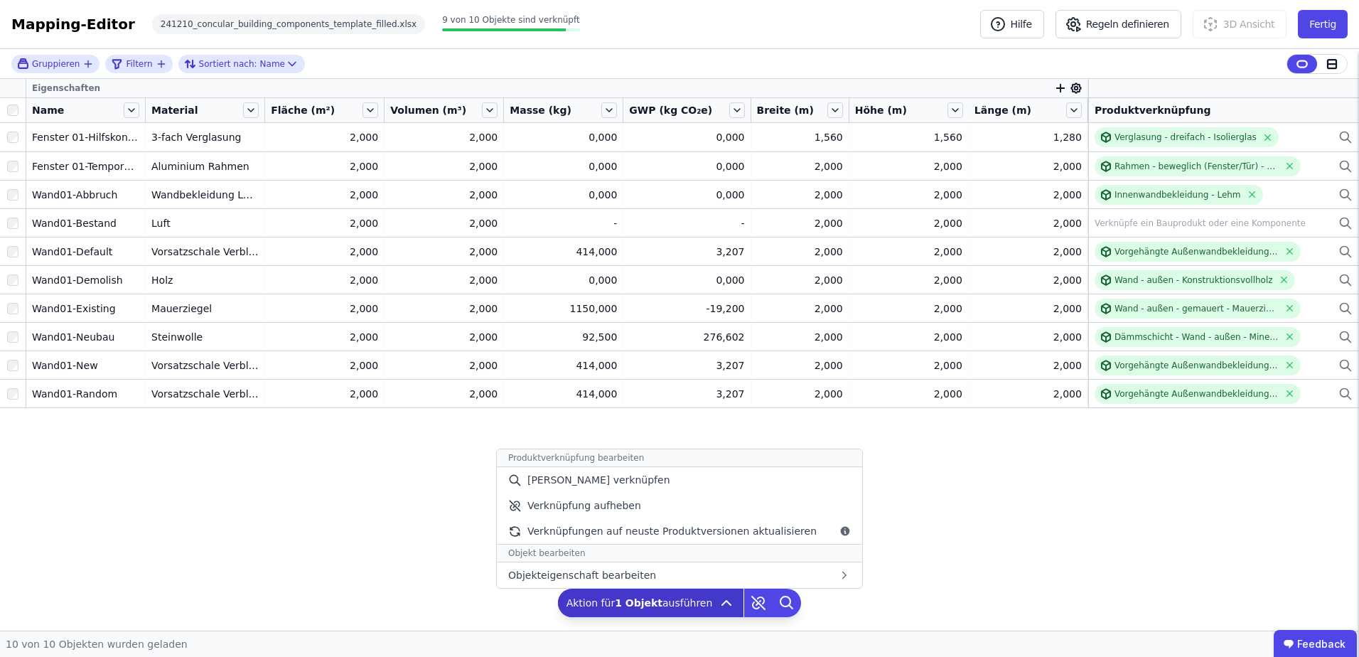
click at [718, 606] on icon at bounding box center [726, 602] width 17 height 17
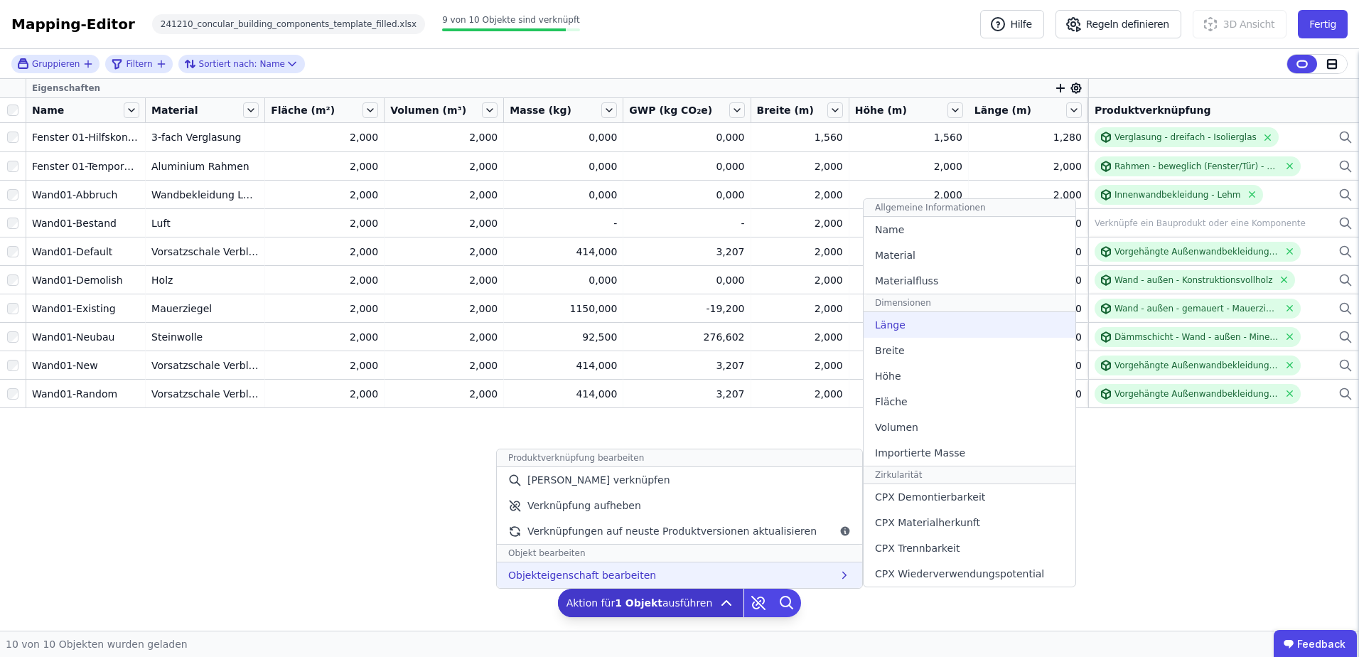
click at [882, 326] on span "Länge" at bounding box center [890, 325] width 31 height 14
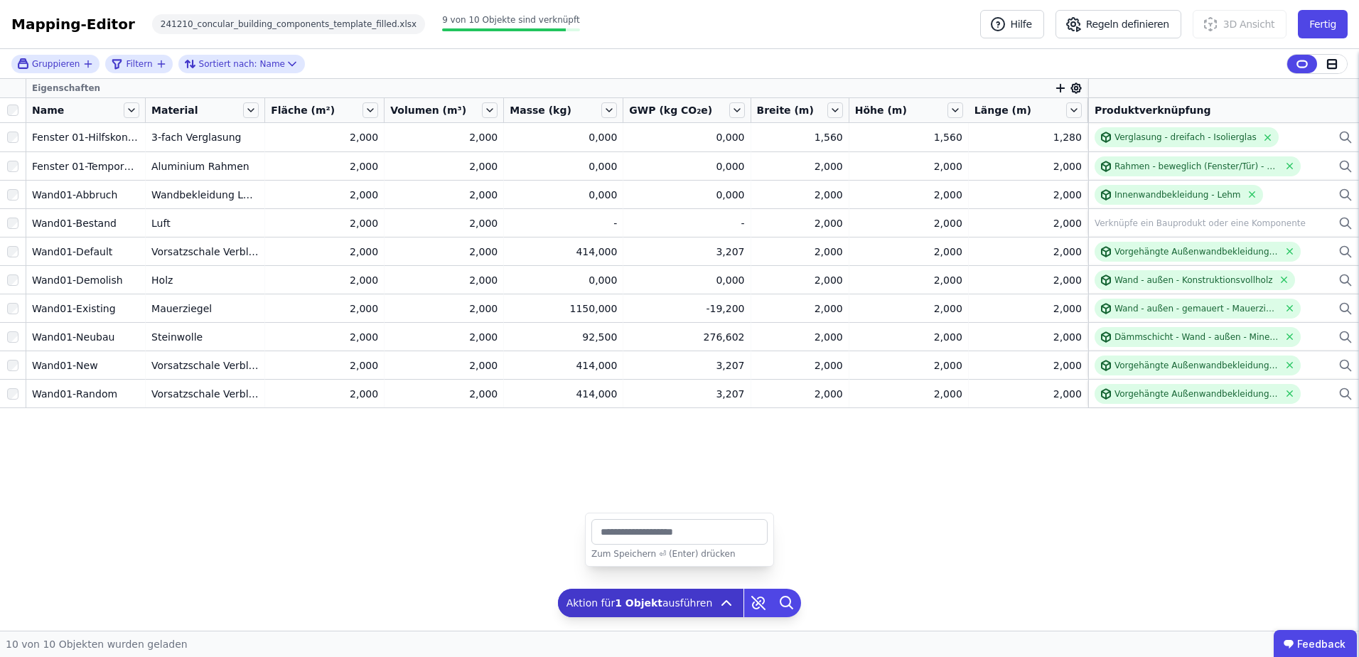
type input "*"
type input "****"
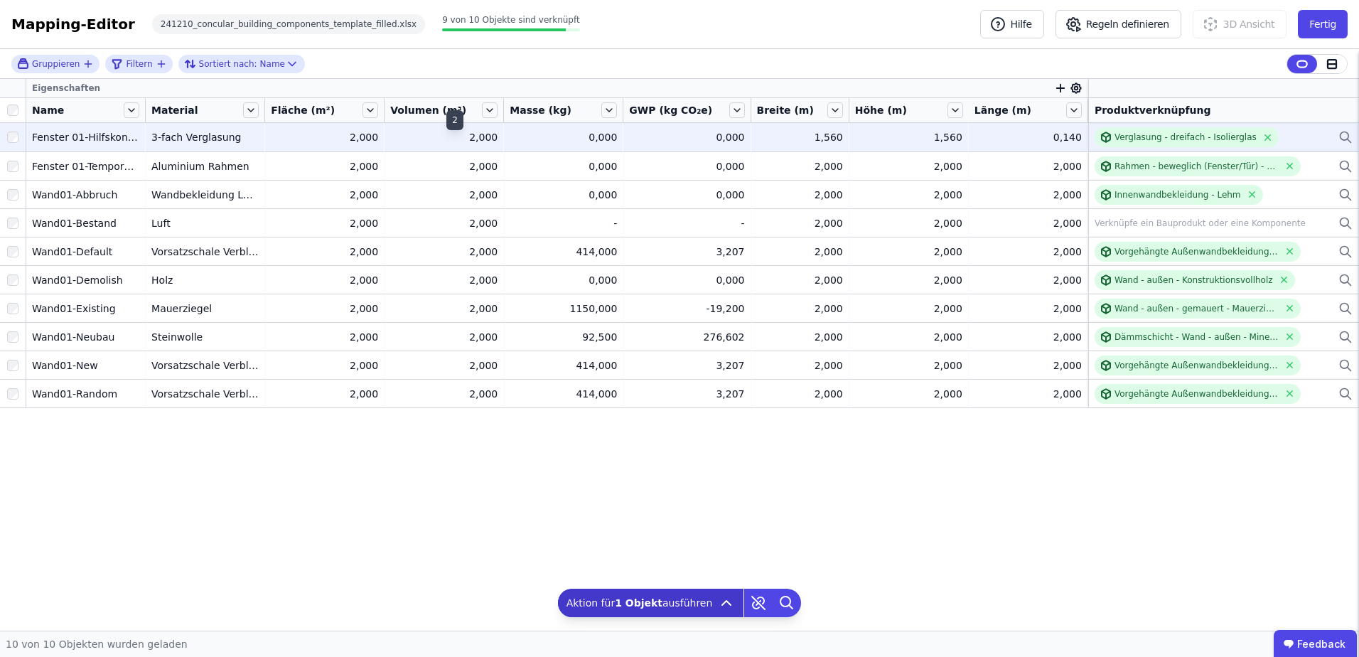
click at [476, 137] on div "2,000" at bounding box center [443, 137] width 107 height 14
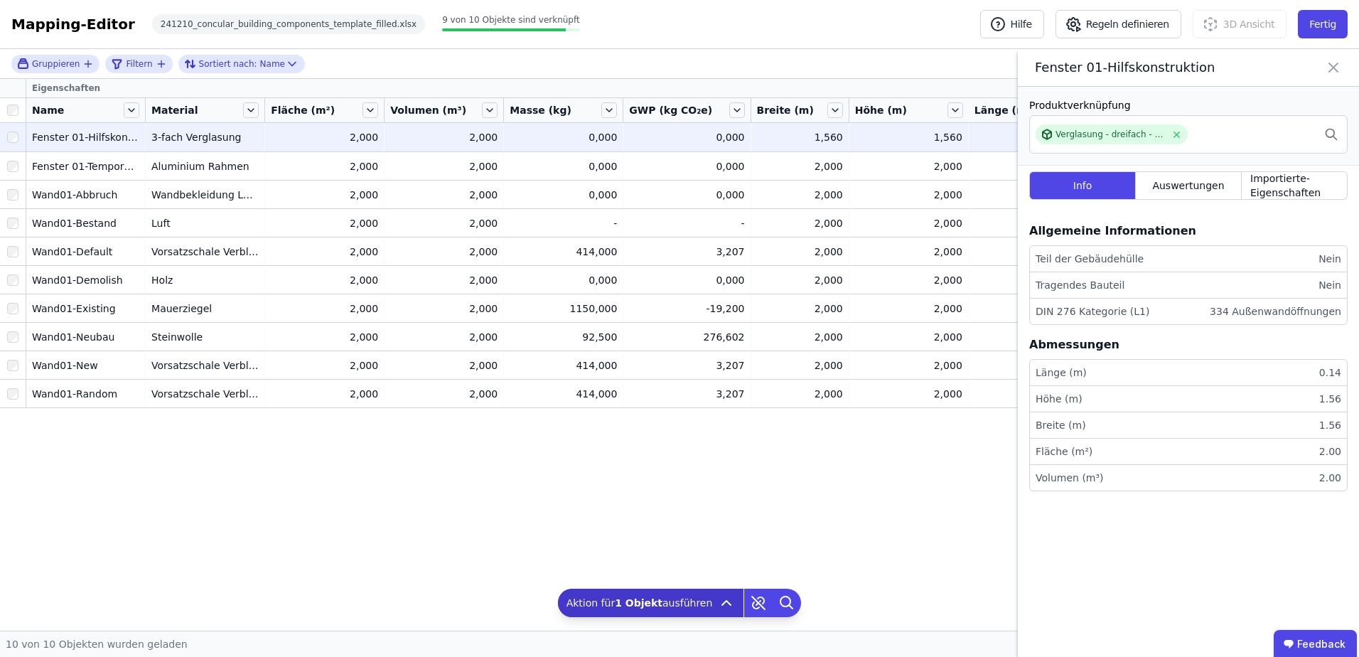
click at [353, 139] on div "2,000" at bounding box center [324, 137] width 107 height 14
click at [378, 141] on div "2,000" at bounding box center [324, 137] width 107 height 14
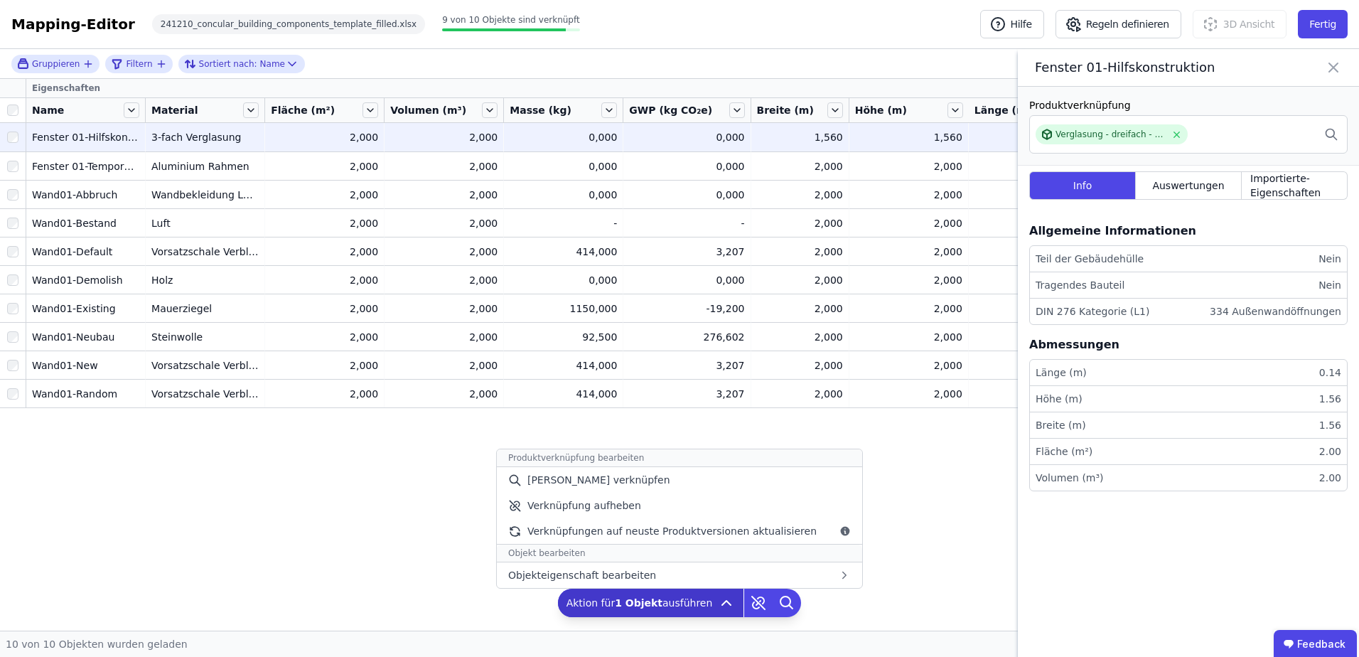
click at [719, 607] on icon at bounding box center [726, 602] width 17 height 17
click at [719, 603] on icon at bounding box center [726, 602] width 17 height 17
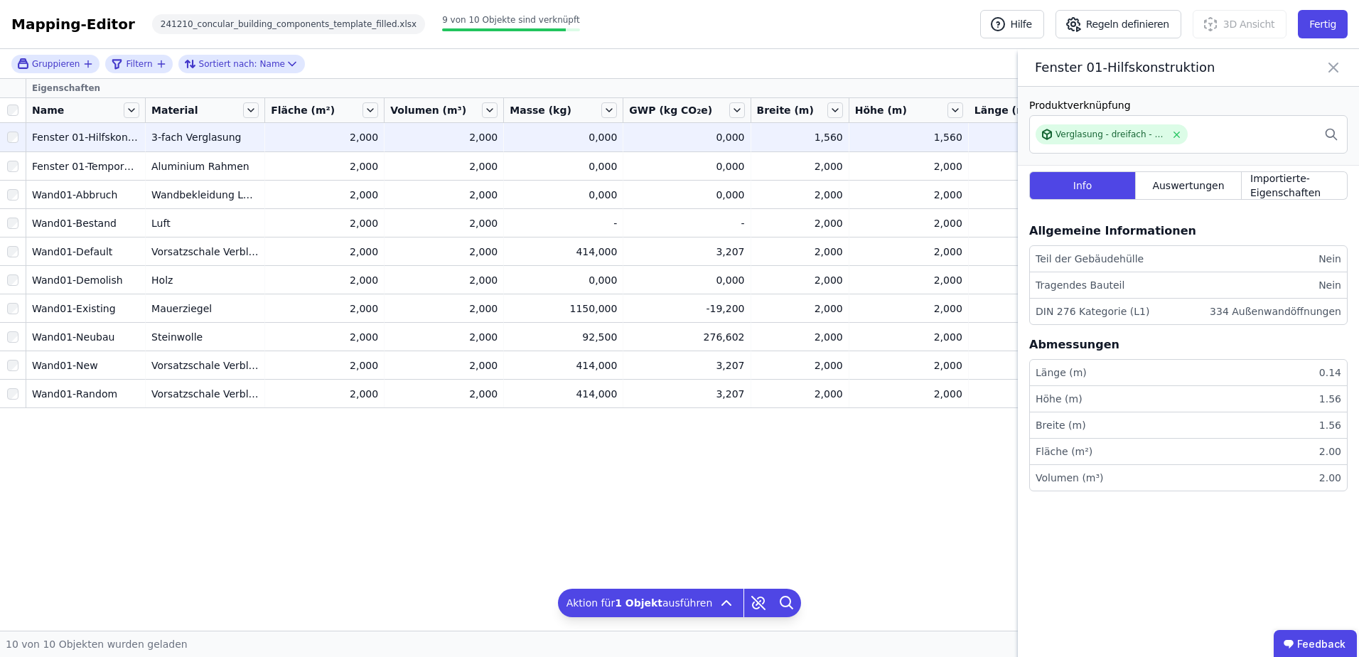
click at [596, 111] on div "Masse (kg)" at bounding box center [554, 110] width 89 height 14
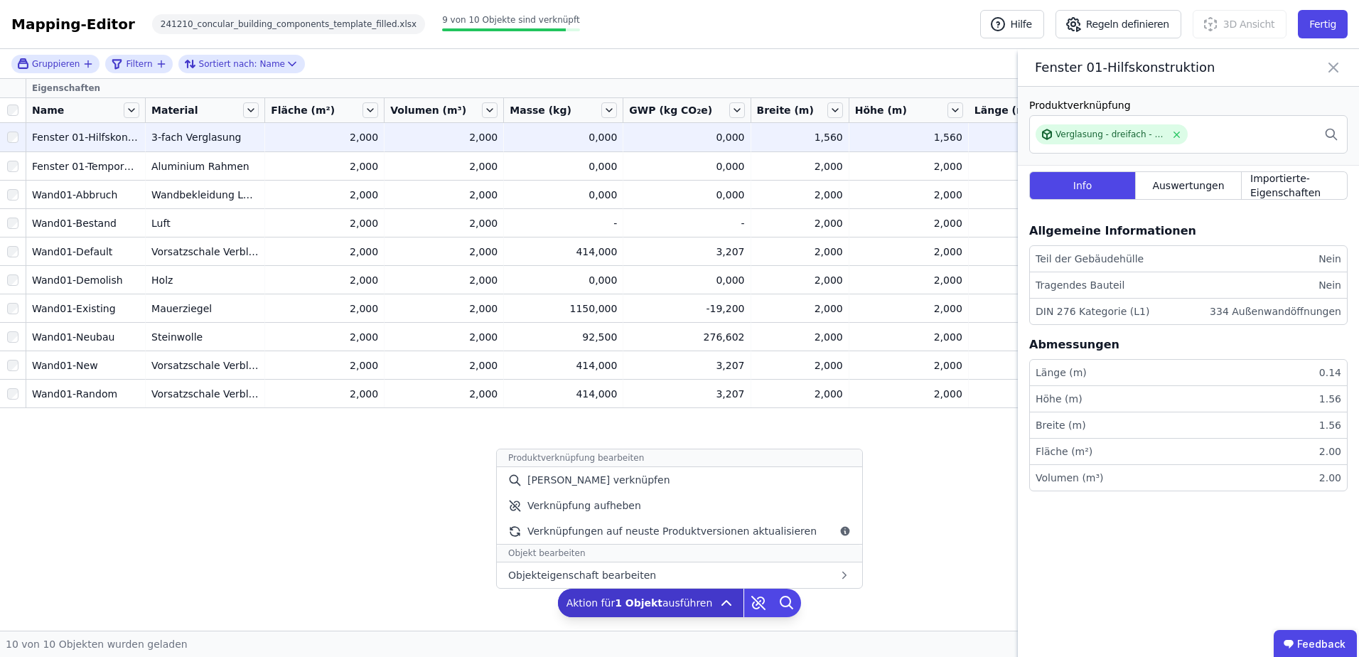
click at [727, 601] on icon at bounding box center [726, 602] width 17 height 17
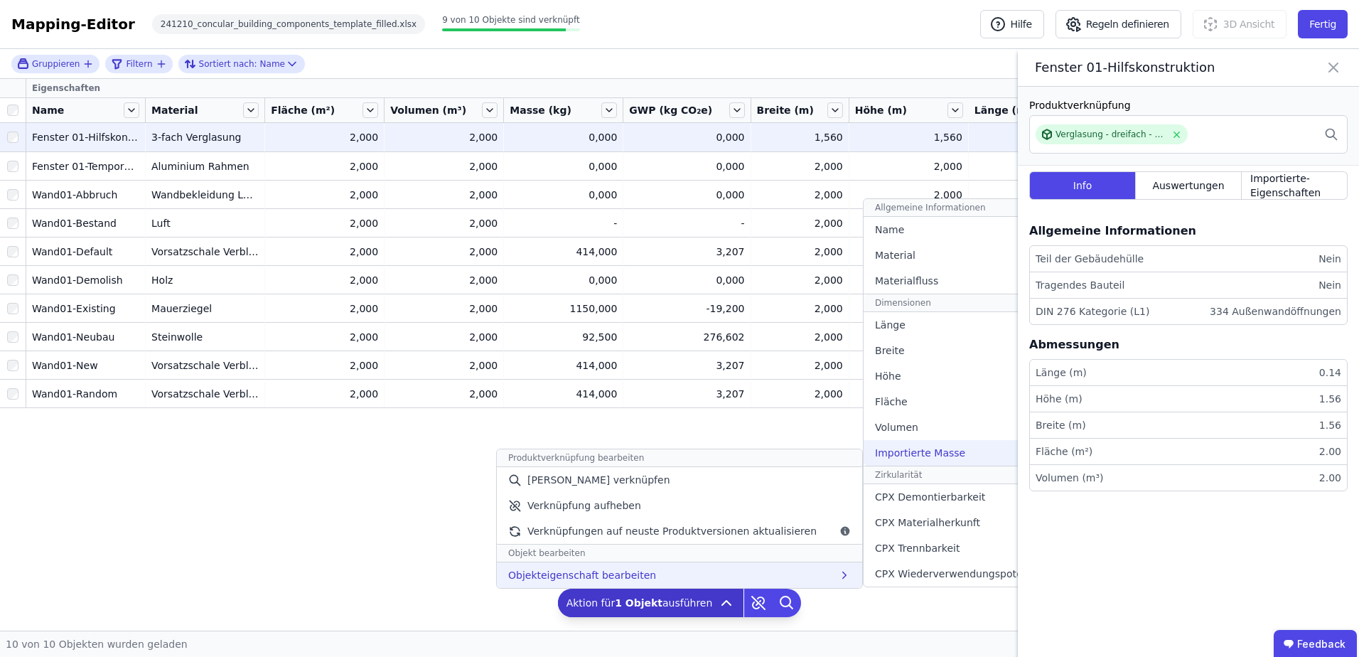
click at [886, 452] on span "Importierte Masse" at bounding box center [920, 453] width 90 height 14
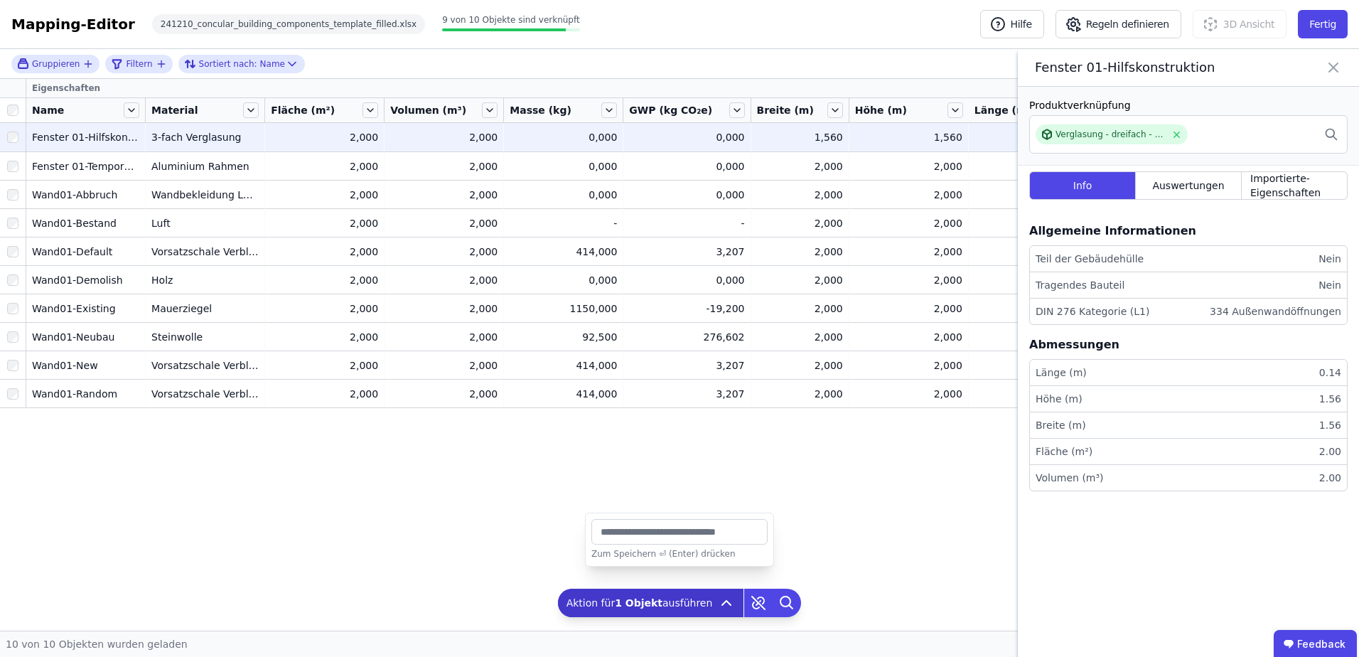
type input "***"
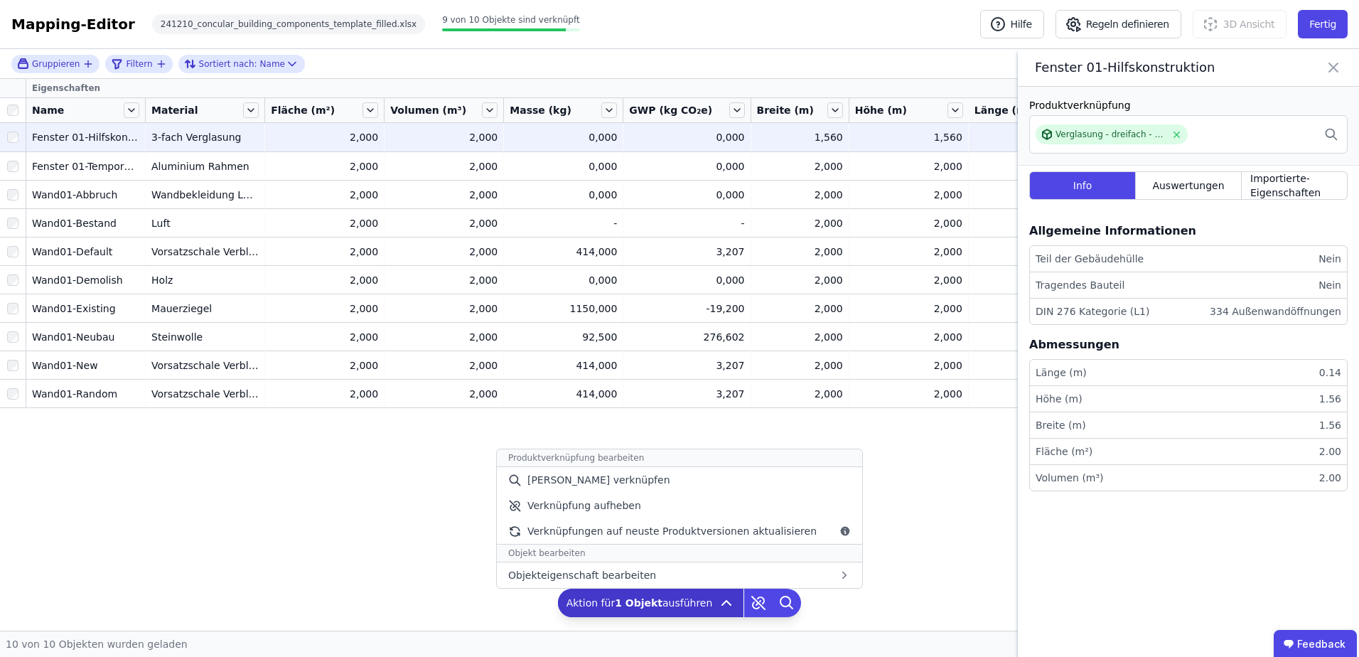
click at [718, 601] on icon at bounding box center [726, 602] width 17 height 17
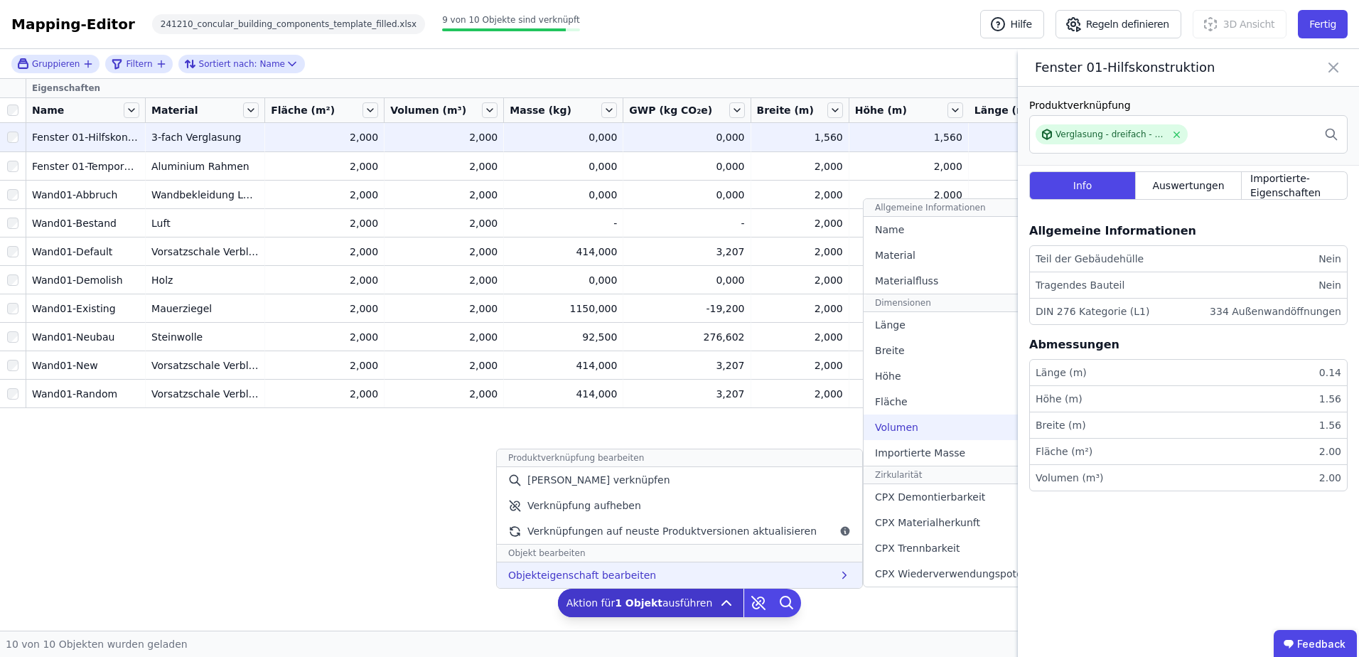
click at [893, 432] on span "Volumen" at bounding box center [896, 427] width 43 height 14
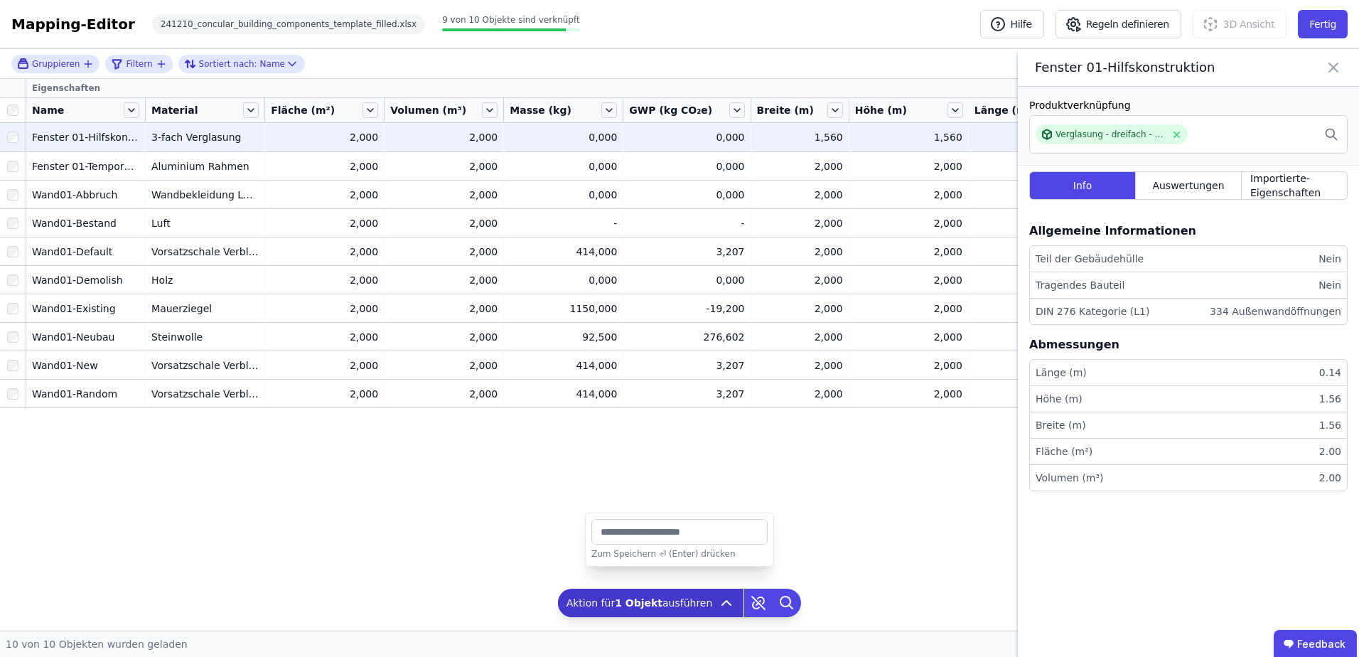
type input "***"
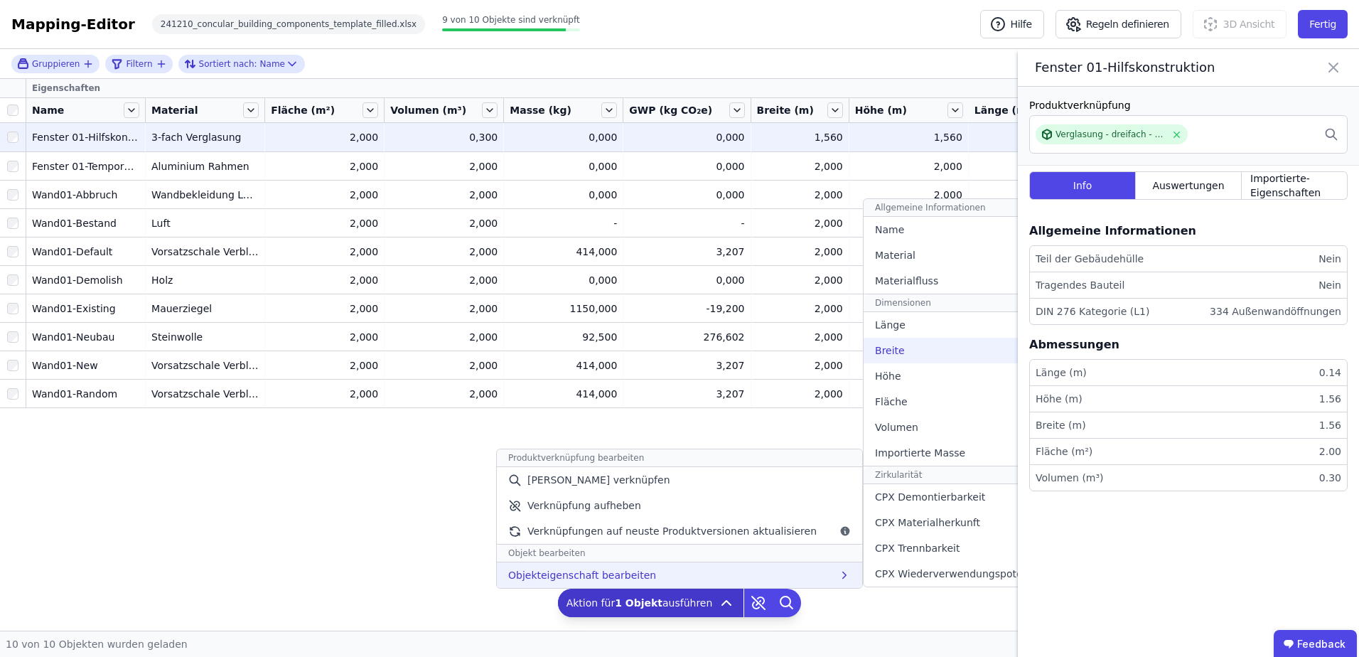
click at [889, 350] on div "Breite" at bounding box center [970, 351] width 212 height 26
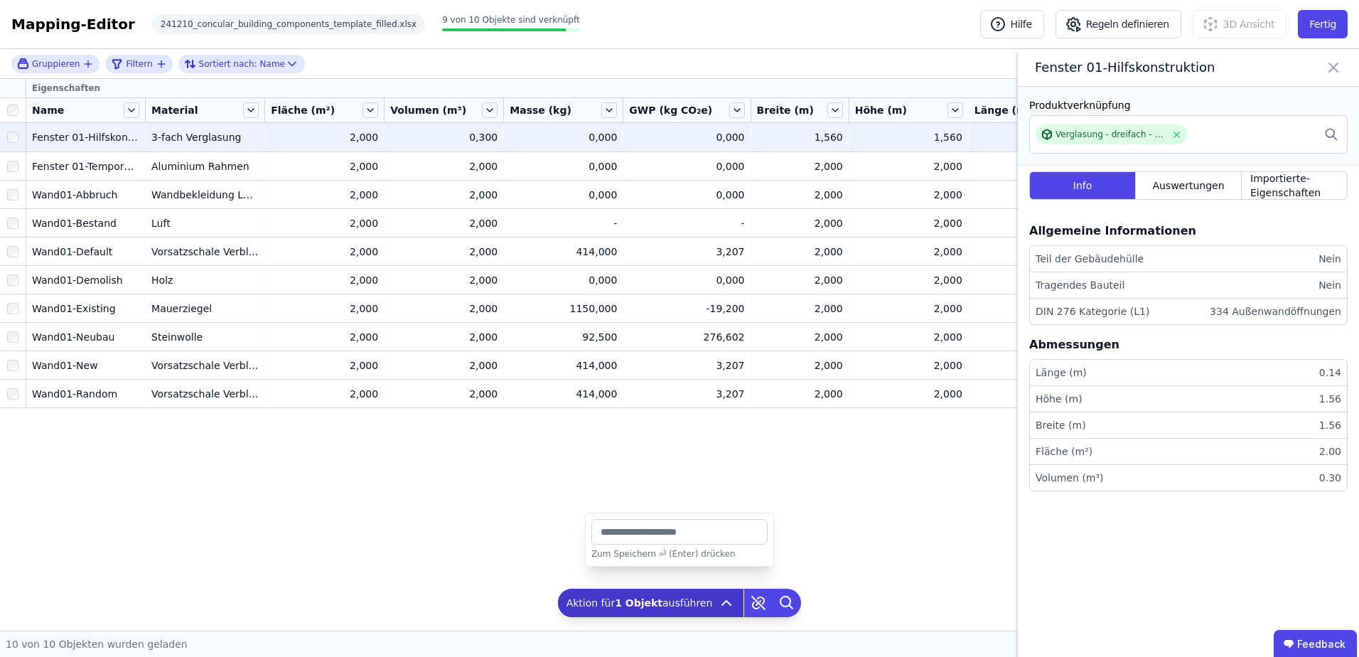
type input "****"
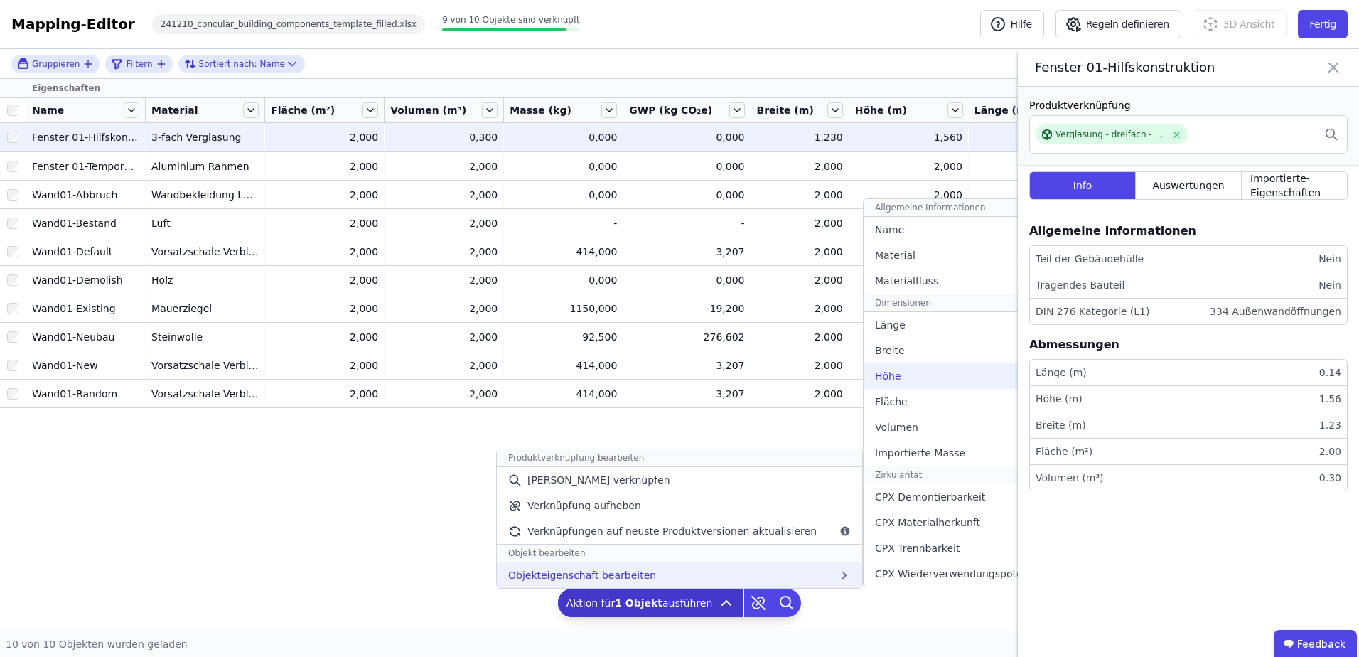
click at [882, 373] on span "Höhe" at bounding box center [888, 376] width 26 height 14
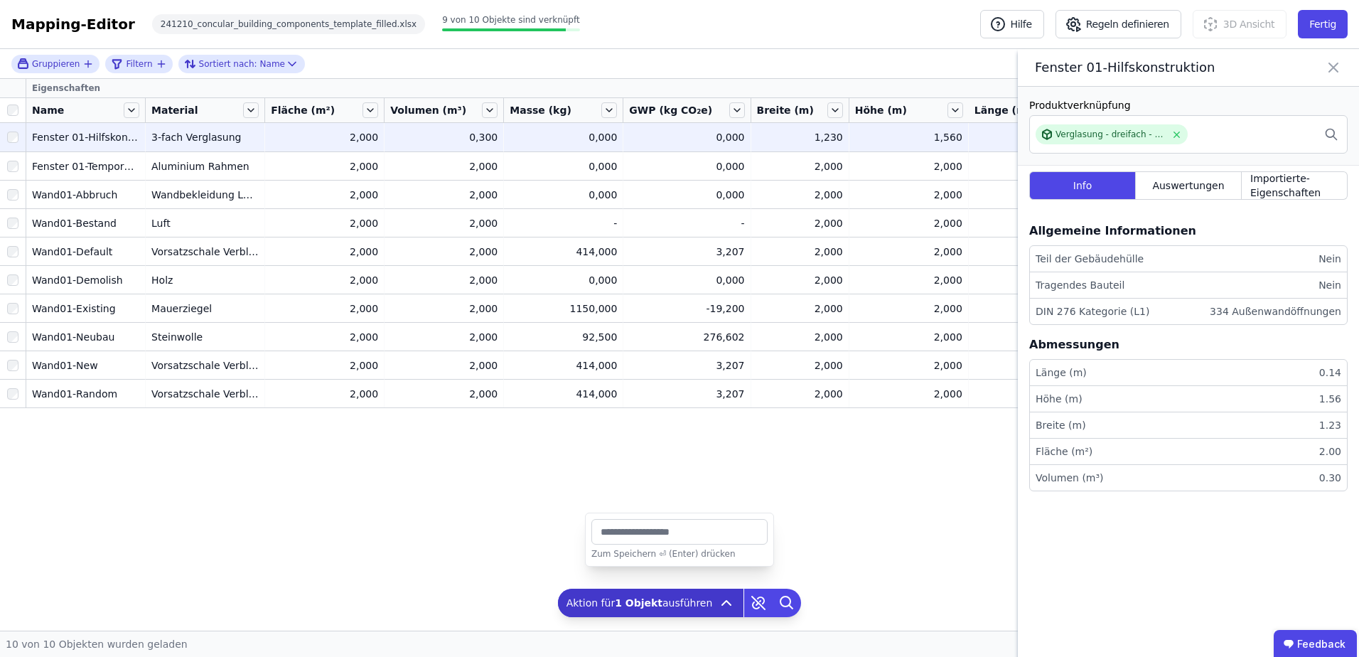
type input "****"
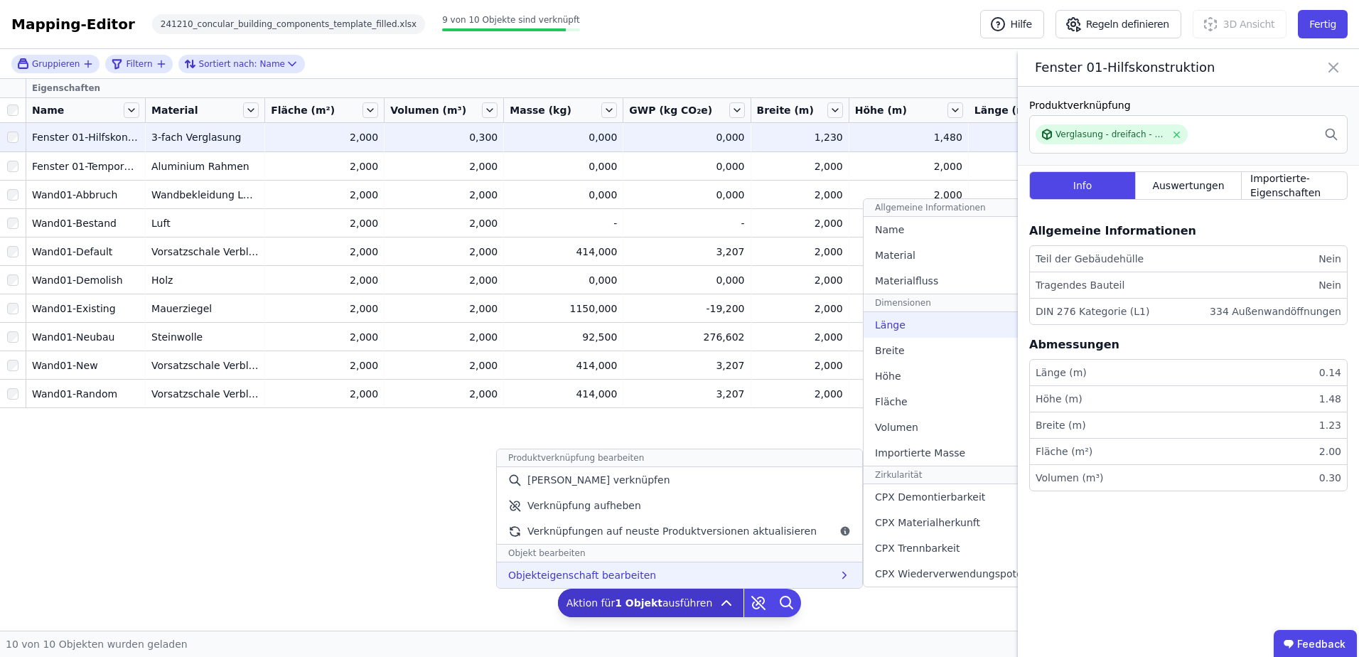
click at [885, 330] on span "Länge" at bounding box center [890, 325] width 31 height 14
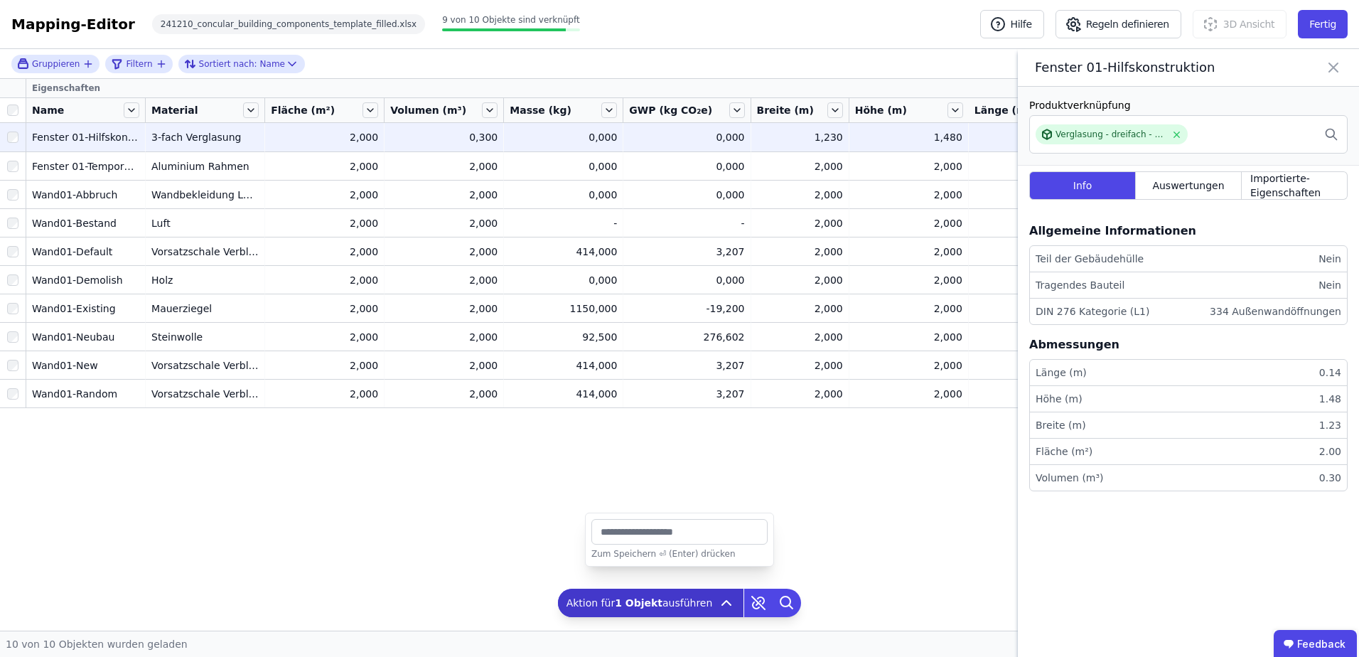
type input "***"
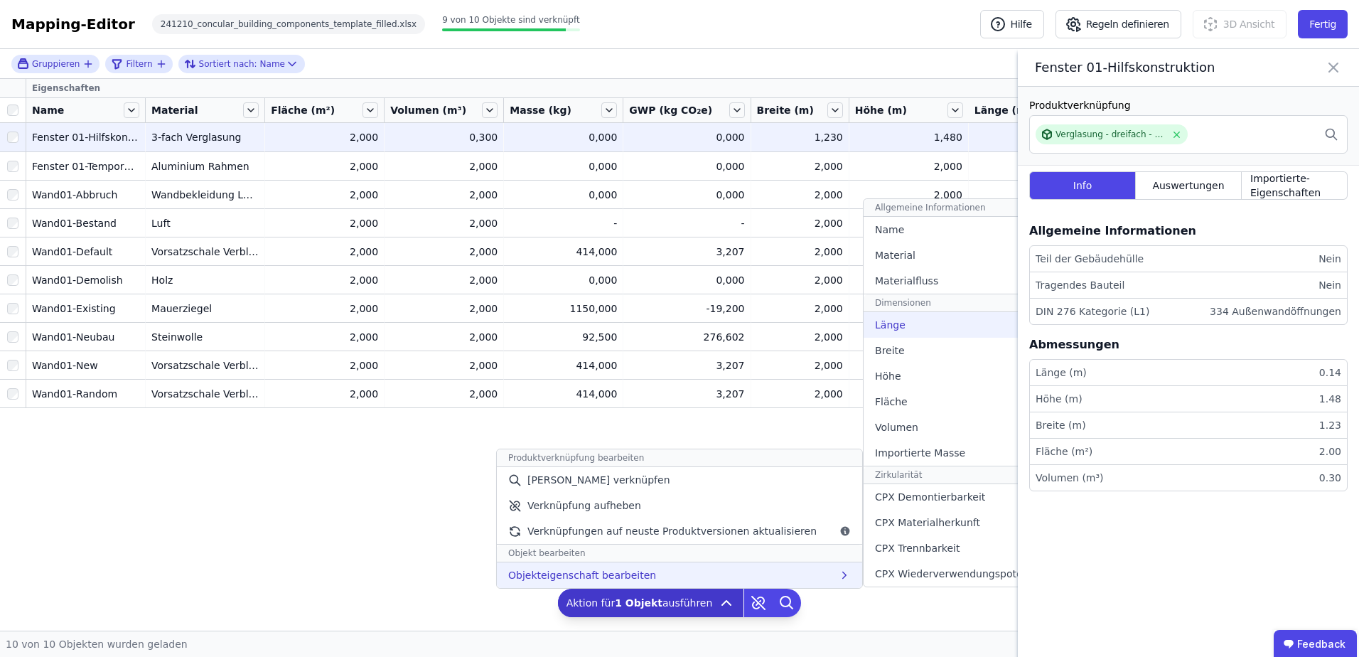
click at [884, 326] on span "Länge" at bounding box center [890, 325] width 31 height 14
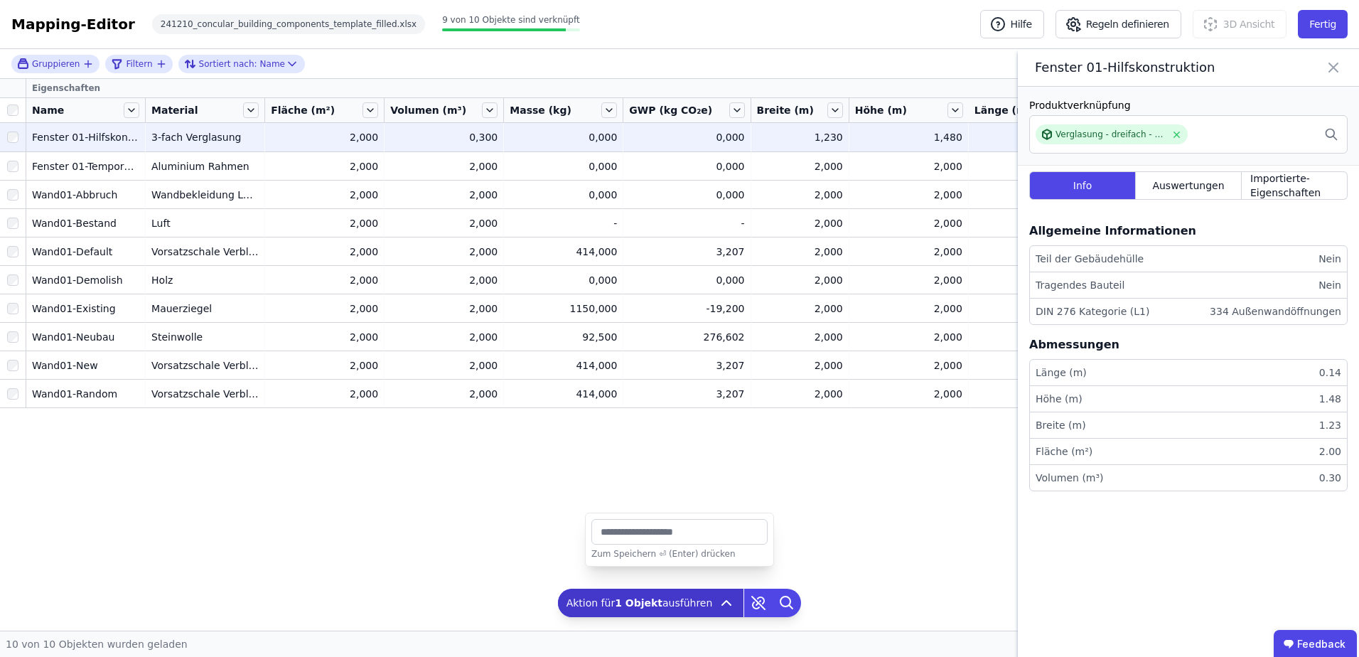
type input "****"
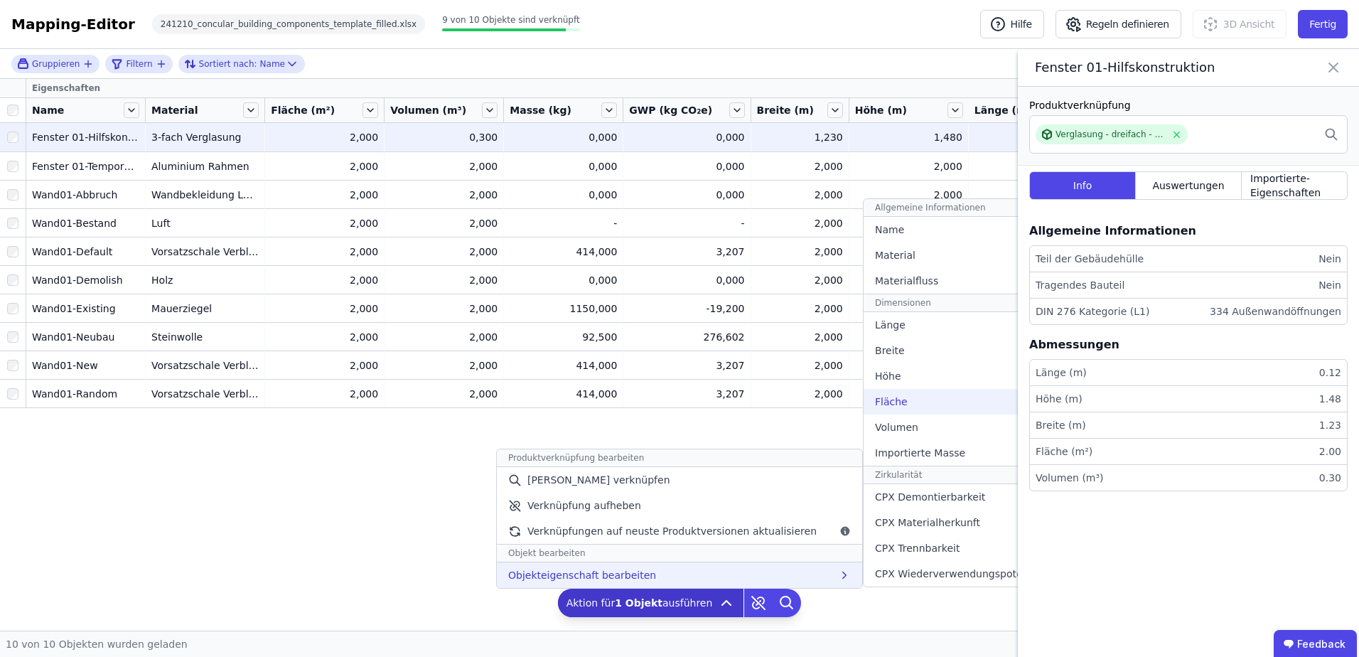
click at [882, 405] on span "Fläche" at bounding box center [891, 402] width 33 height 14
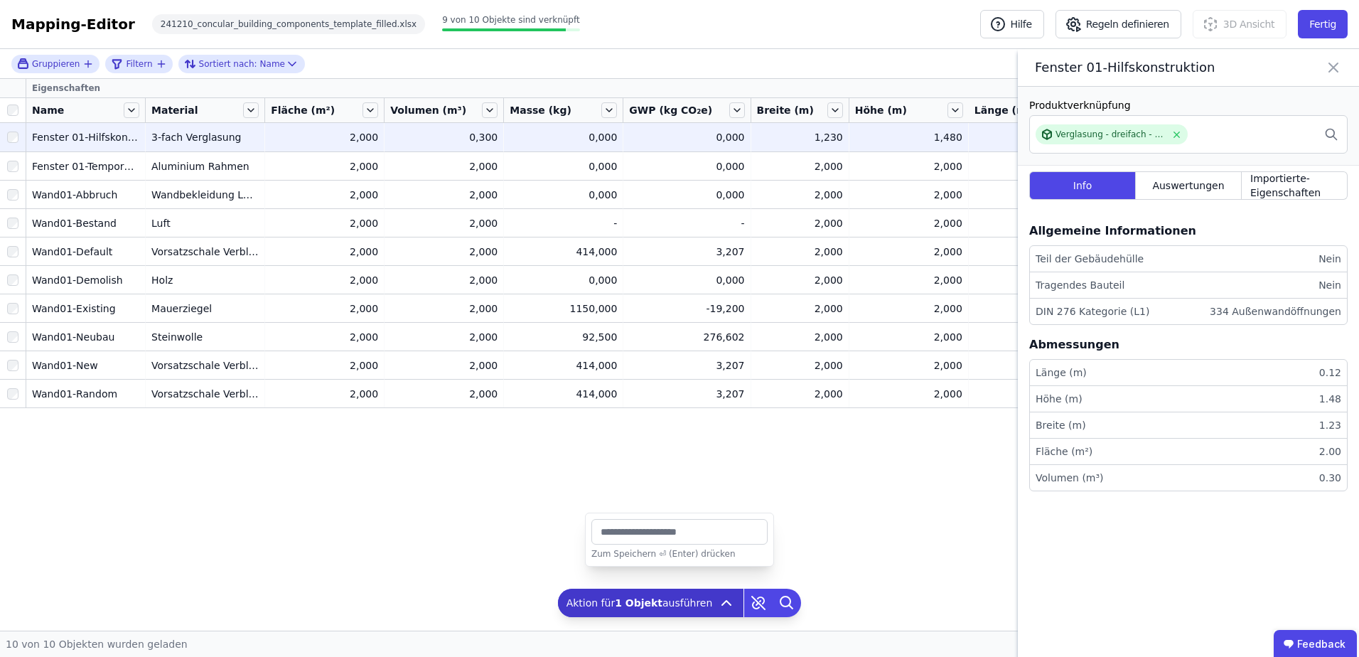
type input "****"
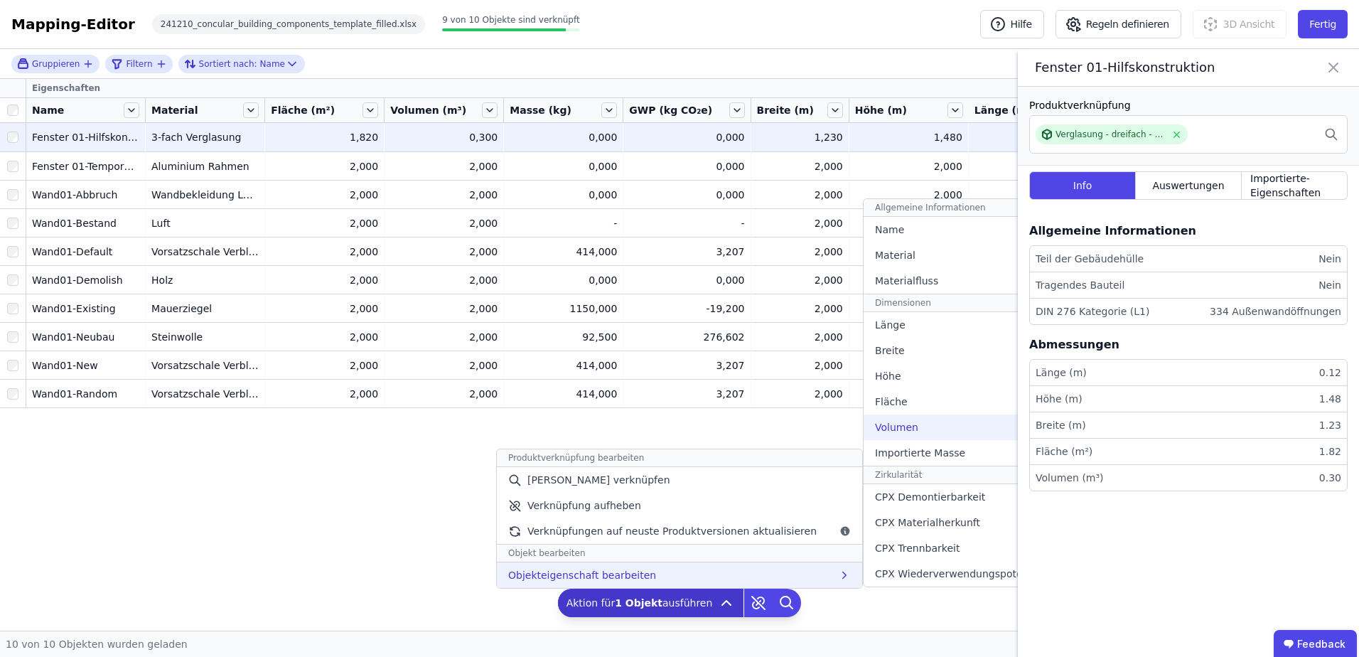
click at [886, 422] on span "Volumen" at bounding box center [896, 427] width 43 height 14
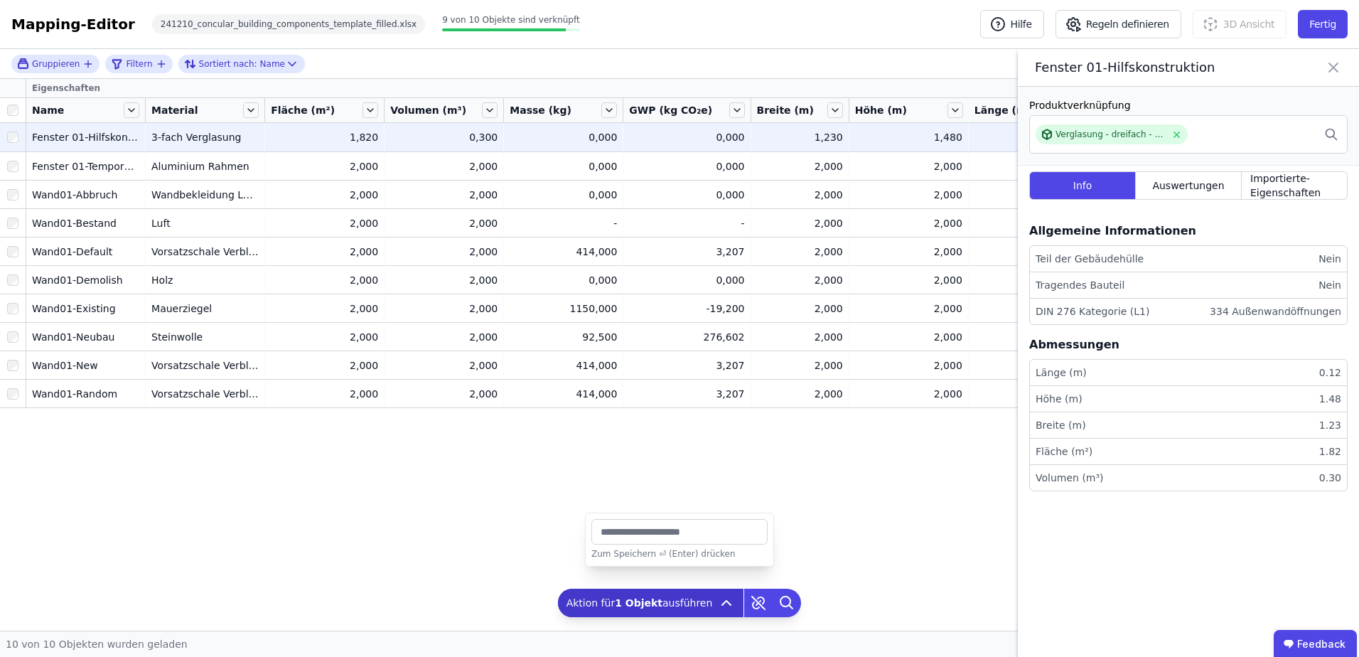
type input "******"
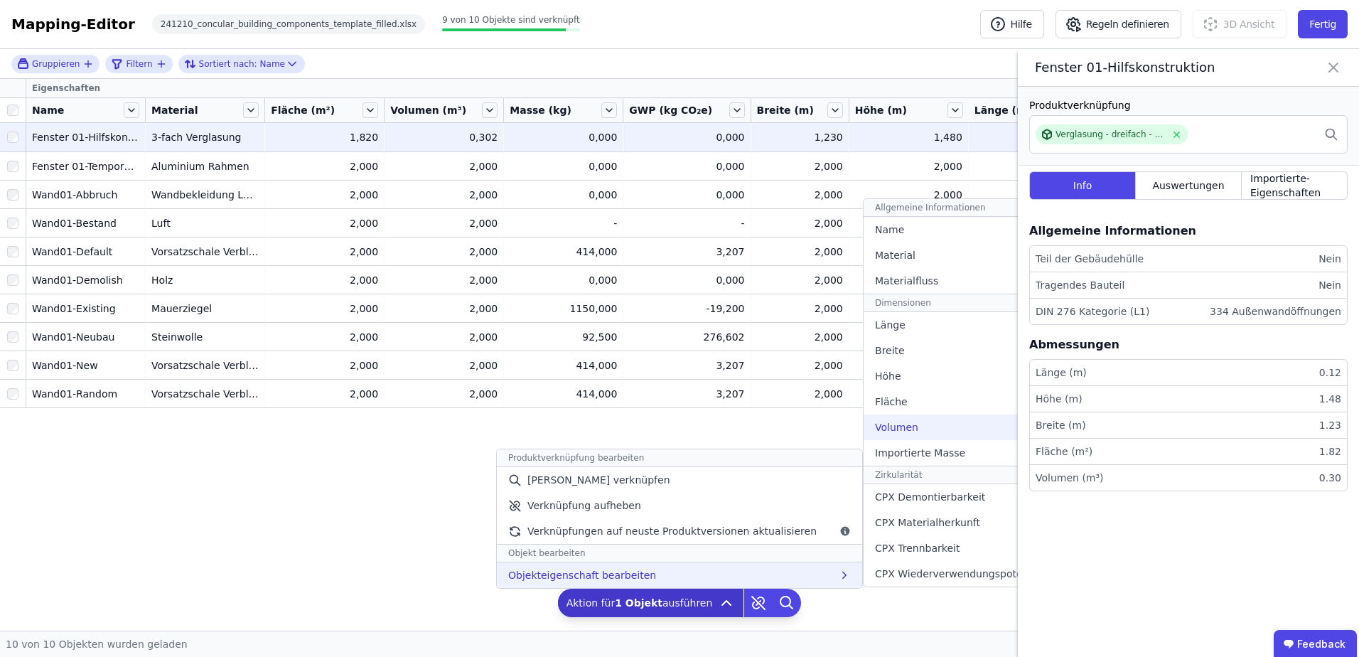
click at [879, 432] on span "Volumen" at bounding box center [896, 427] width 43 height 14
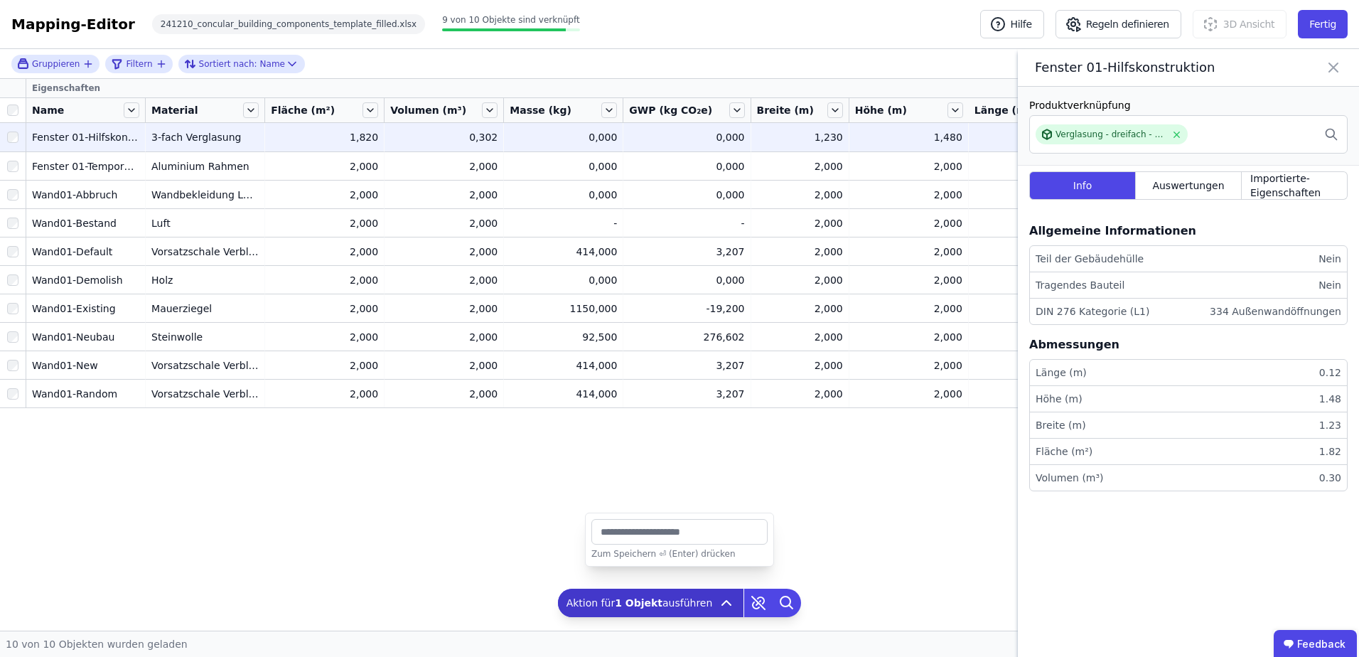
drag, startPoint x: 613, startPoint y: 535, endPoint x: 564, endPoint y: 538, distance: 48.5
click at [564, 538] on div "Gruppieren Filtern Sortiert nach: Name Eigenschaften Name Material Fläche (m²) …" at bounding box center [679, 340] width 1359 height 582
type input "****"
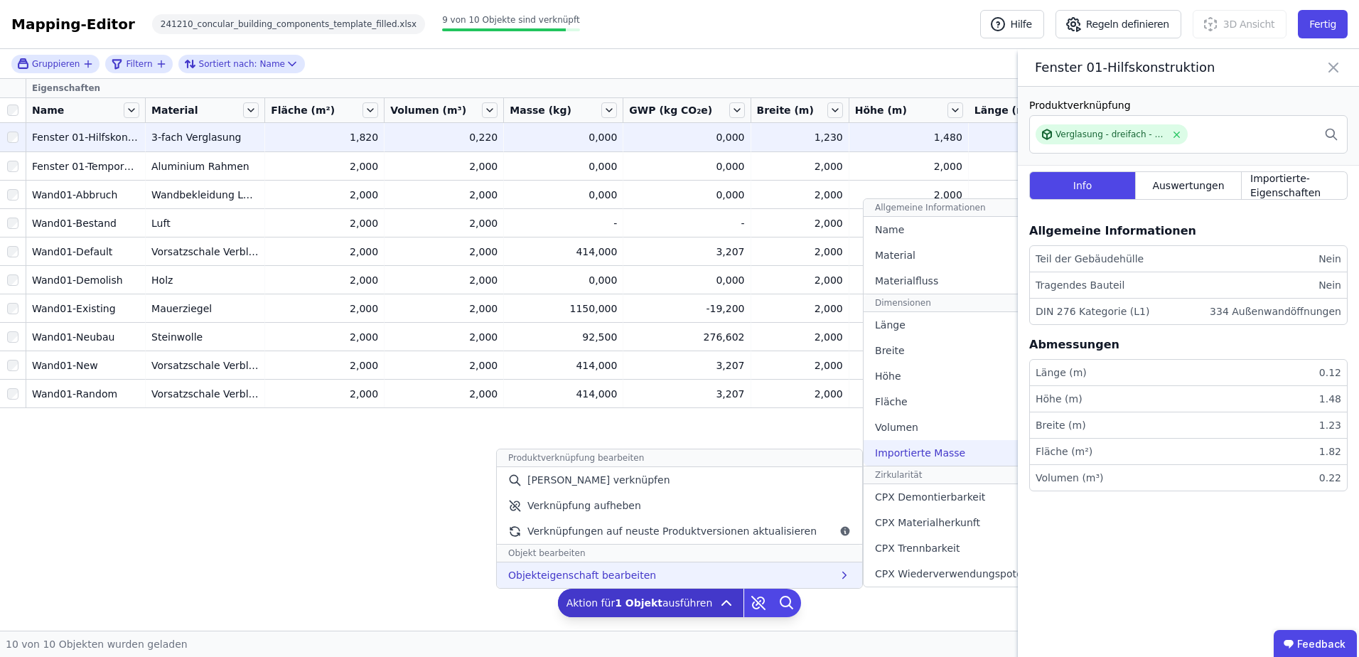
click at [900, 451] on span "Importierte Masse" at bounding box center [920, 453] width 90 height 14
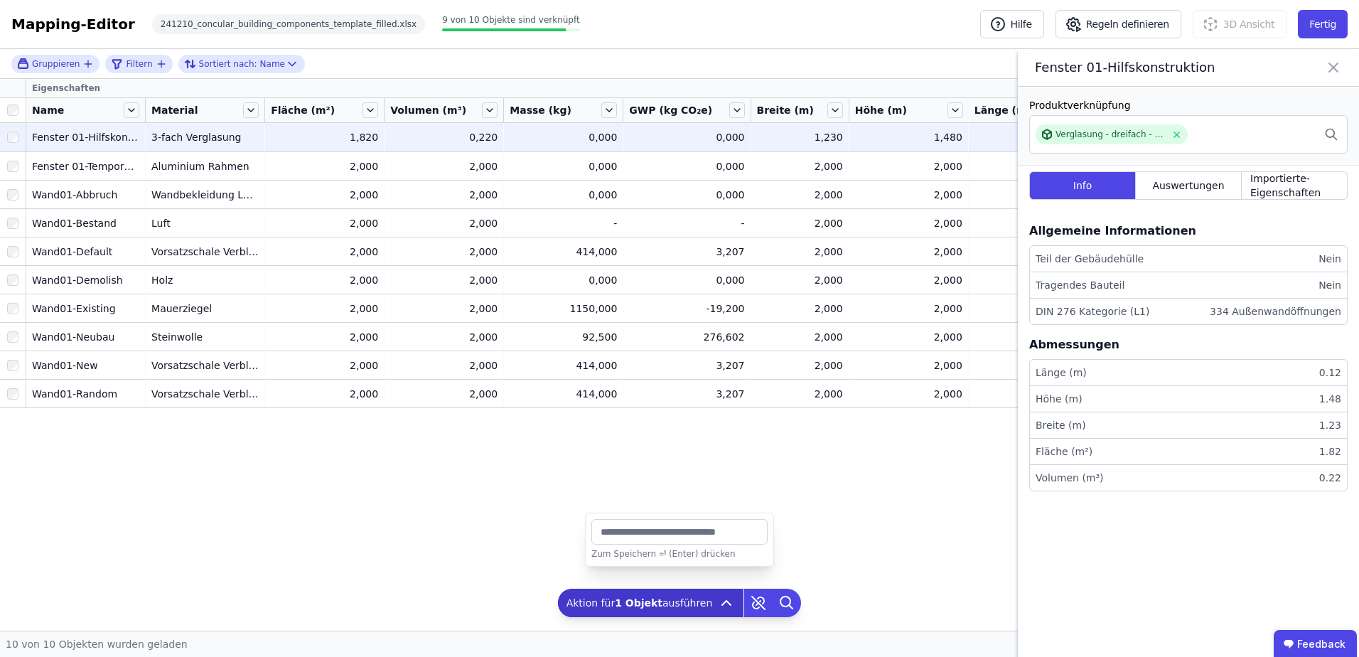
type input "******"
click at [1318, 22] on button "Fertig" at bounding box center [1323, 24] width 50 height 28
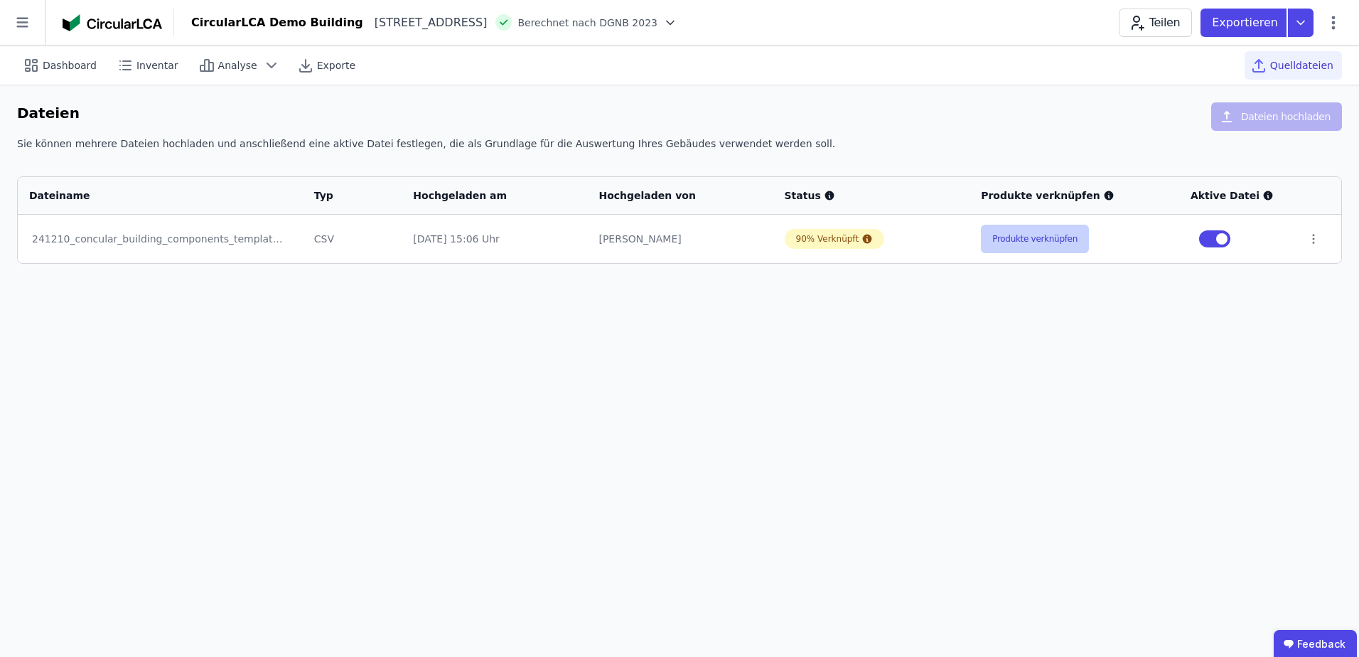
click at [1028, 247] on button "Produkte verknüpfen" at bounding box center [1035, 239] width 108 height 28
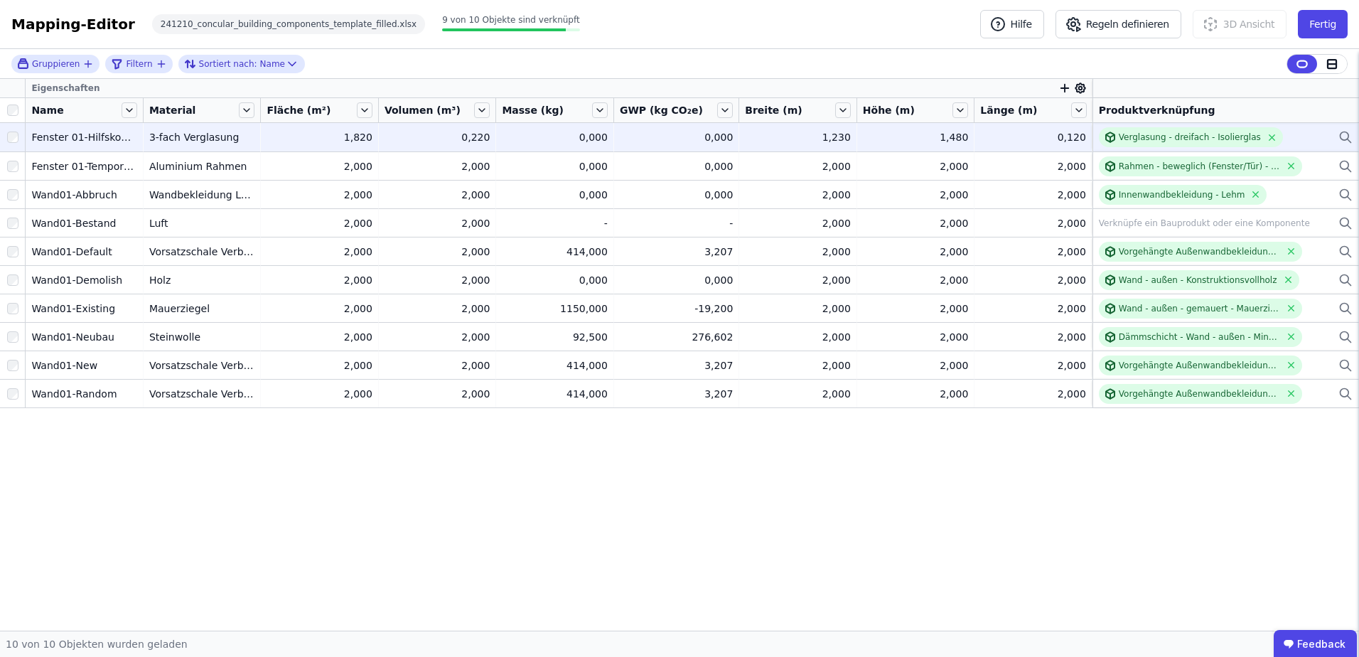
click at [607, 137] on div "0,000" at bounding box center [555, 137] width 106 height 14
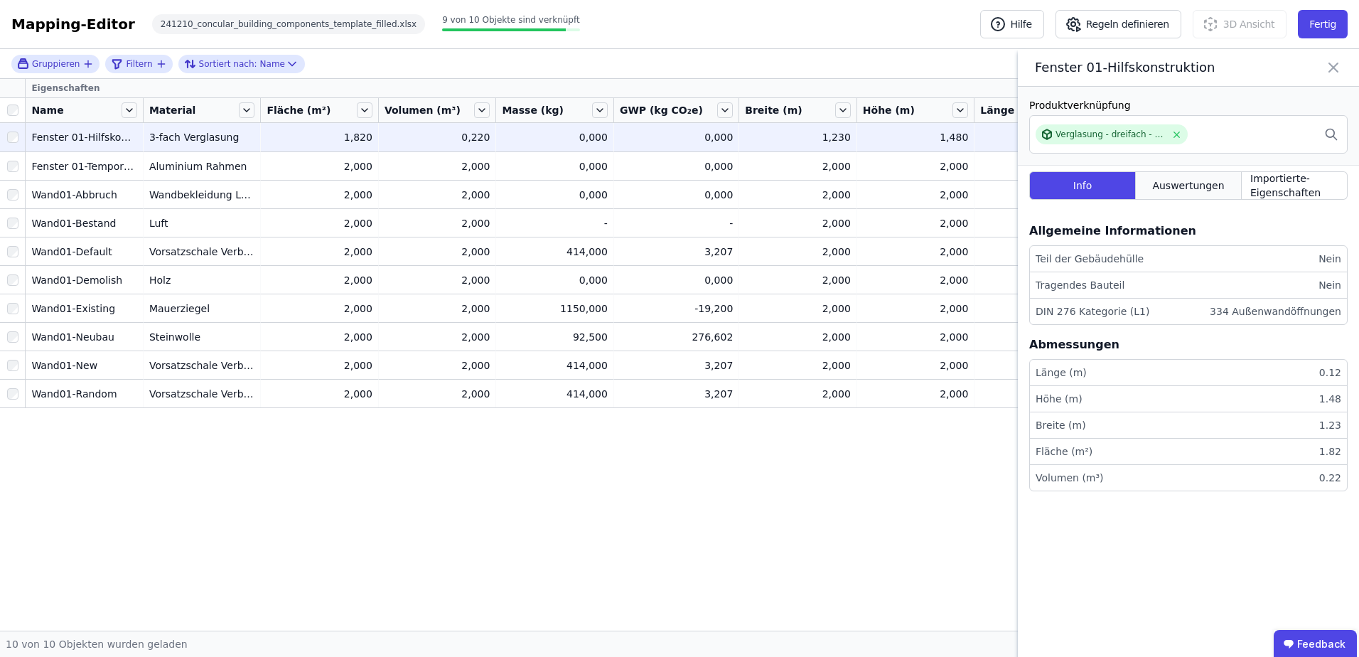
click at [1189, 184] on span "Auswertungen" at bounding box center [1188, 185] width 72 height 14
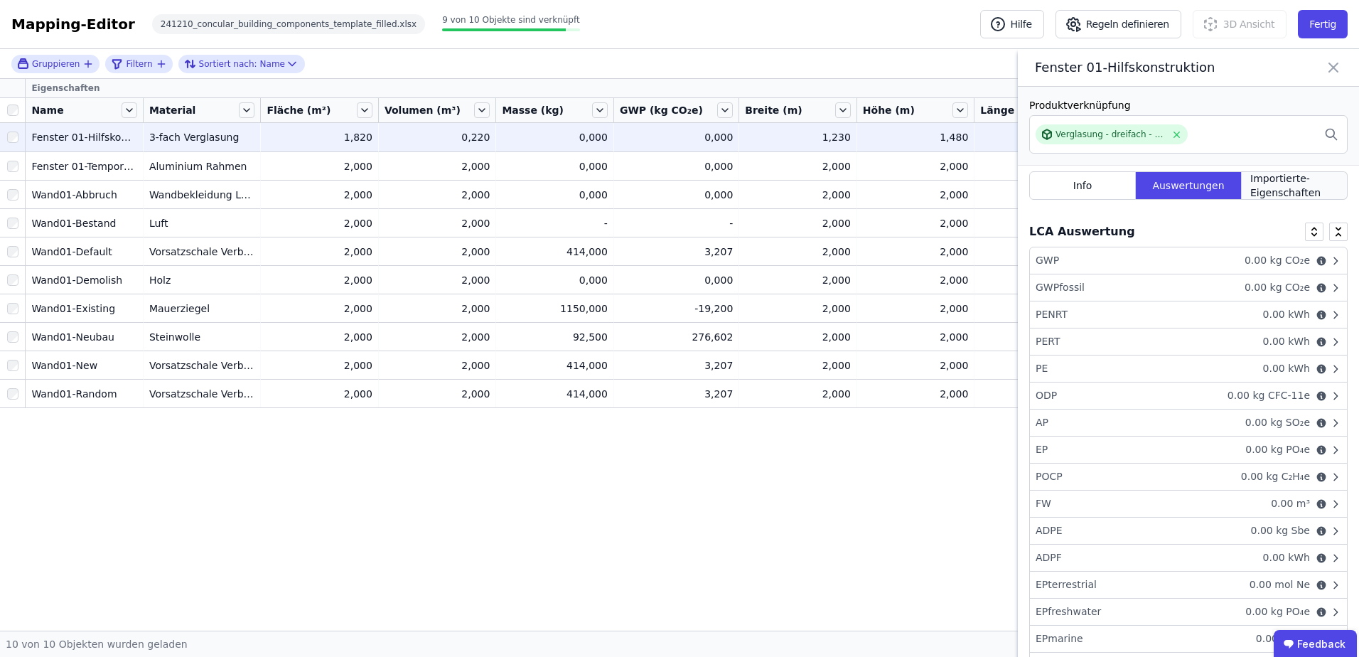
click at [1277, 184] on span "Importierte-Eigenschaften" at bounding box center [1295, 185] width 88 height 28
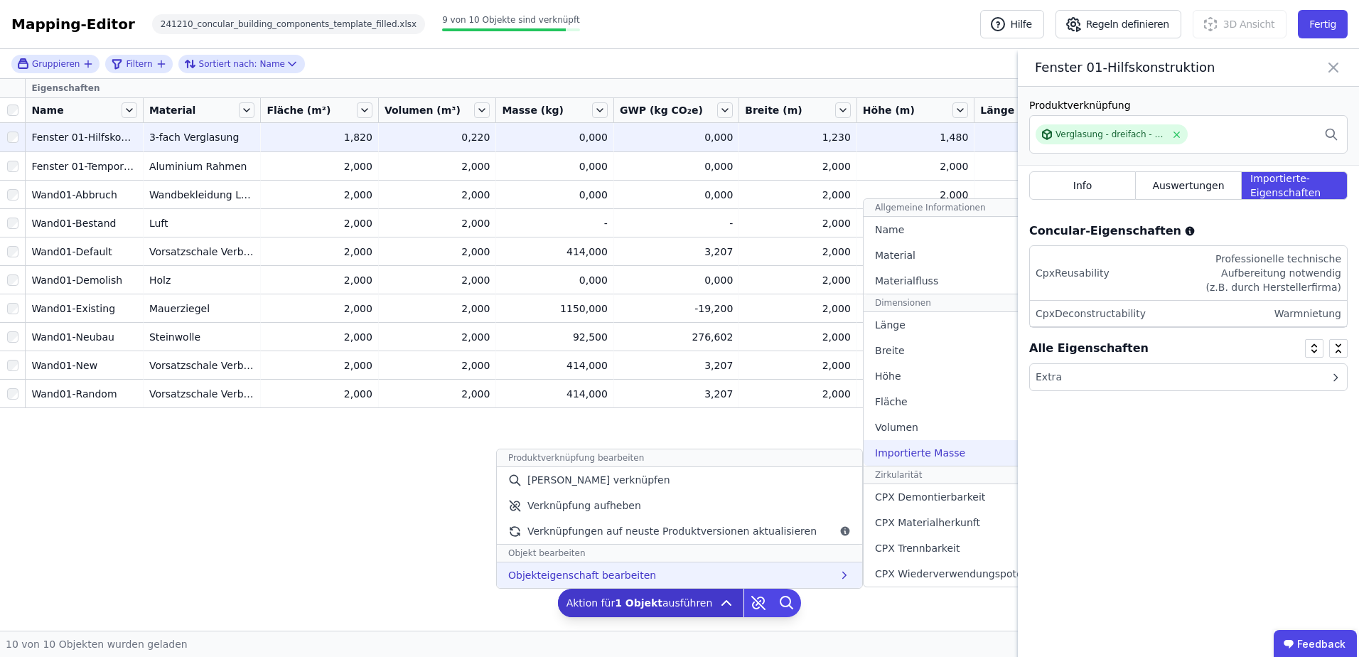
click at [909, 449] on span "Importierte Masse" at bounding box center [920, 453] width 90 height 14
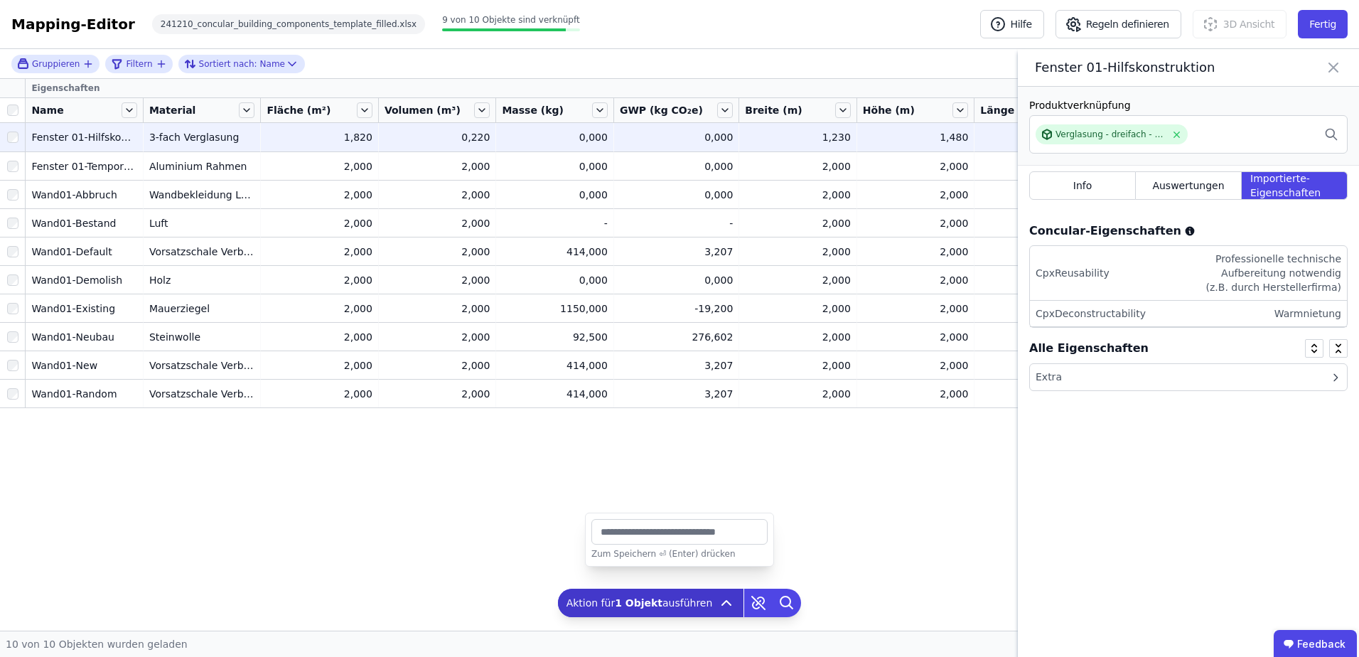
type input "******"
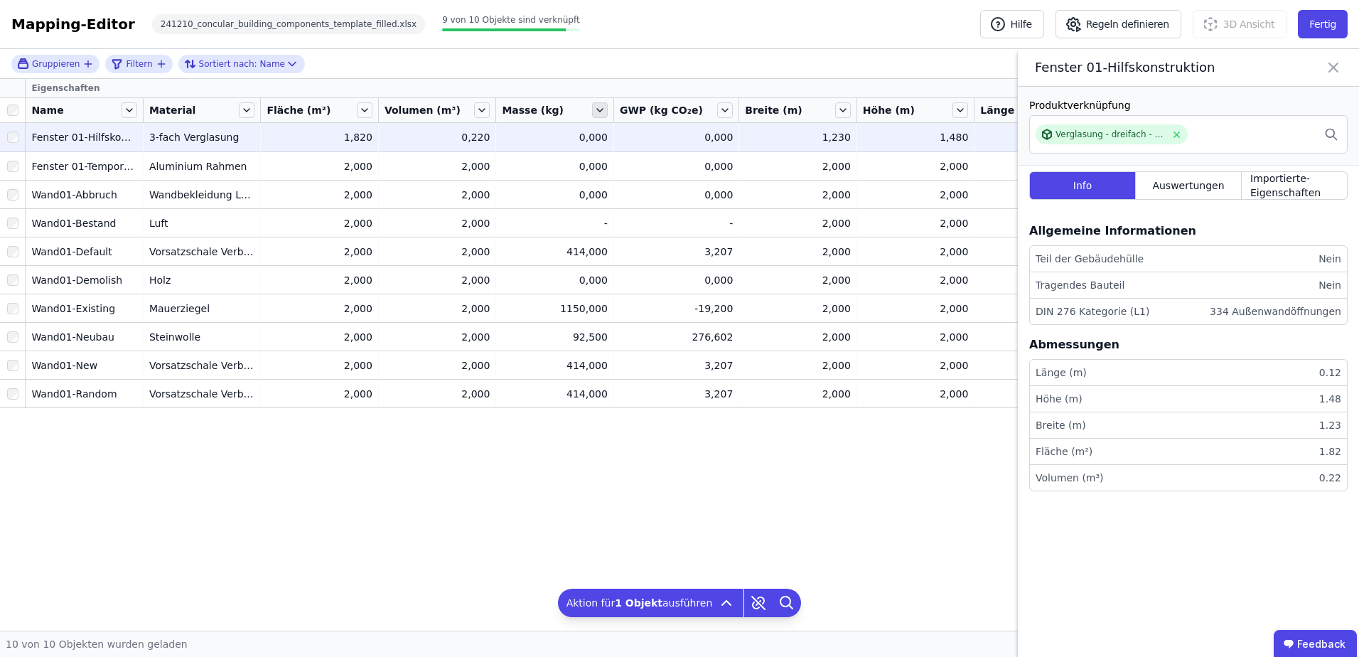
click at [606, 107] on icon at bounding box center [600, 110] width 16 height 16
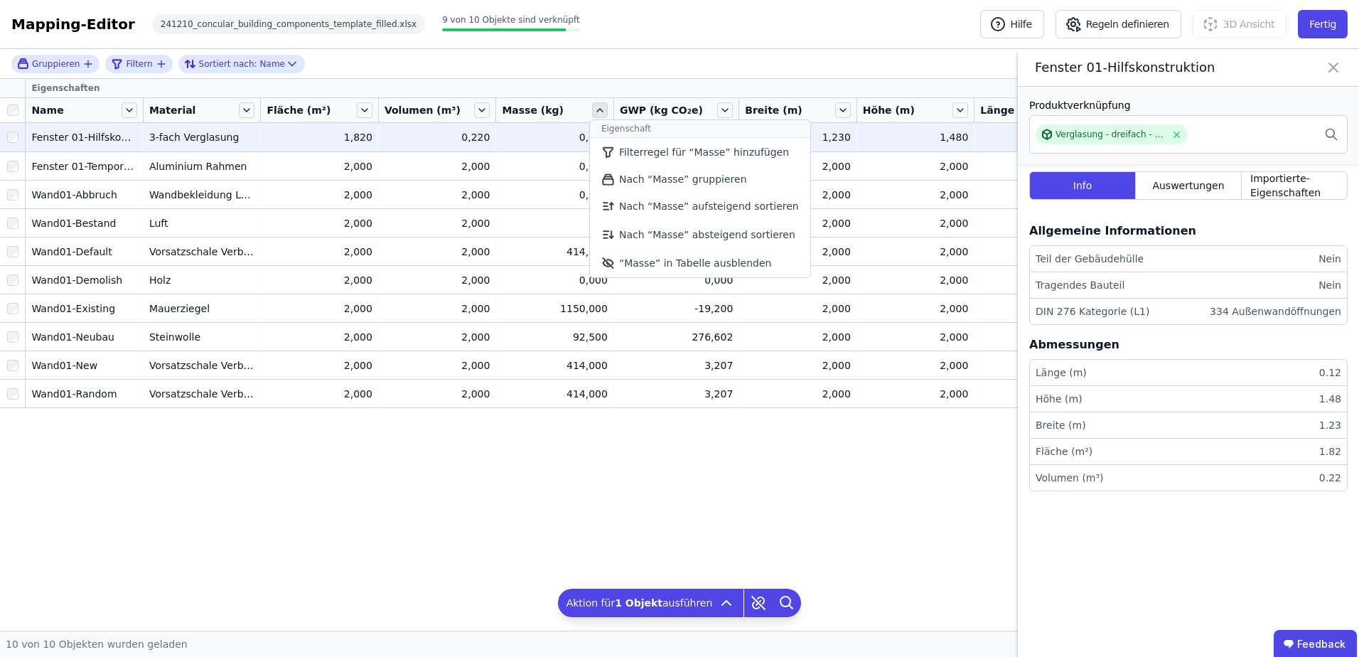
click at [606, 107] on icon at bounding box center [600, 110] width 16 height 16
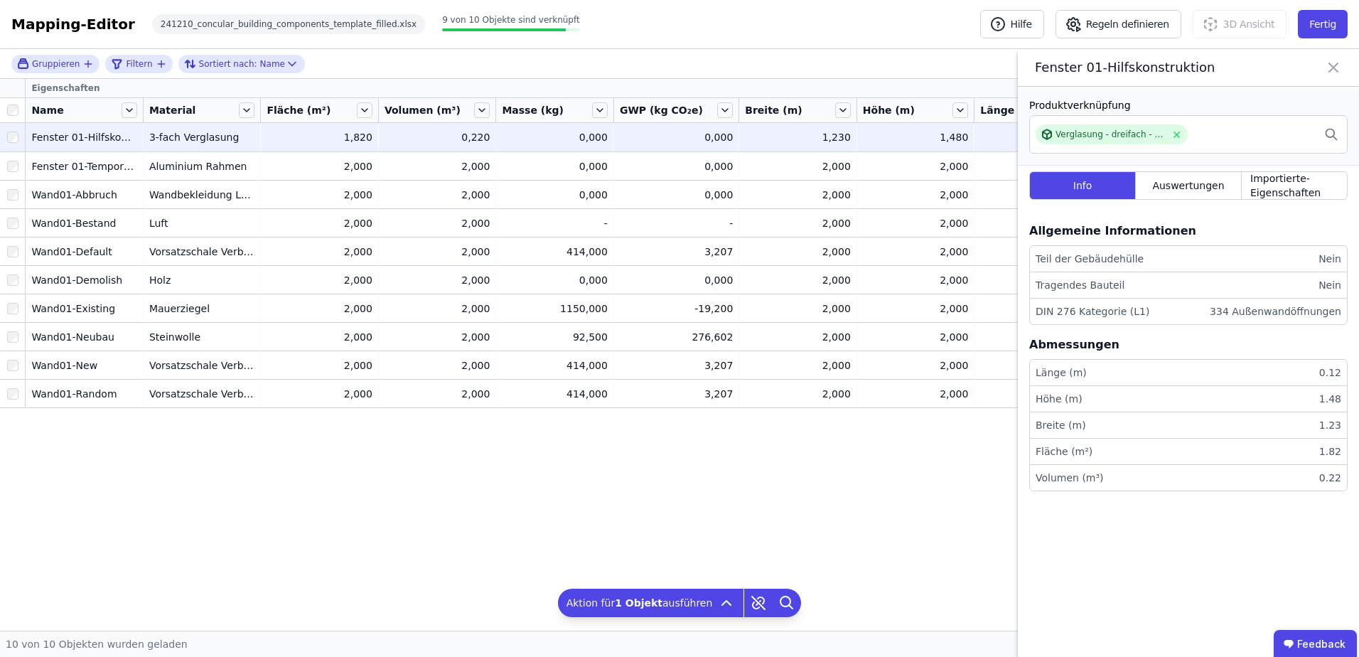
click at [594, 134] on div "0,000" at bounding box center [555, 137] width 106 height 14
click at [1105, 137] on div "Verglasung - dreifach - Isolierglas" at bounding box center [1111, 134] width 110 height 11
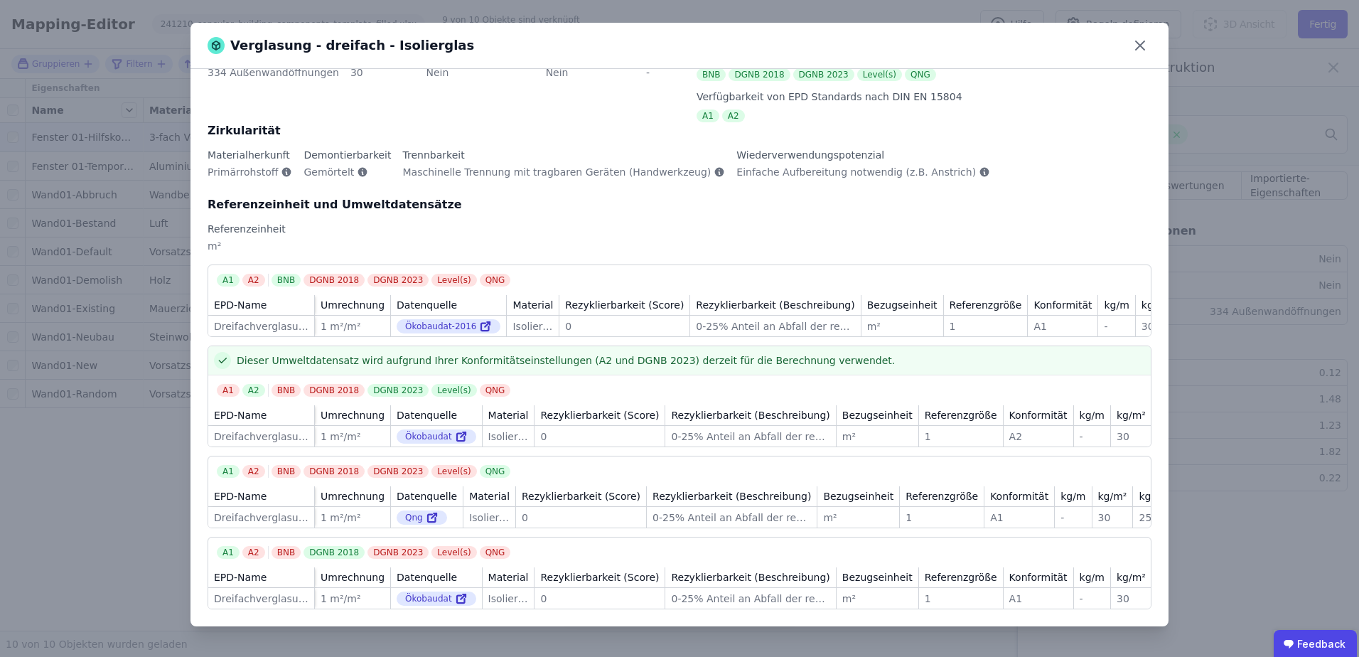
scroll to position [83, 0]
click at [1136, 46] on icon at bounding box center [1140, 45] width 23 height 23
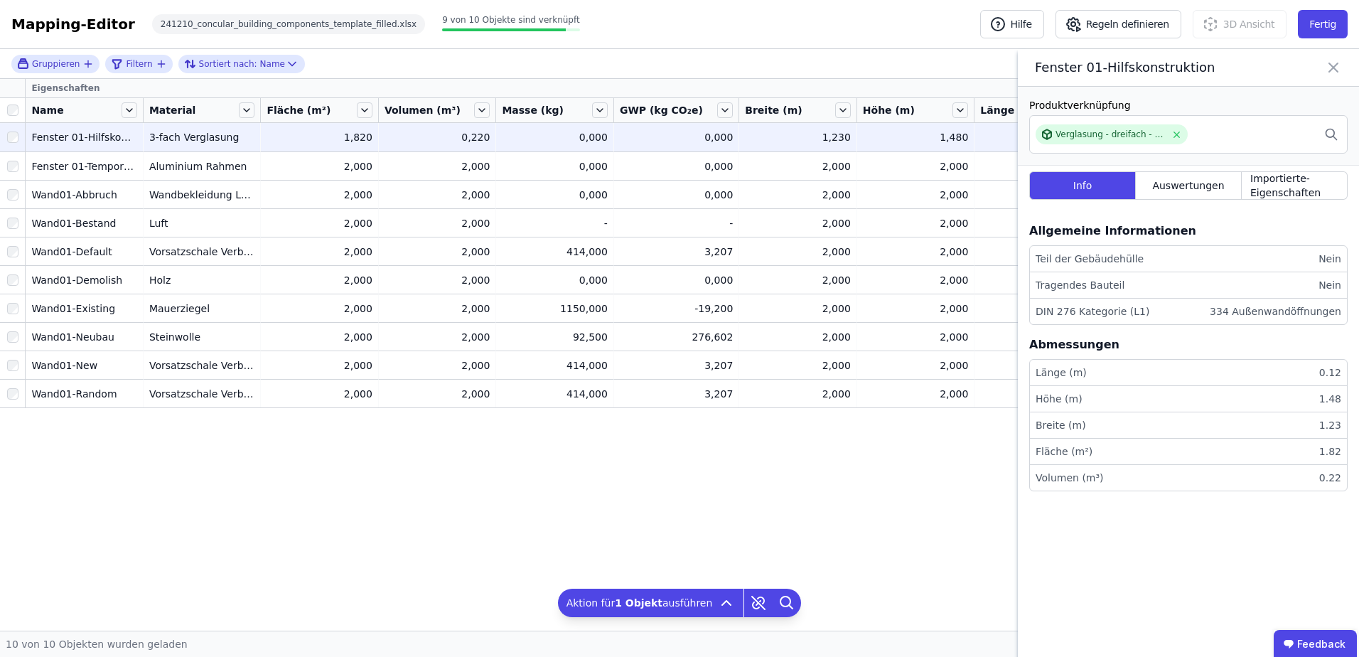
click at [1336, 63] on icon at bounding box center [1333, 68] width 17 height 20
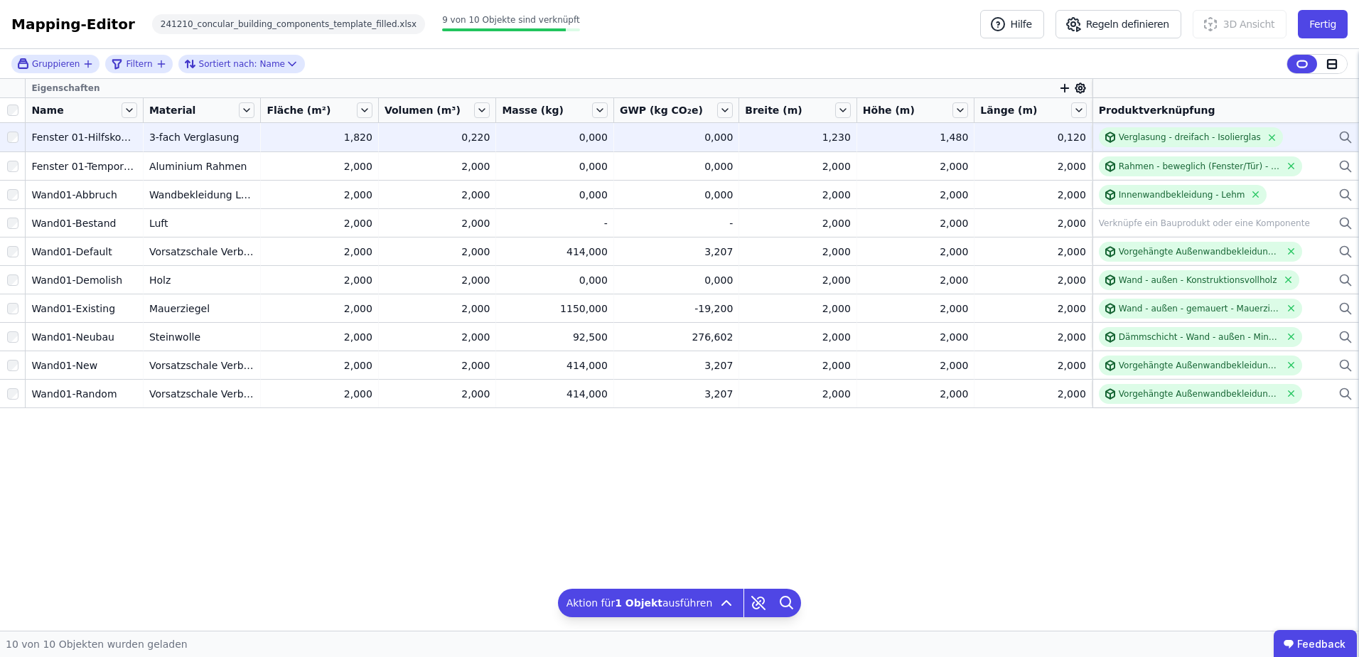
click at [223, 136] on div "3-fach Verglasung" at bounding box center [202, 137] width 106 height 14
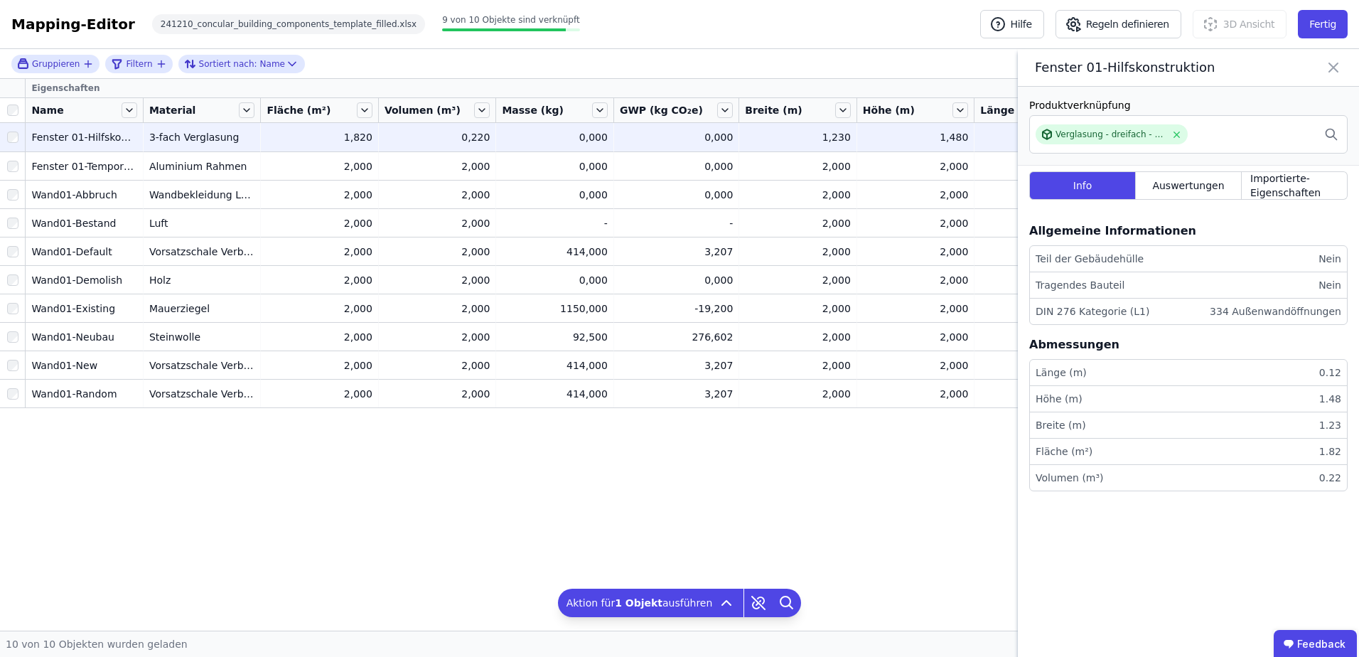
click at [223, 136] on div "3-fach Verglasung" at bounding box center [202, 137] width 106 height 14
click at [102, 135] on div "Fenster 01-Hilfskonstruktion" at bounding box center [84, 137] width 106 height 14
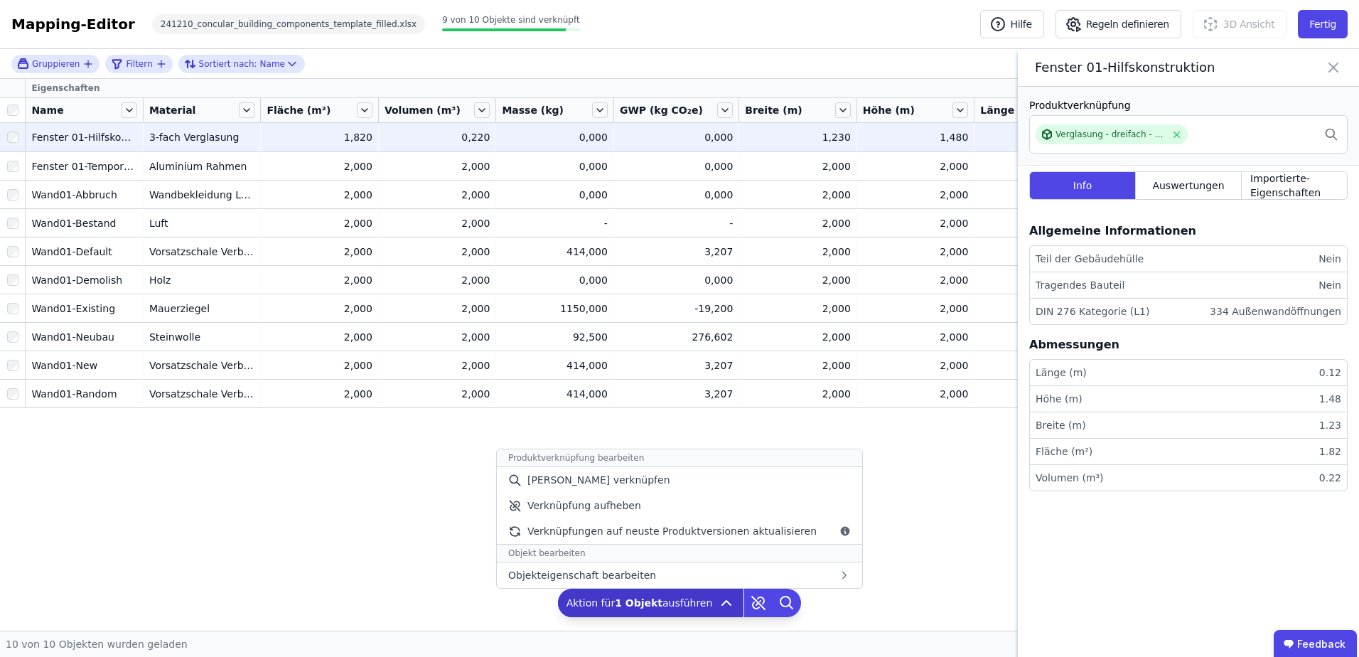
click at [722, 604] on icon at bounding box center [726, 603] width 9 height 4
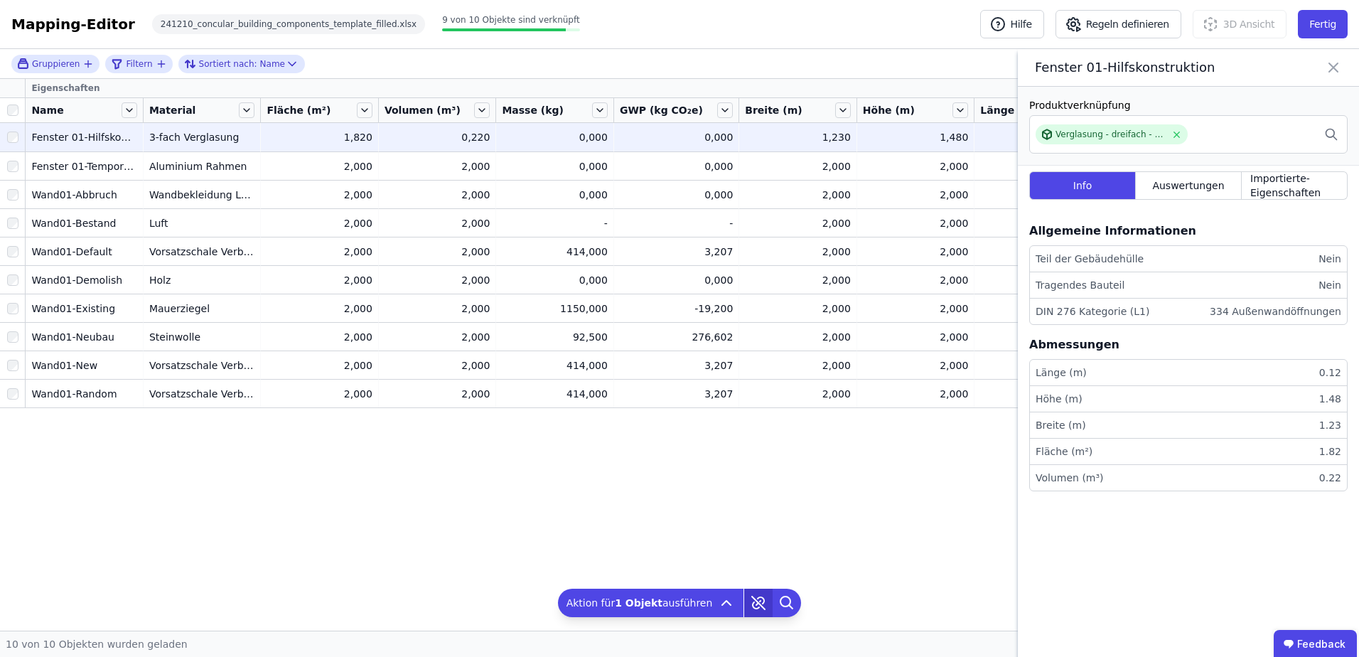
click at [749, 604] on icon at bounding box center [758, 603] width 28 height 28
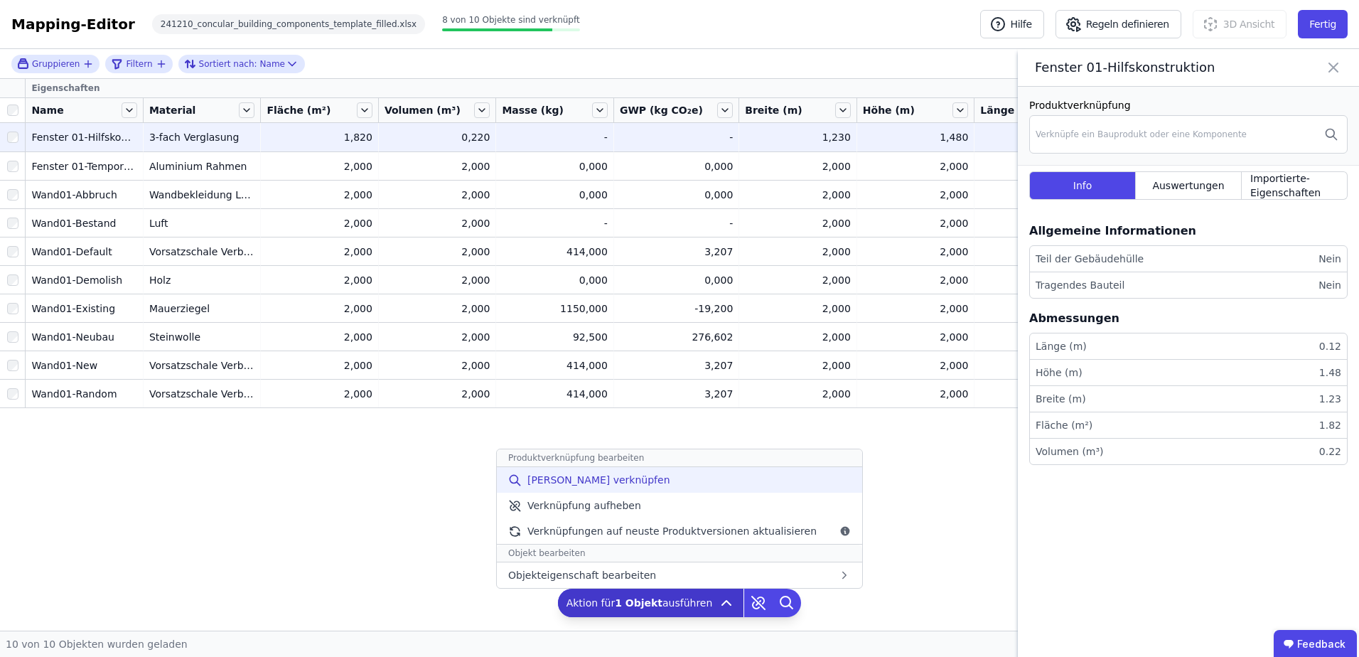
click at [620, 478] on span "[PERSON_NAME] verknüpfen" at bounding box center [599, 480] width 143 height 14
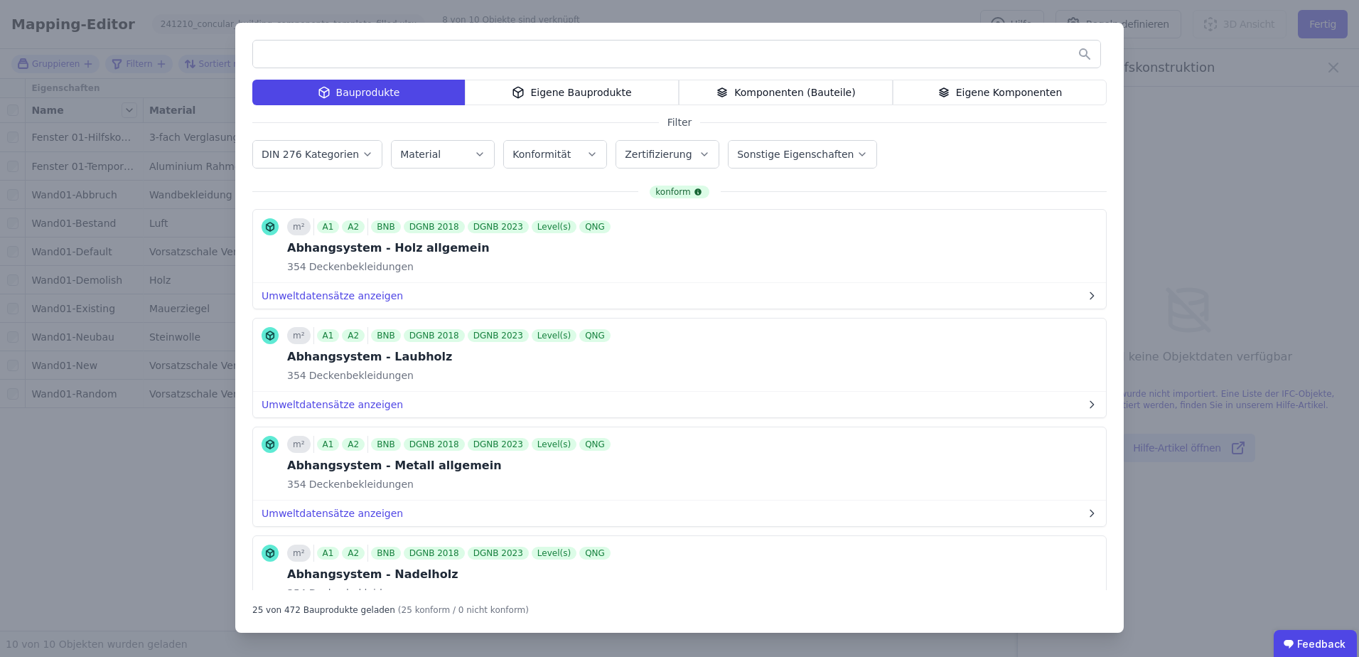
click at [320, 50] on input "text" at bounding box center [676, 54] width 847 height 26
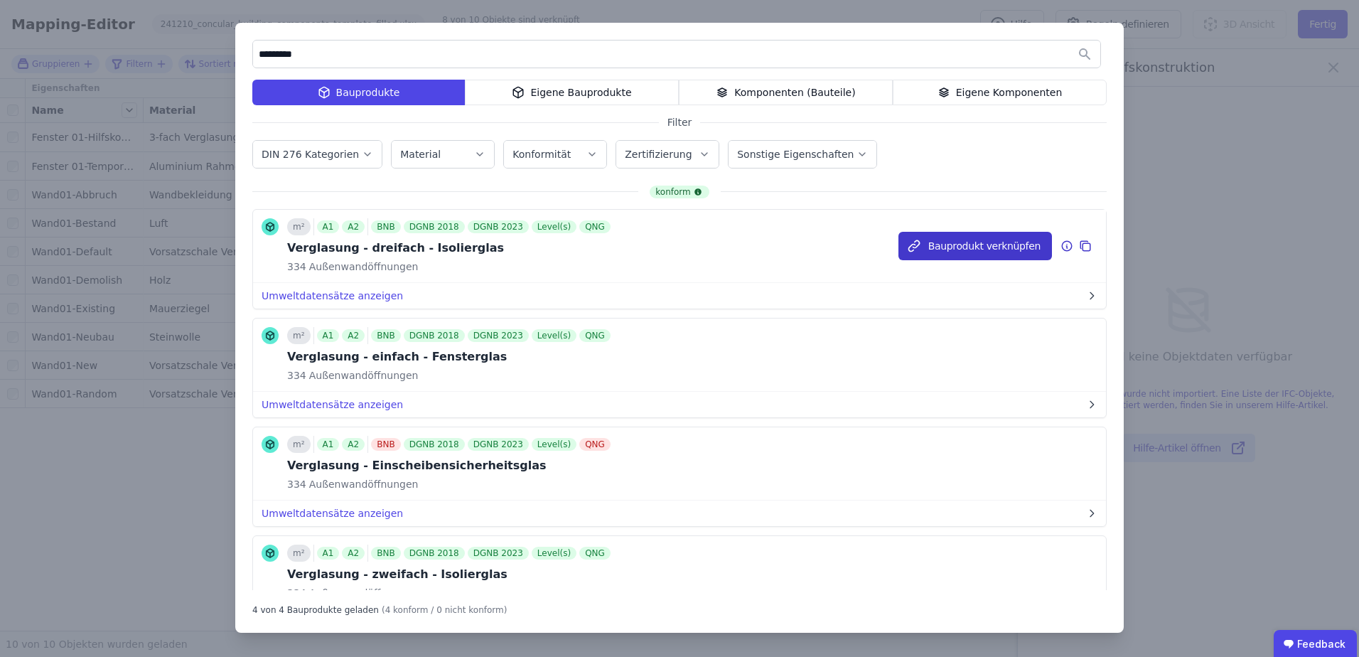
type input "*********"
click at [947, 246] on button "Bauprodukt verknüpfen" at bounding box center [976, 246] width 154 height 28
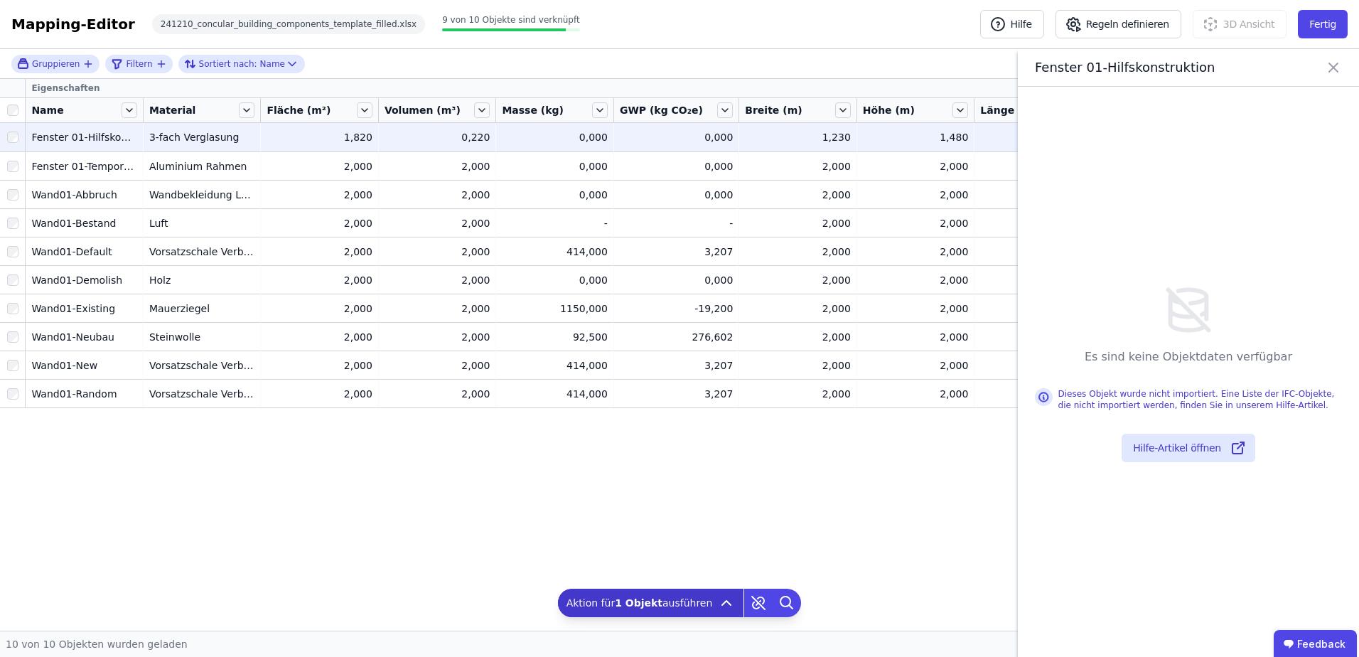
click at [601, 141] on div "0,000" at bounding box center [555, 137] width 106 height 14
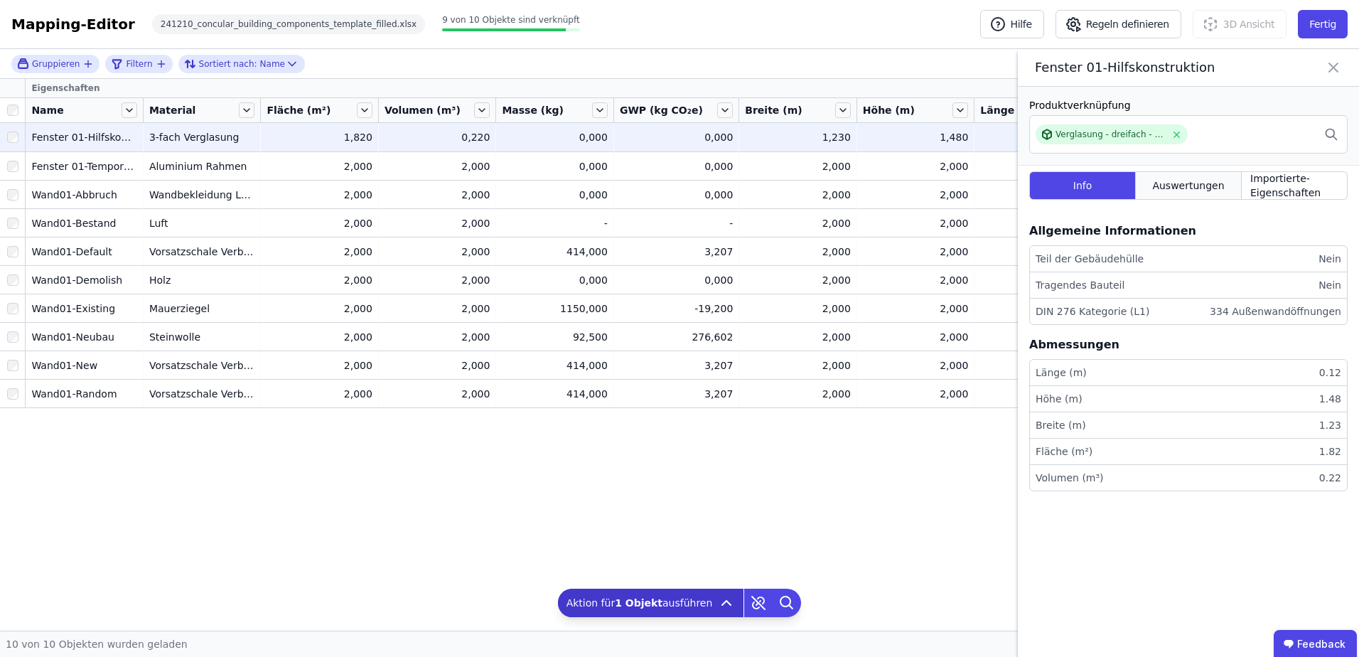
click at [1175, 184] on span "Auswertungen" at bounding box center [1188, 185] width 72 height 14
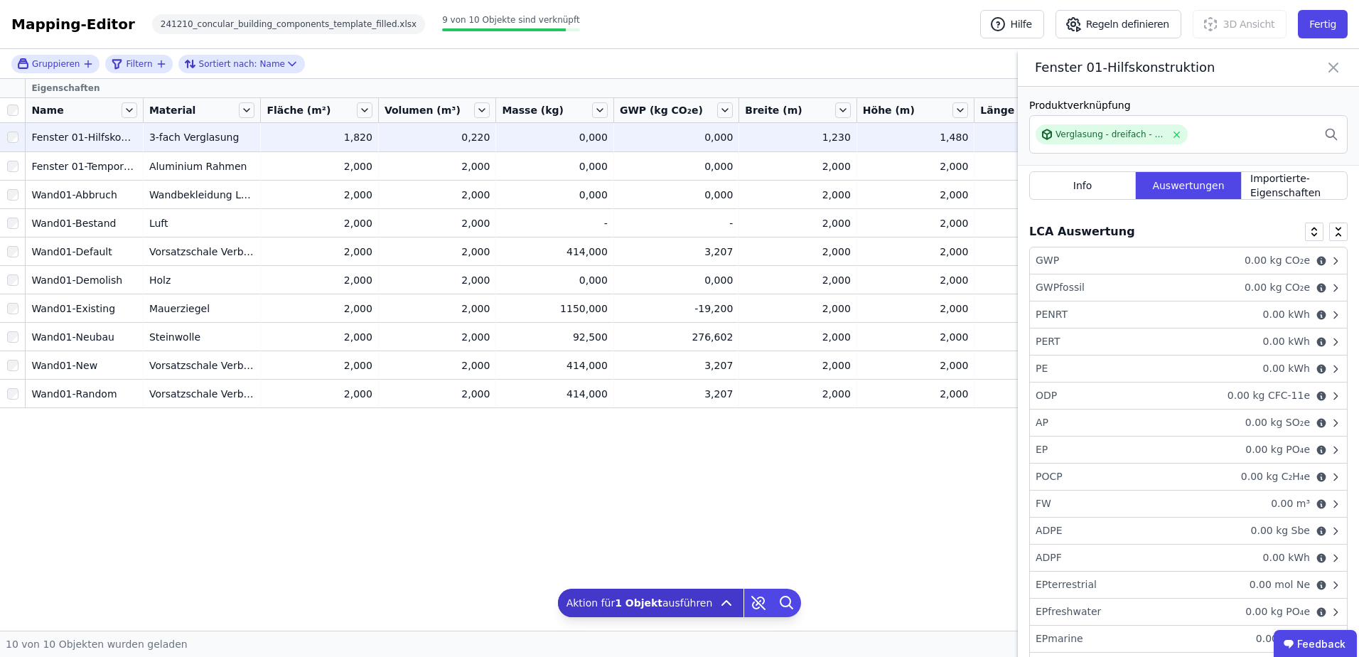
click at [1334, 262] on icon at bounding box center [1336, 260] width 4 height 6
click at [1330, 262] on icon at bounding box center [1335, 260] width 11 height 11
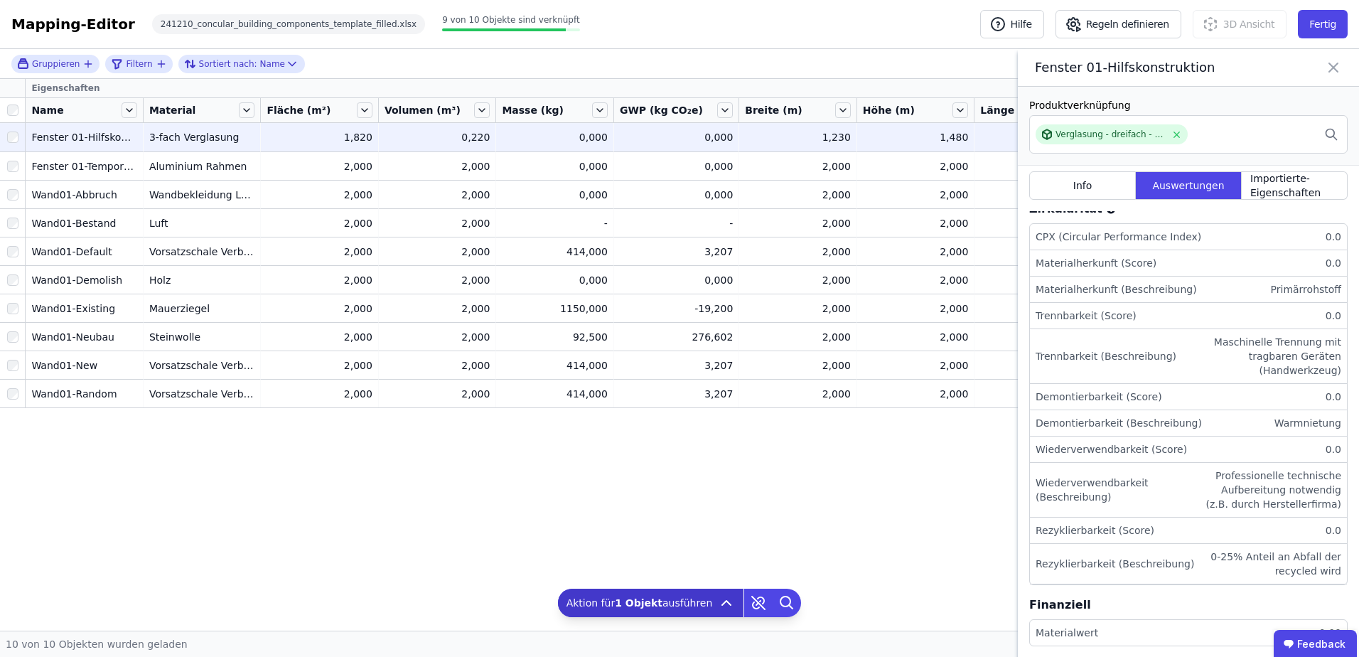
scroll to position [528, 0]
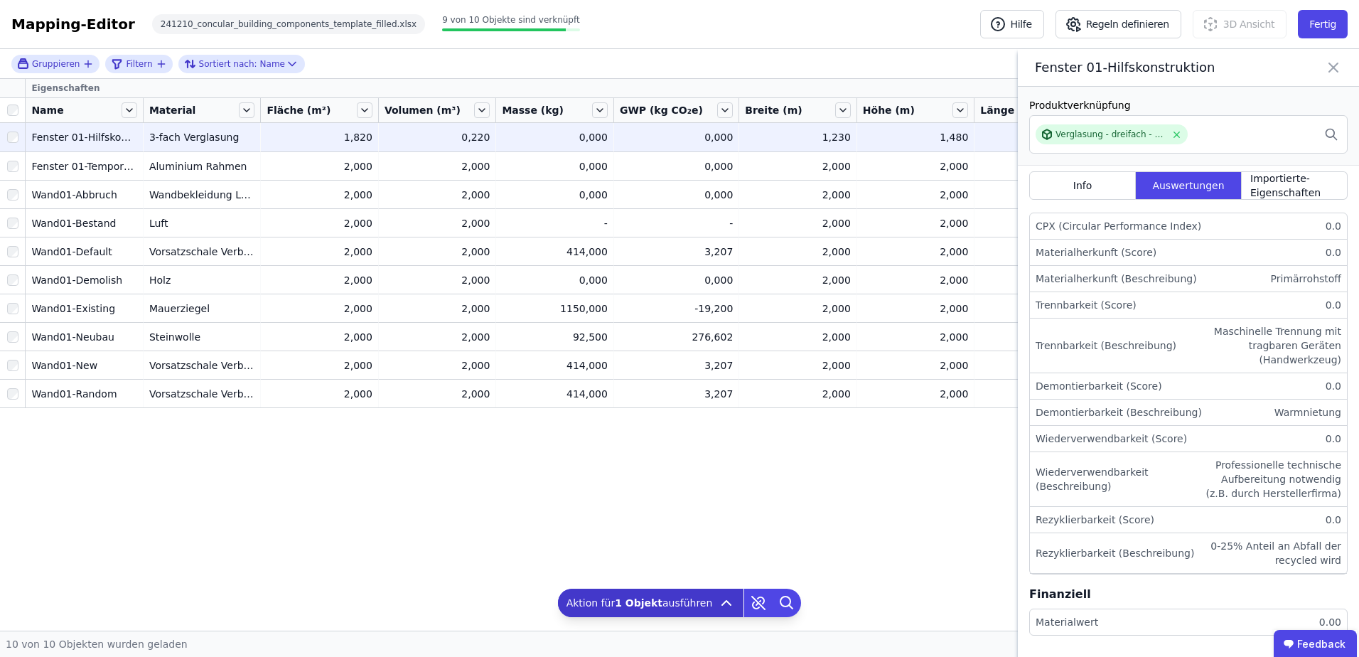
click at [1206, 625] on li "Materialwert 0.00" at bounding box center [1188, 622] width 317 height 26
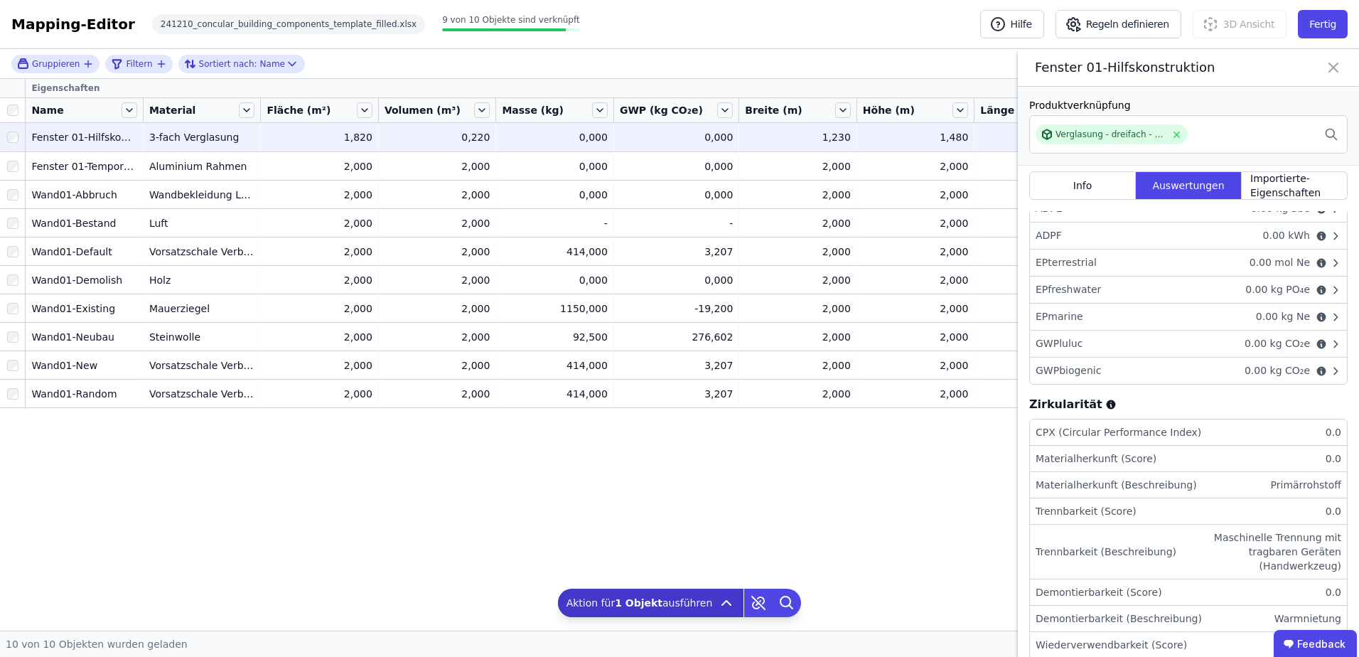
scroll to position [315, 0]
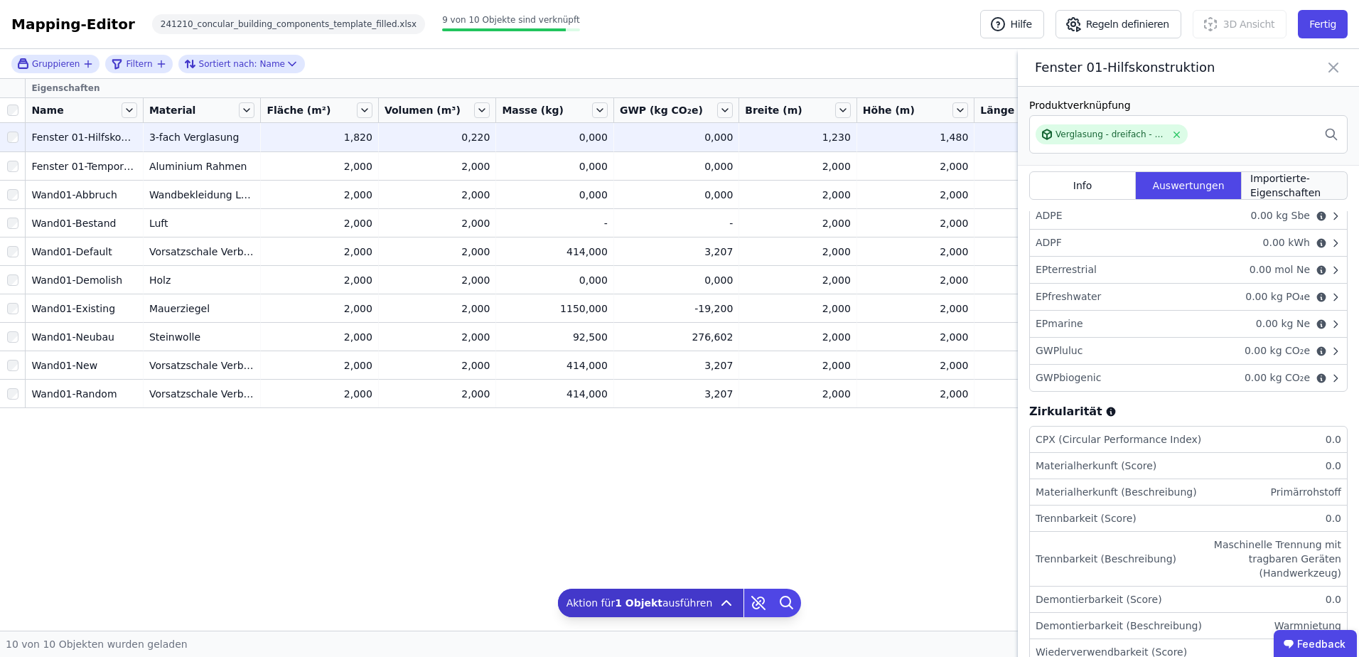
click at [1269, 187] on span "Importierte-Eigenschaften" at bounding box center [1295, 185] width 88 height 28
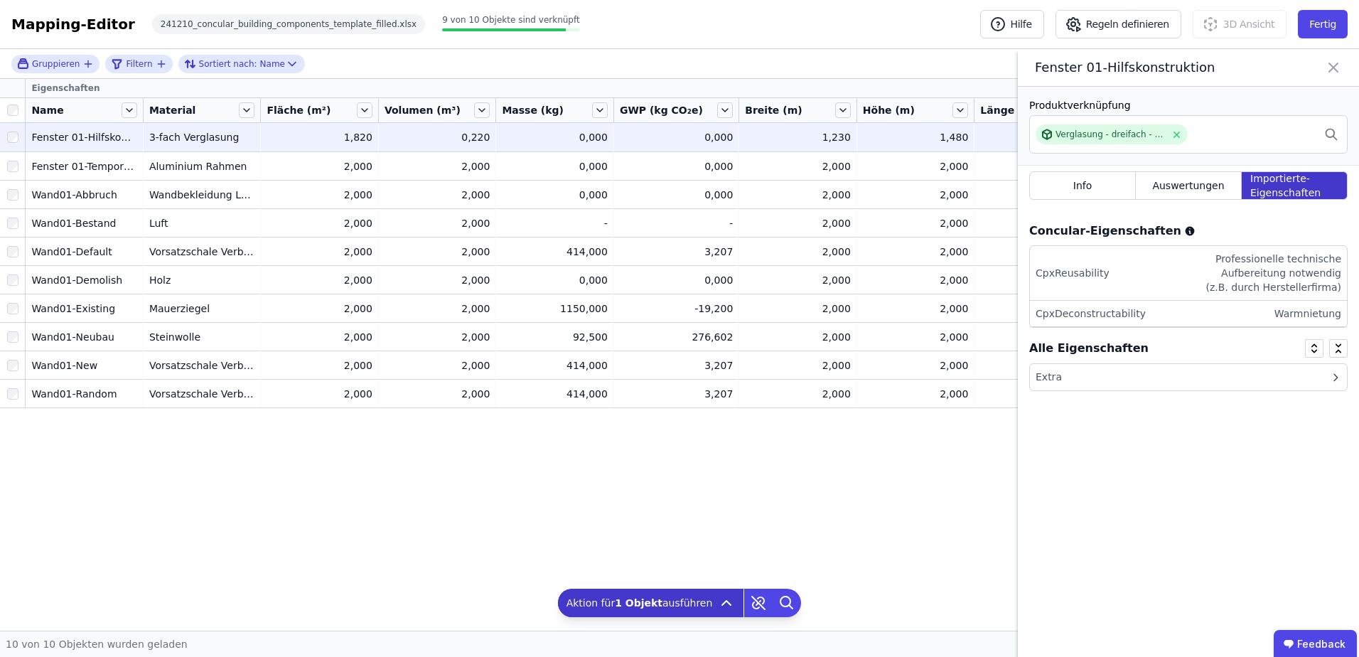
scroll to position [0, 0]
click at [1334, 65] on icon at bounding box center [1333, 68] width 17 height 20
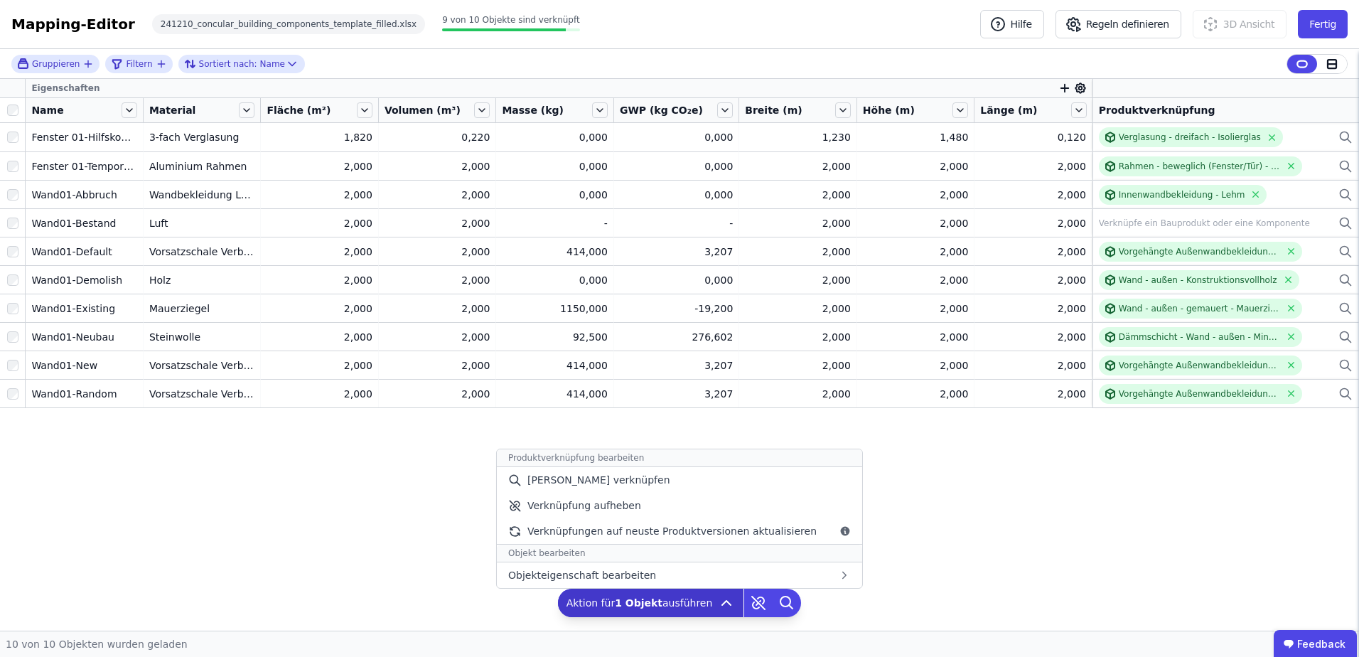
click at [727, 601] on icon at bounding box center [726, 602] width 17 height 17
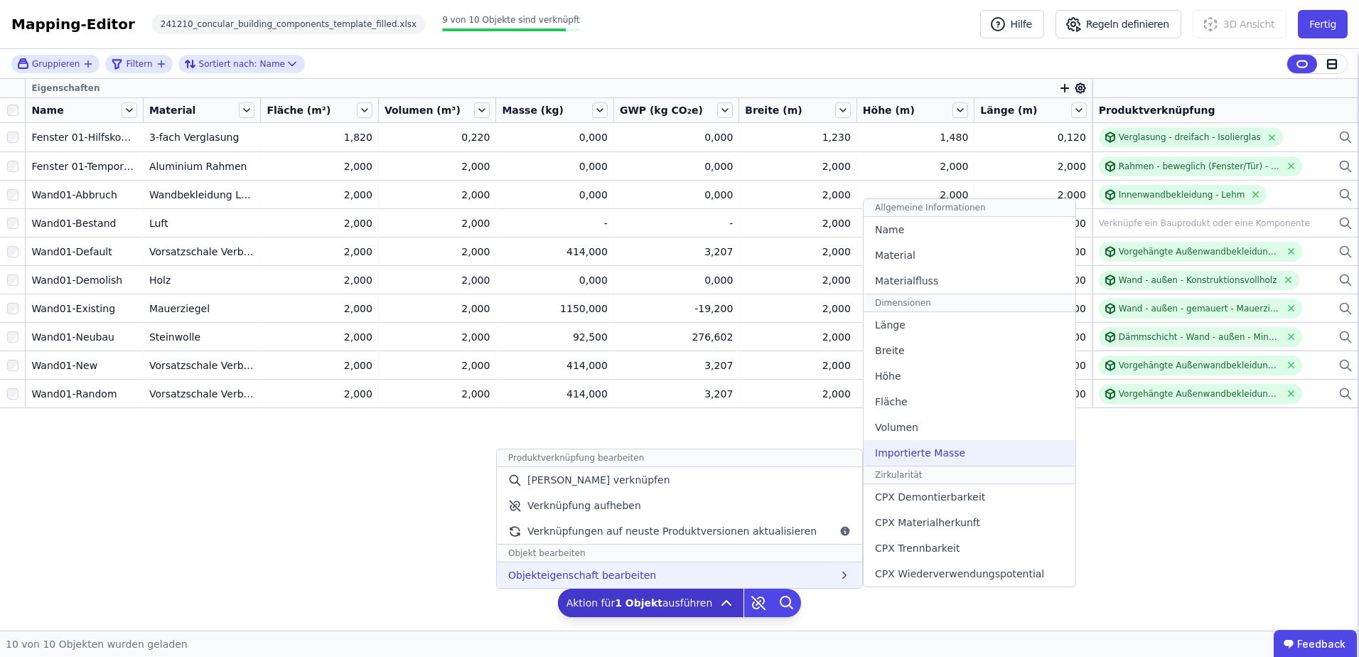
click at [894, 449] on span "Importierte Masse" at bounding box center [920, 453] width 90 height 14
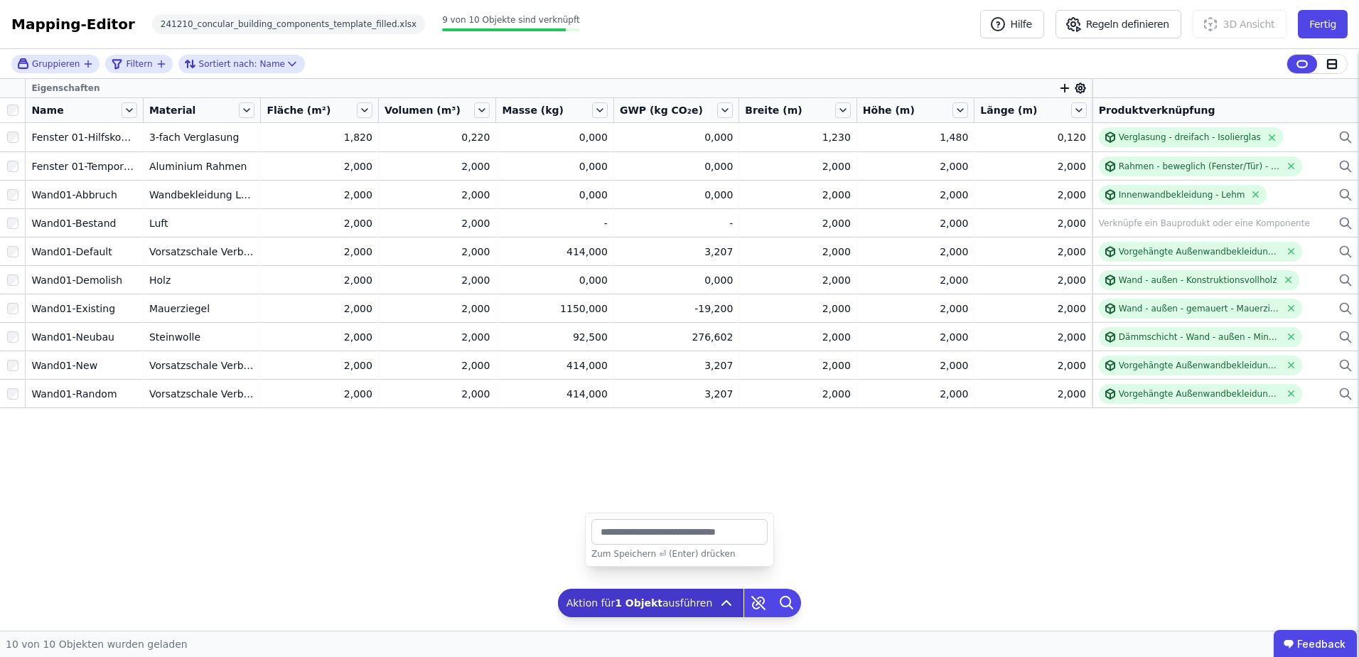
type input "***"
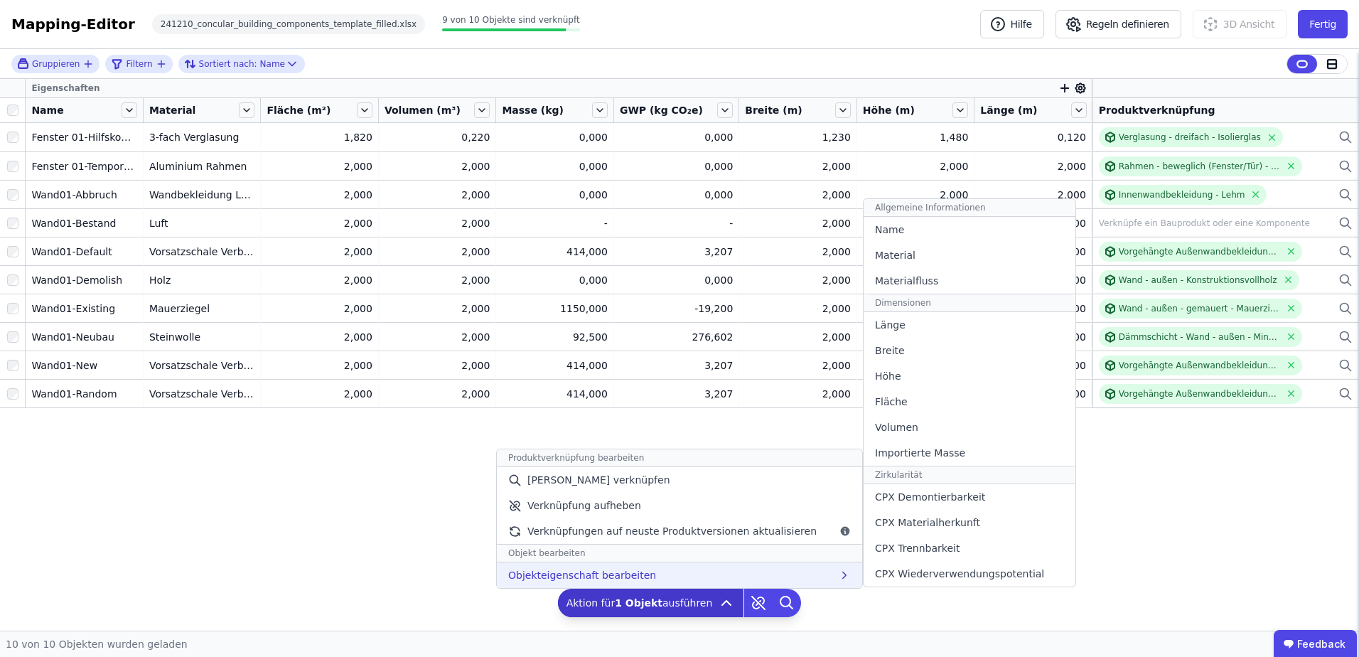
click at [676, 575] on div "Objekteigenschaft bearbeiten Allgemeine Informationen Name Material Materialflu…" at bounding box center [679, 575] width 365 height 26
click at [887, 446] on span "Importierte Masse" at bounding box center [920, 453] width 90 height 14
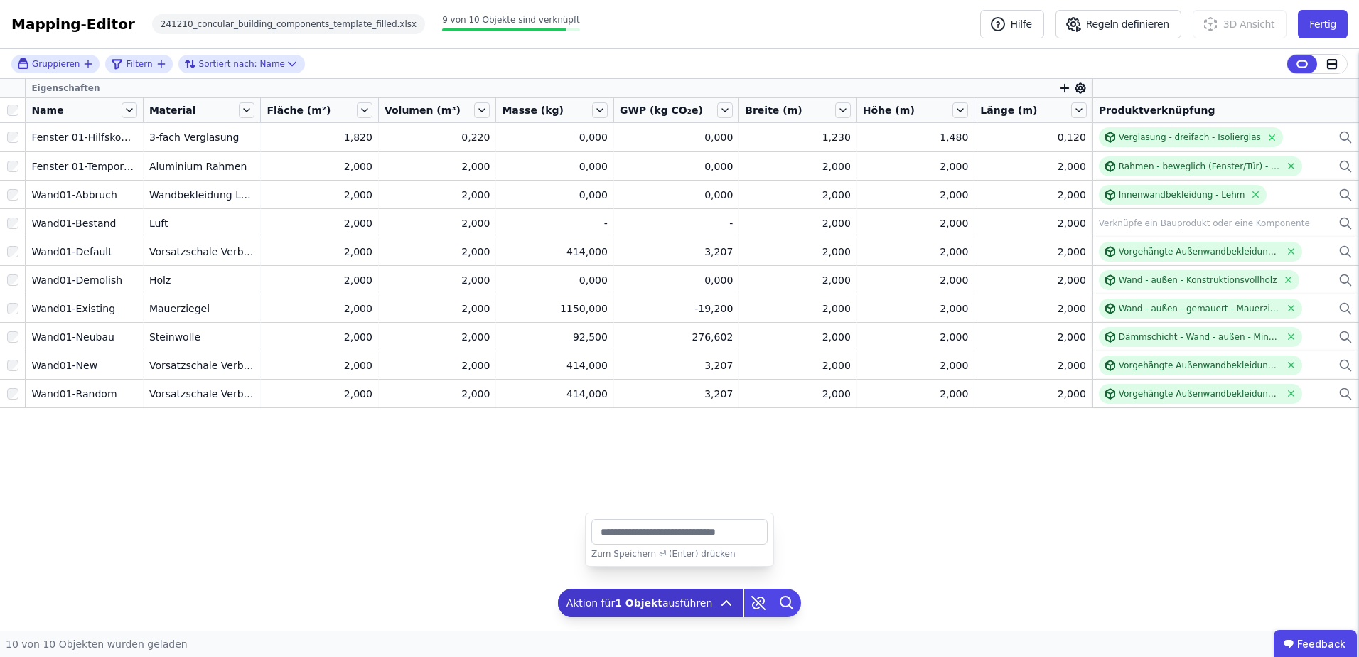
type input "***"
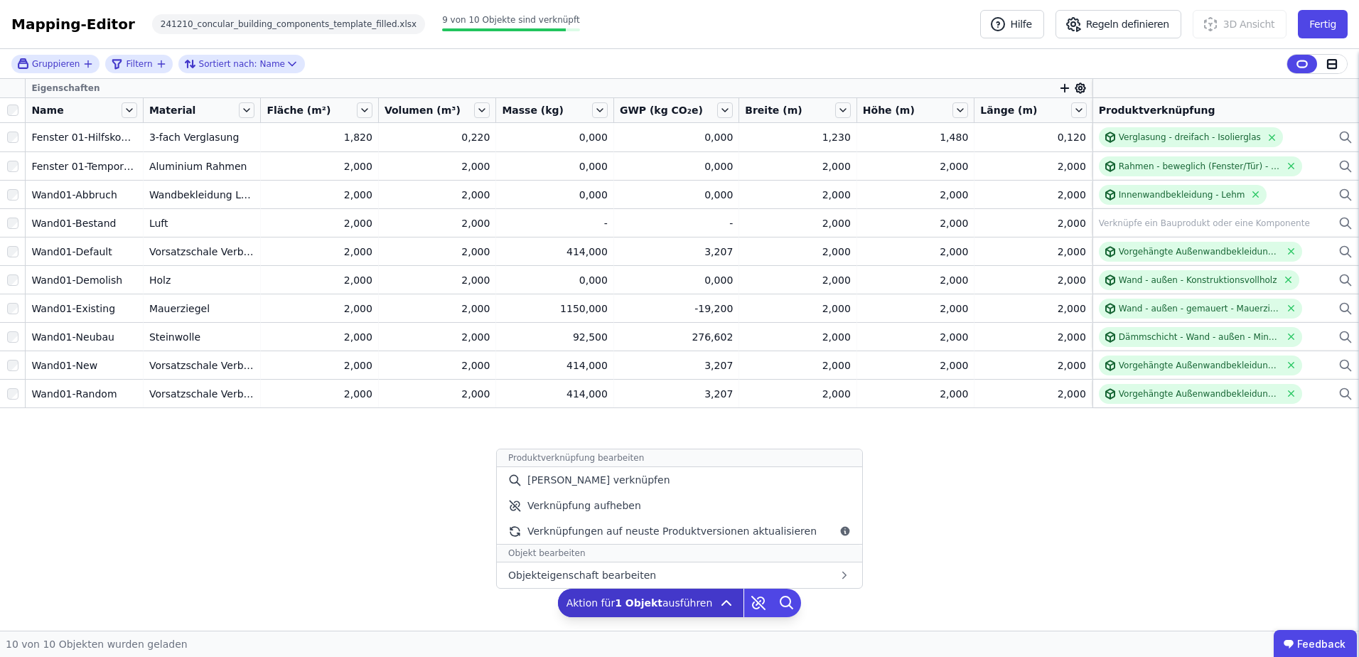
click at [726, 599] on icon at bounding box center [726, 602] width 17 height 17
click at [687, 533] on span "Verknüpfungen auf neuste Produktversionen aktualisieren" at bounding box center [672, 531] width 289 height 14
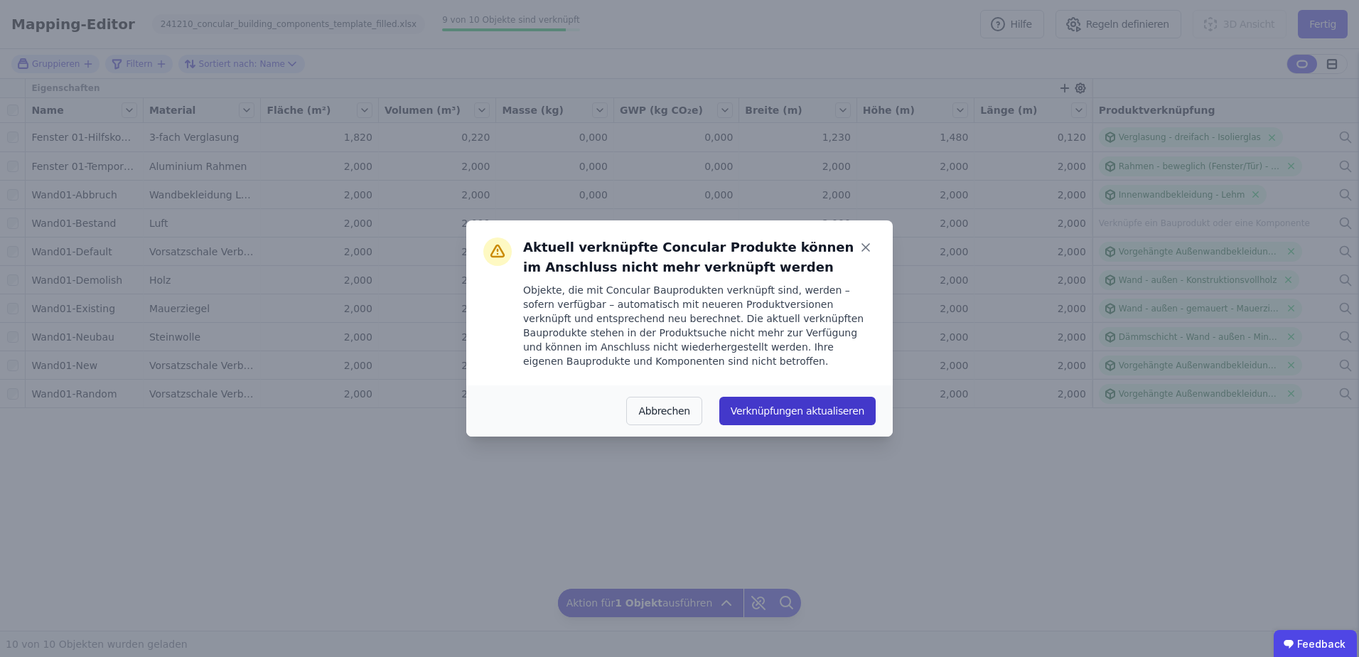
click at [795, 406] on button "Verknüpfungen aktualiseren" at bounding box center [797, 411] width 156 height 28
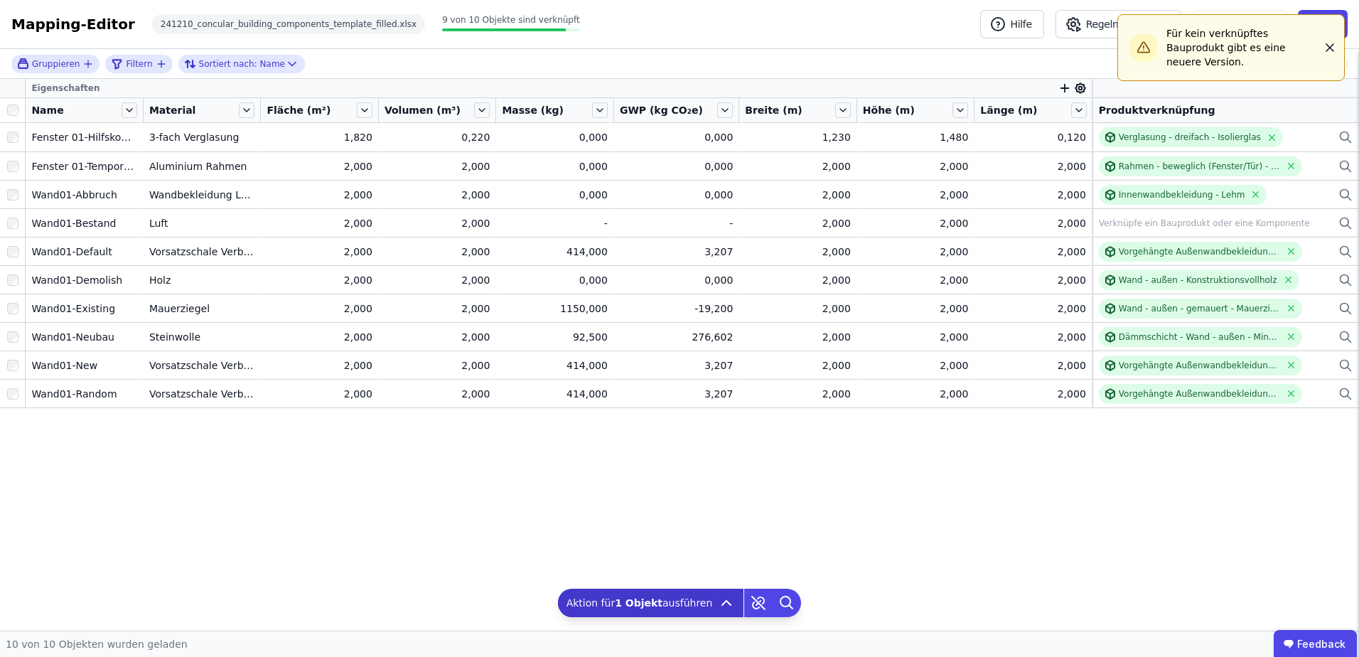
click at [1330, 44] on icon "button" at bounding box center [1330, 47] width 7 height 7
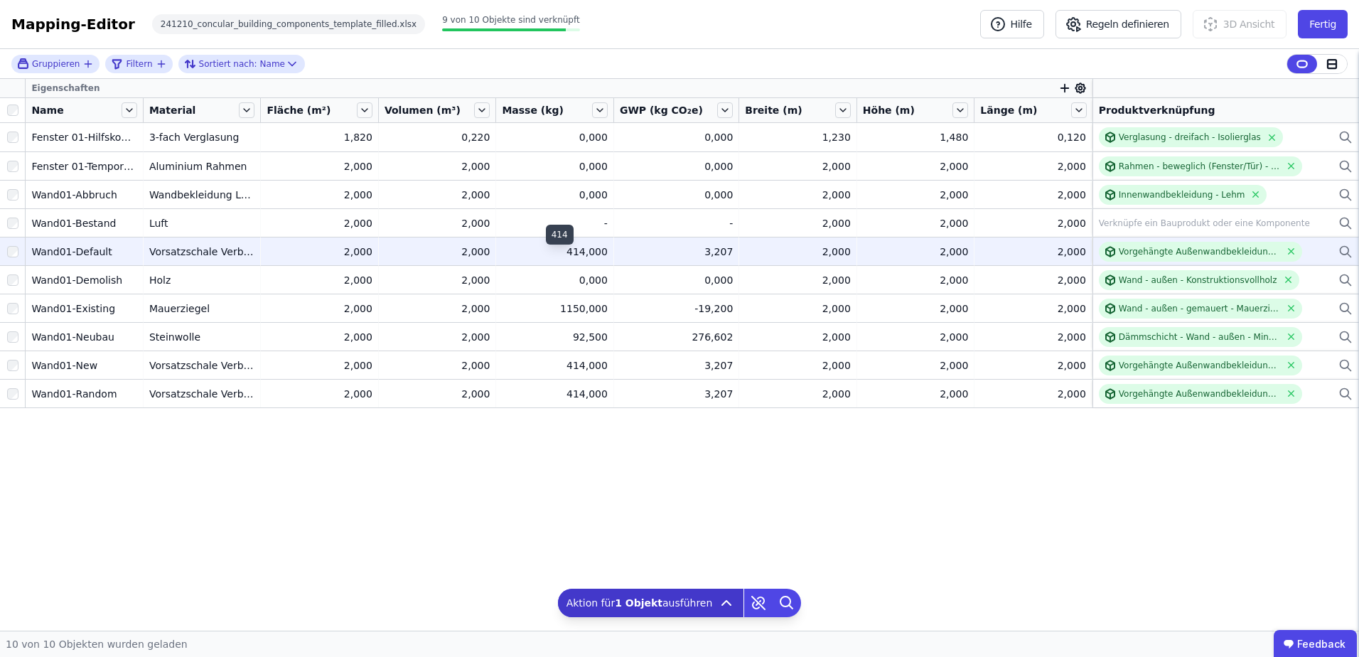
click at [599, 252] on div "414,000" at bounding box center [555, 252] width 106 height 14
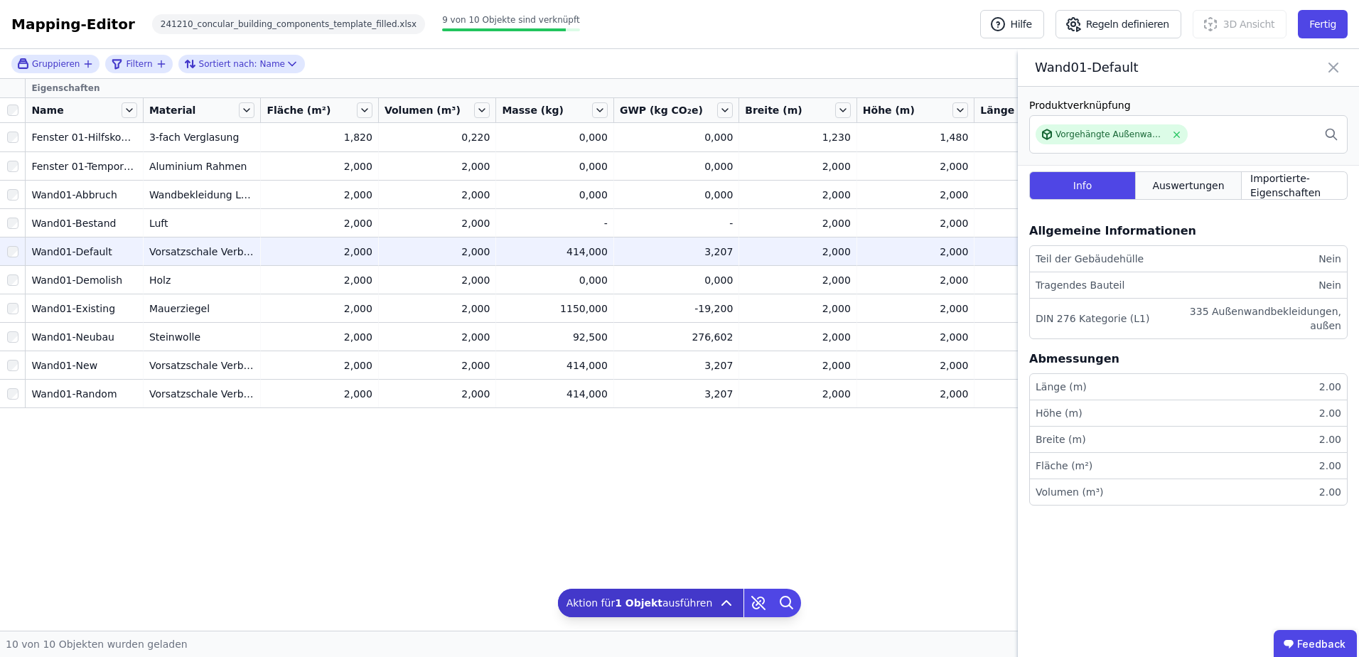
click at [1194, 186] on span "Auswertungen" at bounding box center [1188, 185] width 72 height 14
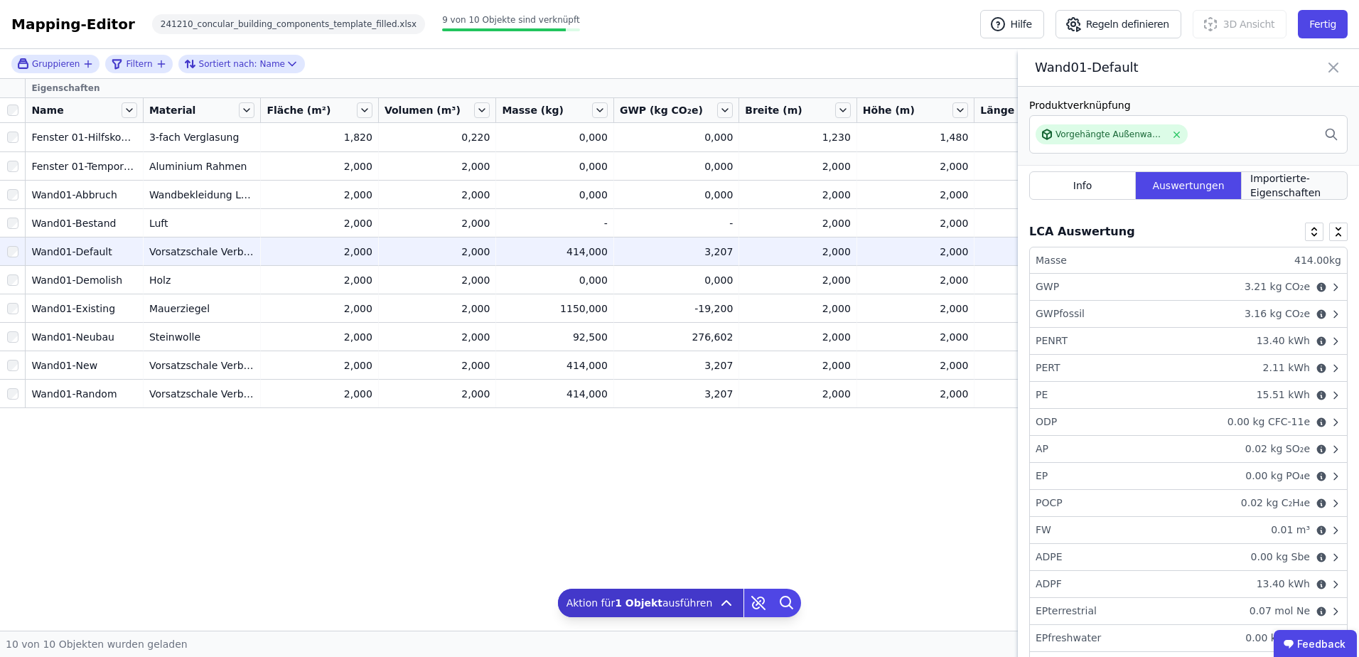
click at [1263, 181] on span "Importierte-Eigenschaften" at bounding box center [1295, 185] width 88 height 28
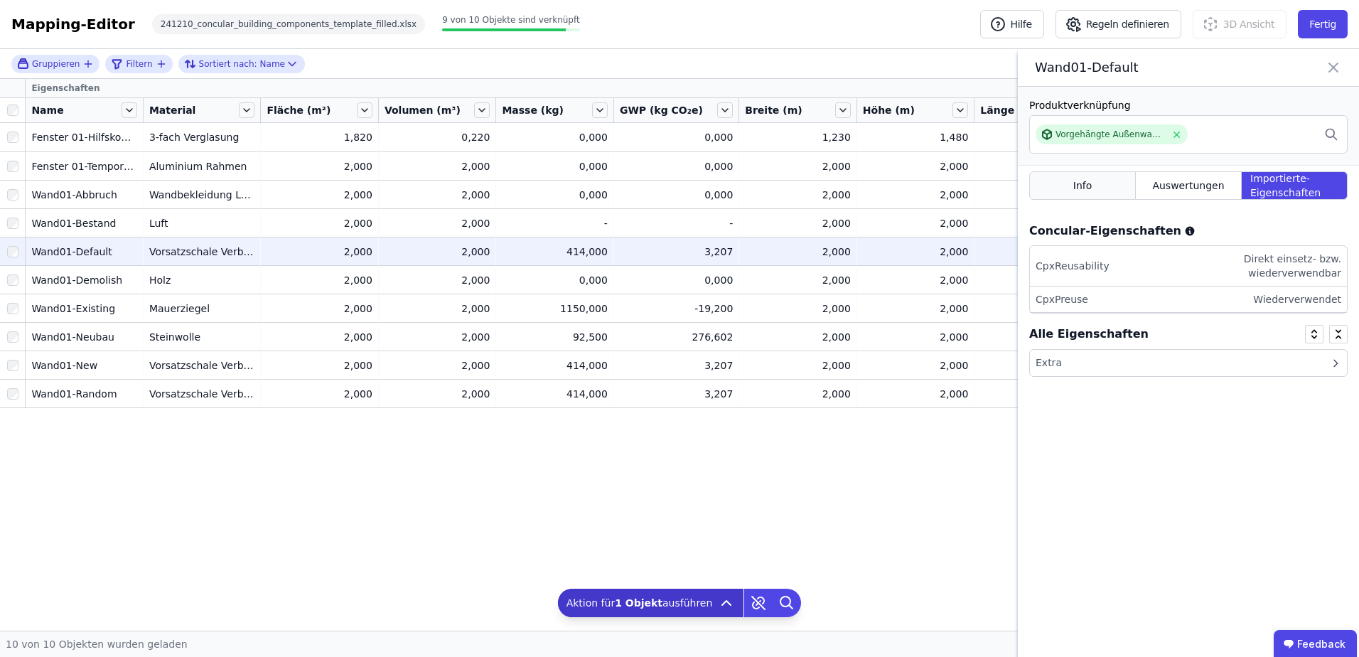
click at [1115, 184] on div "Info" at bounding box center [1082, 185] width 107 height 28
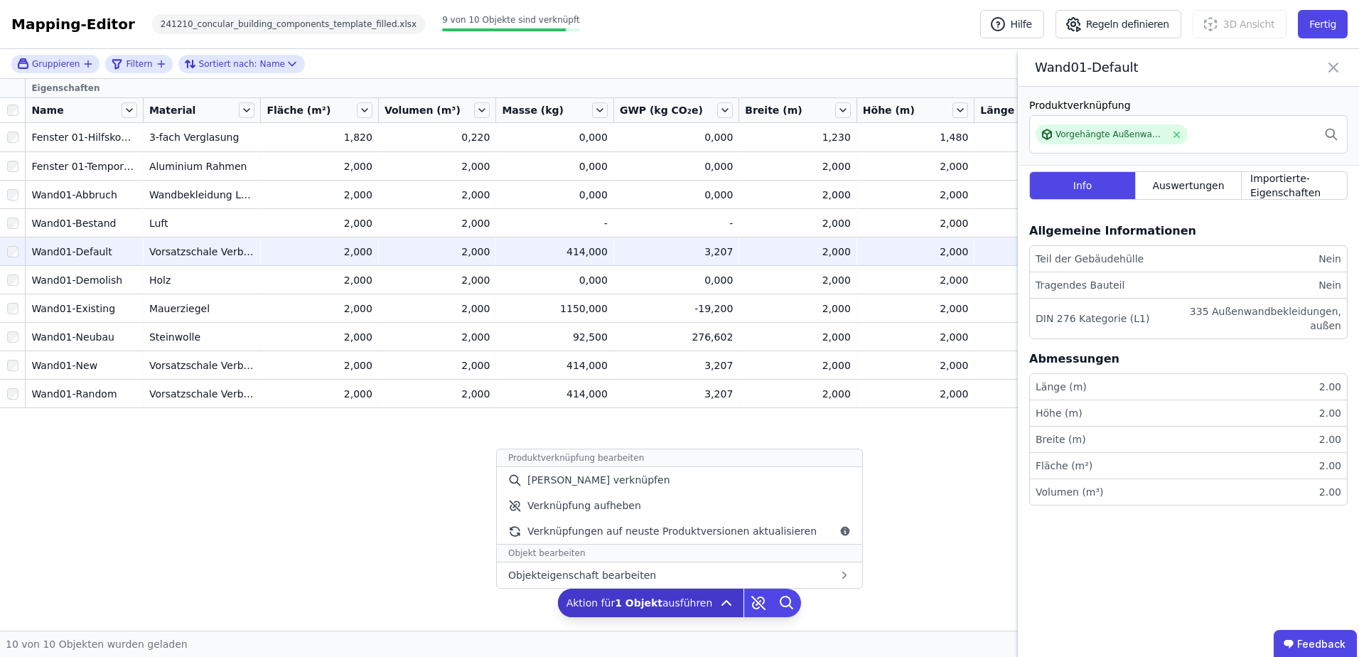
click at [704, 600] on span "Aktion für 1 Objekt ausführen" at bounding box center [640, 603] width 146 height 14
click at [719, 604] on icon at bounding box center [726, 602] width 17 height 17
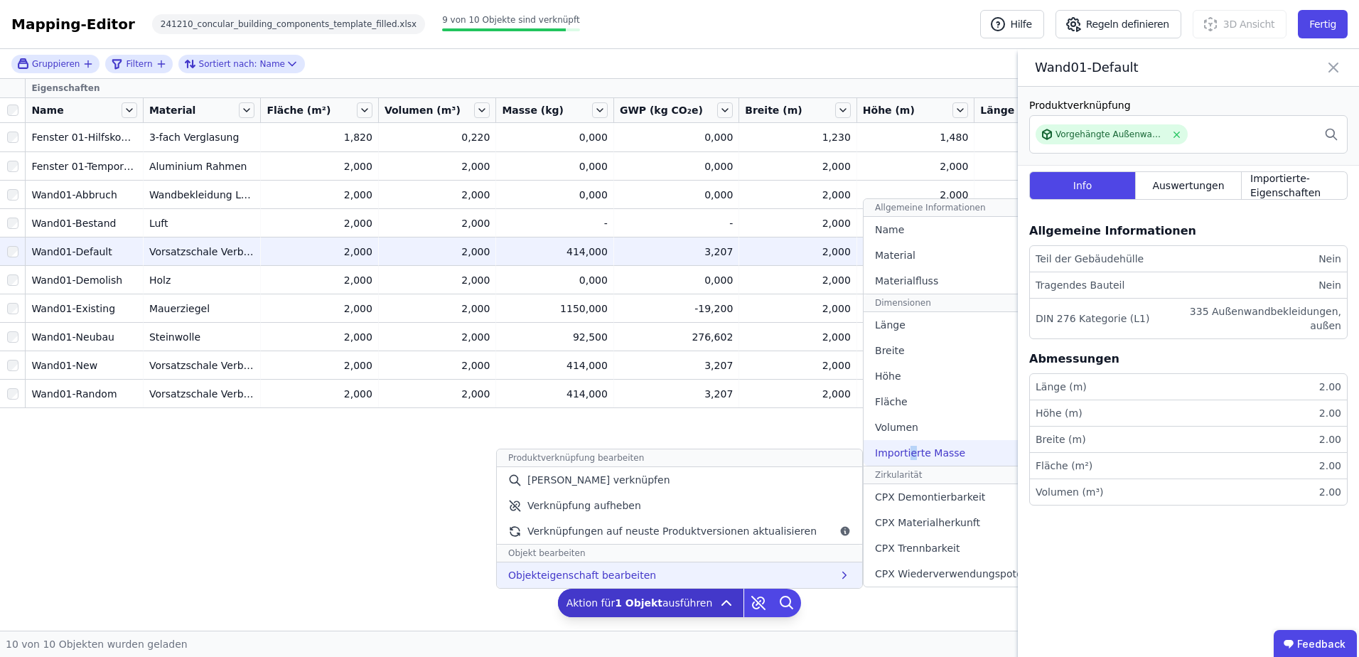
click at [898, 454] on span "Importierte Masse" at bounding box center [920, 453] width 90 height 14
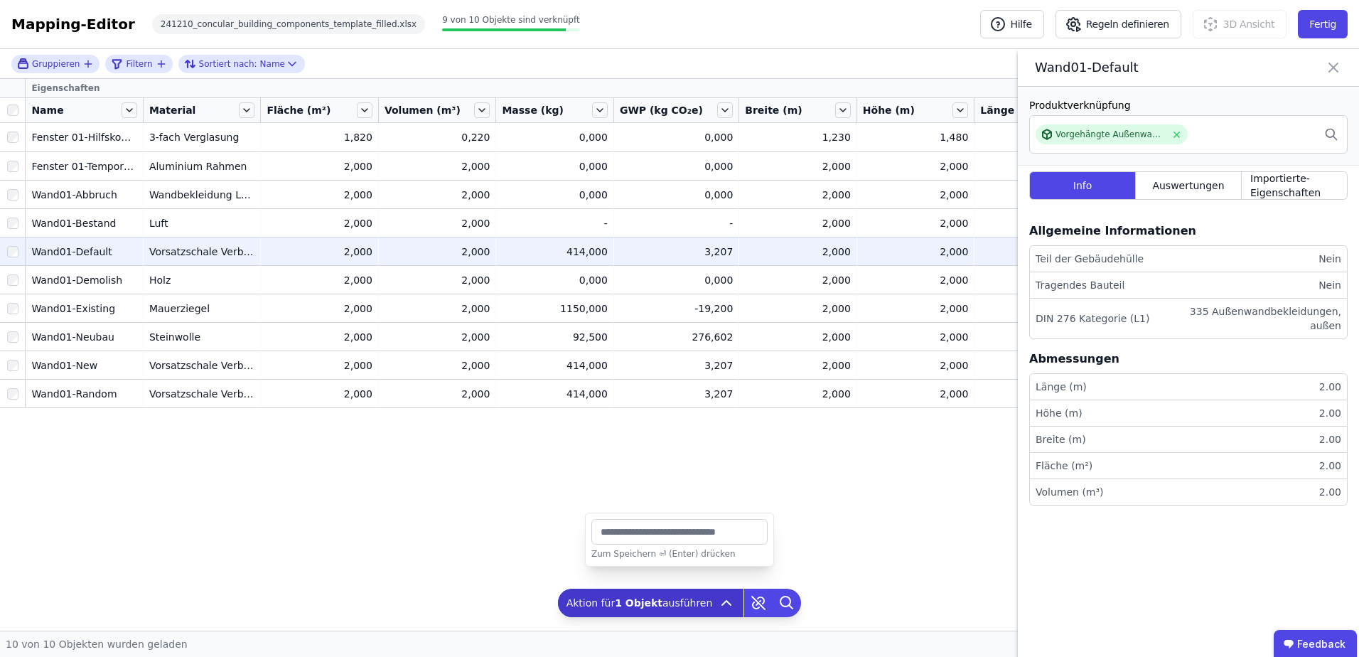
type input "***"
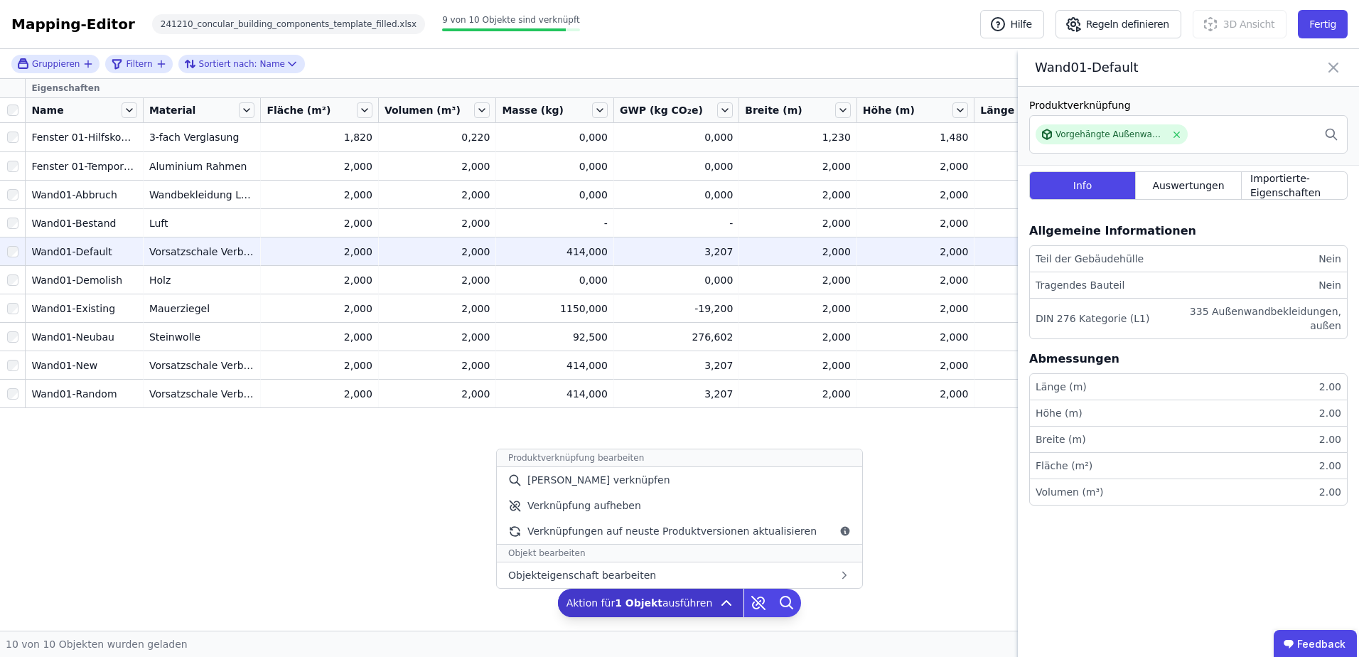
click at [640, 603] on b "1 Objekt" at bounding box center [639, 602] width 48 height 11
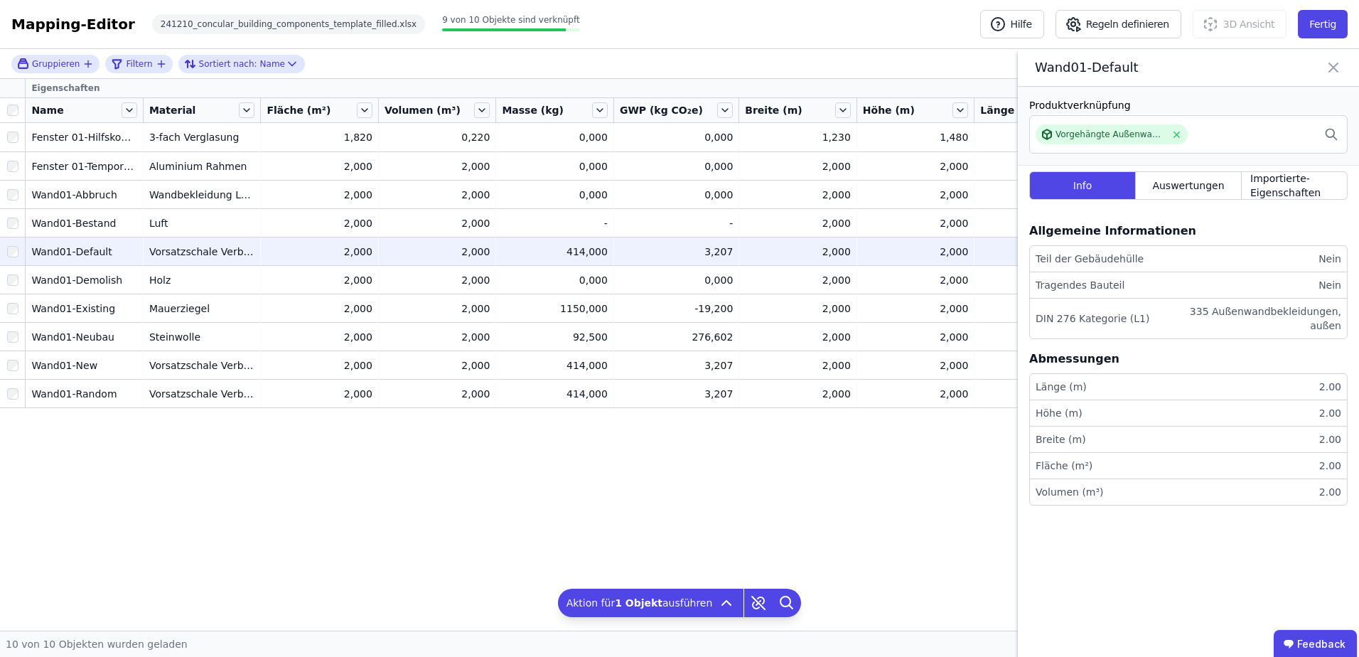
click at [379, 531] on div "Eigenschaften Name Material Fläche (m²) Volumen (m³) Masse (kg) GWP (kg CO₂e) B…" at bounding box center [679, 355] width 1359 height 552
click at [588, 255] on div "414,000" at bounding box center [555, 252] width 106 height 14
click at [1187, 178] on div "Auswertungen" at bounding box center [1189, 185] width 106 height 28
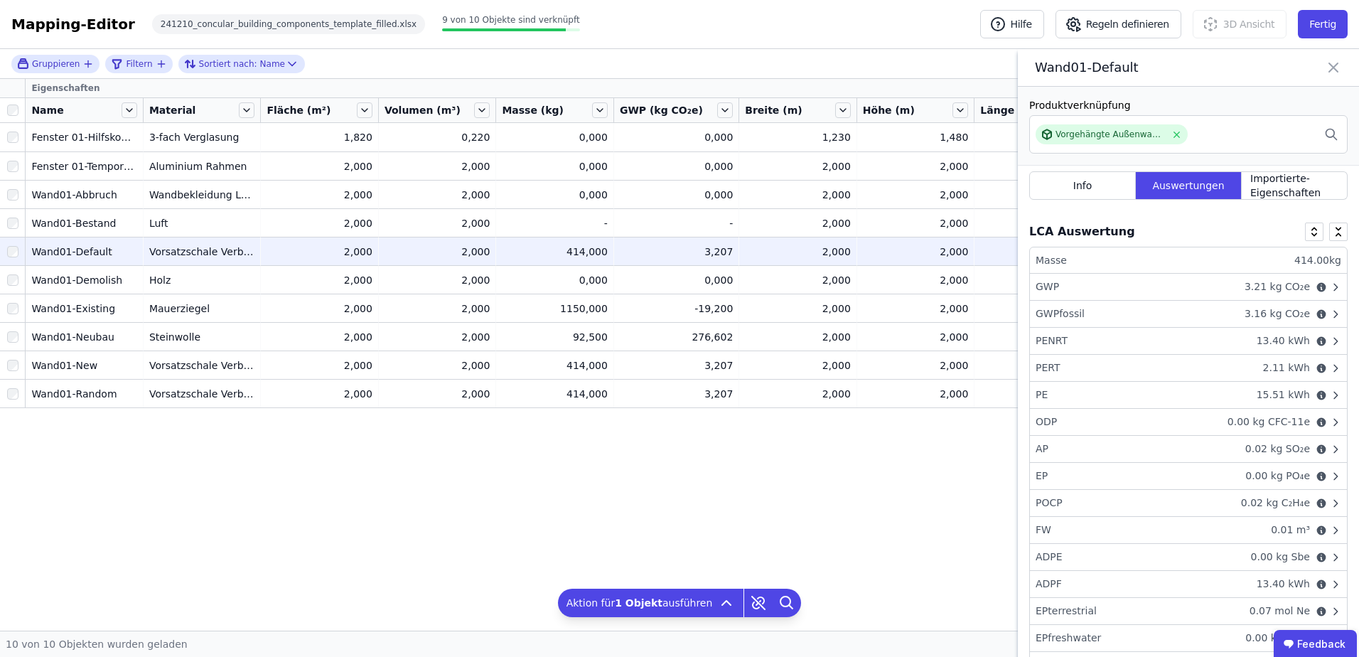
click at [1300, 256] on div "414.00 kg" at bounding box center [1318, 260] width 47 height 14
drag, startPoint x: 1285, startPoint y: 252, endPoint x: 1323, endPoint y: 254, distance: 37.7
click at [1323, 254] on li "Masse 414.00 kg" at bounding box center [1188, 260] width 317 height 26
drag, startPoint x: 1323, startPoint y: 254, endPoint x: 1314, endPoint y: 258, distance: 10.2
click at [1314, 258] on div "414.00 kg" at bounding box center [1318, 260] width 47 height 14
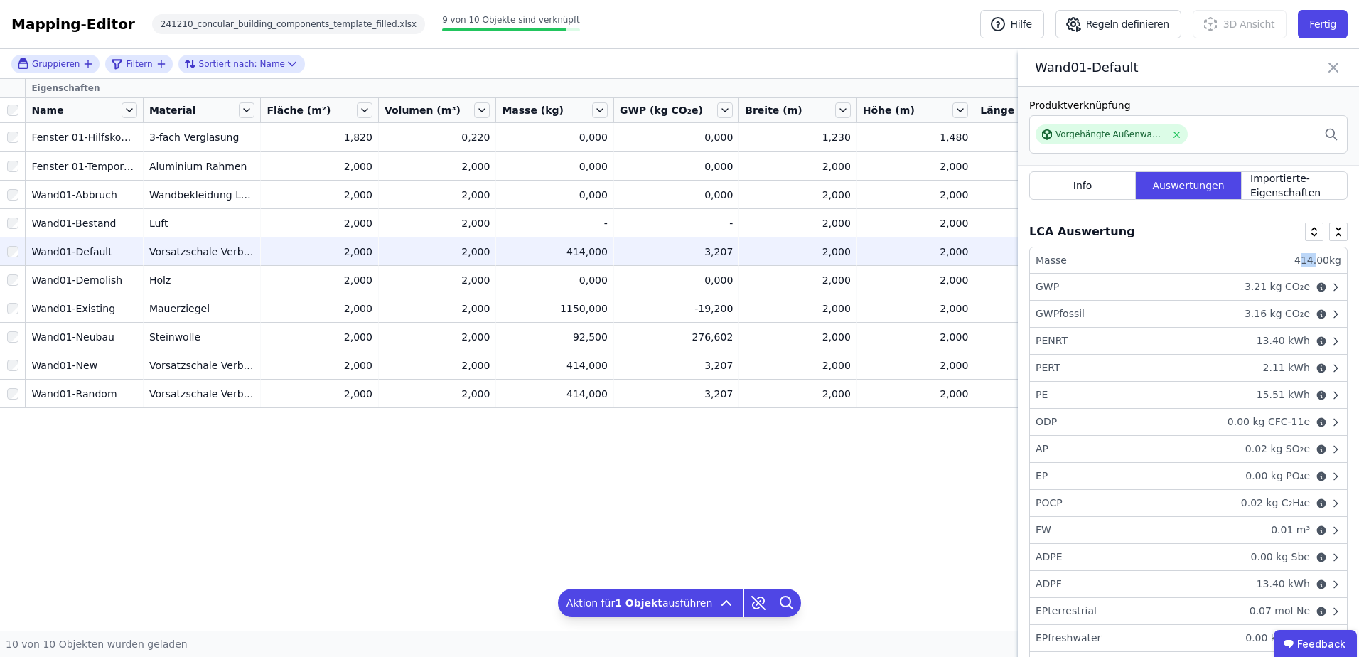
drag, startPoint x: 1310, startPoint y: 259, endPoint x: 1295, endPoint y: 261, distance: 15.1
click at [1295, 261] on div "414.00 kg" at bounding box center [1318, 260] width 47 height 14
click at [1335, 65] on icon at bounding box center [1333, 67] width 9 height 9
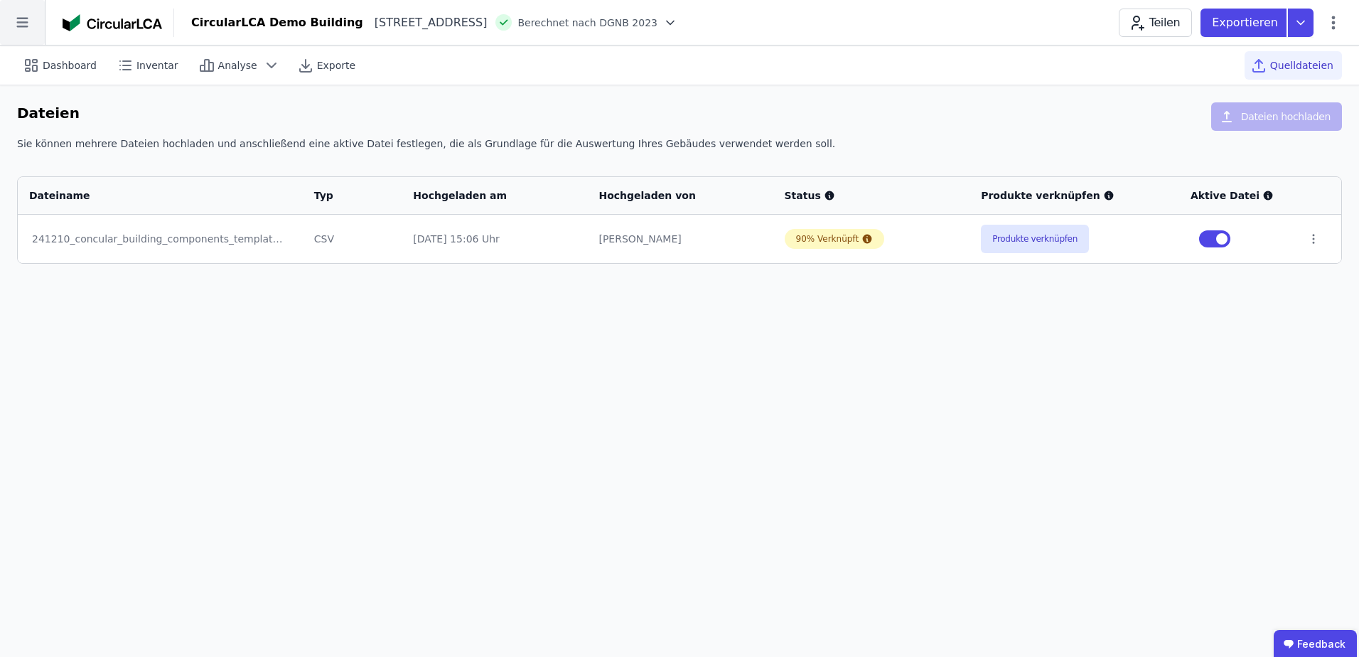
click at [23, 28] on icon at bounding box center [22, 22] width 45 height 45
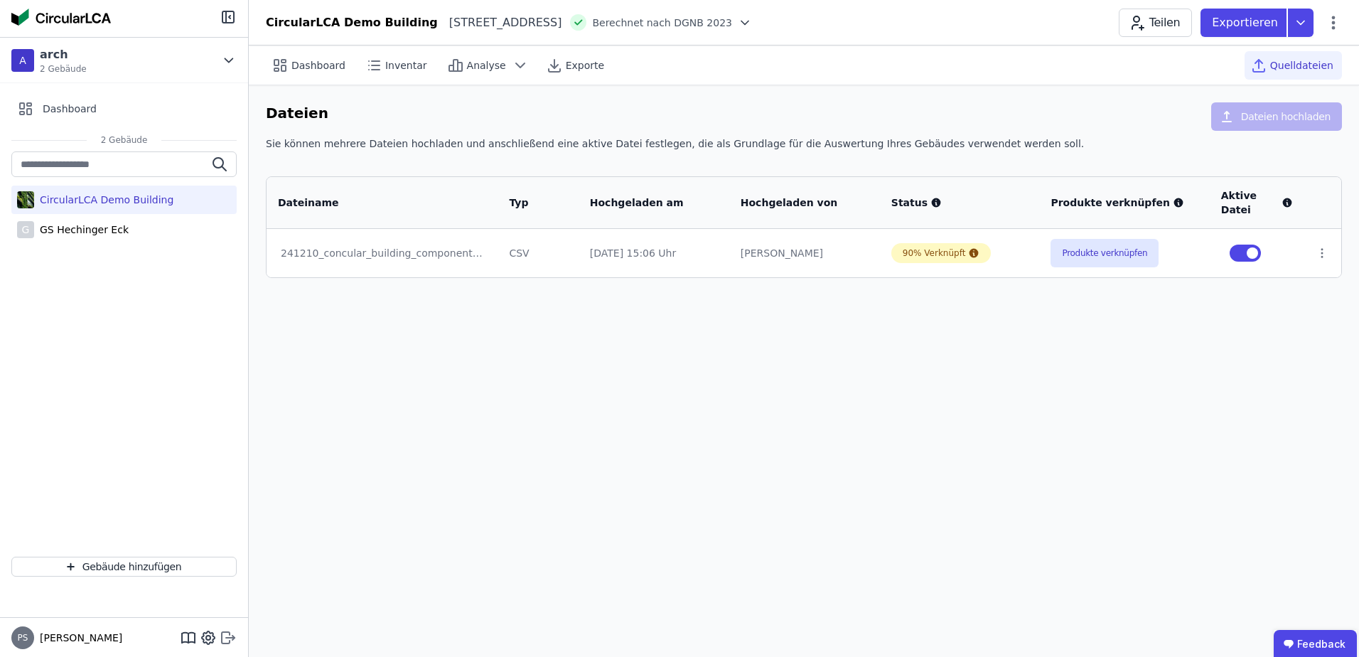
click at [228, 641] on icon at bounding box center [228, 637] width 17 height 17
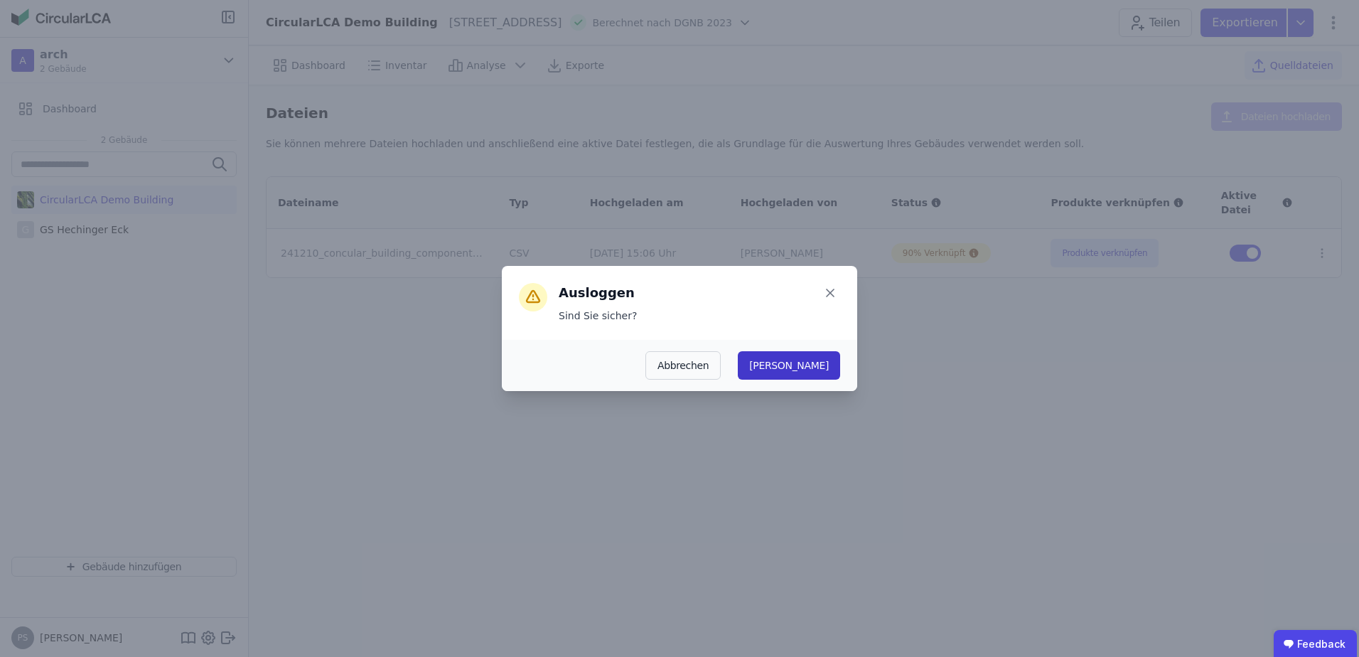
click at [826, 370] on button "[PERSON_NAME]" at bounding box center [789, 365] width 102 height 28
